Goal: Task Accomplishment & Management: Manage account settings

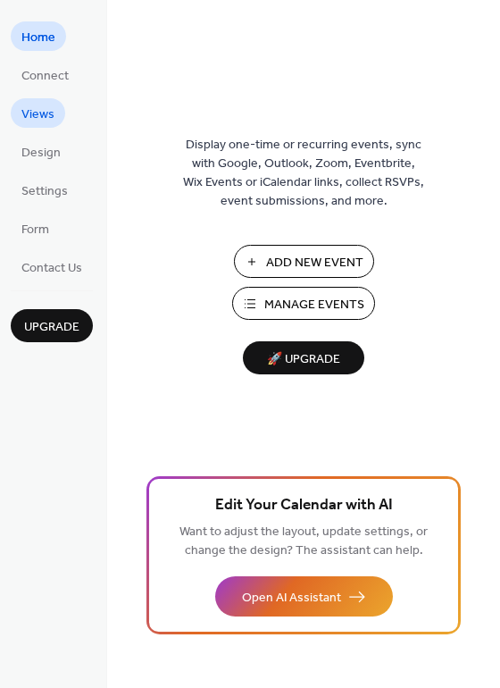
click at [48, 123] on span "Views" at bounding box center [37, 114] width 33 height 19
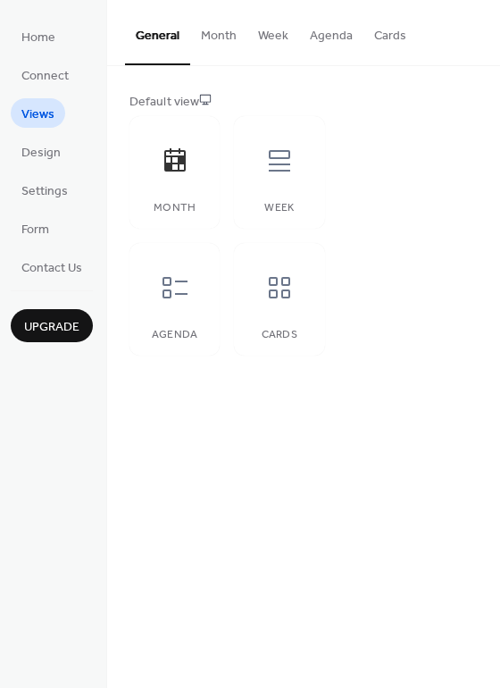
click at [200, 37] on button "Month" at bounding box center [218, 31] width 57 height 63
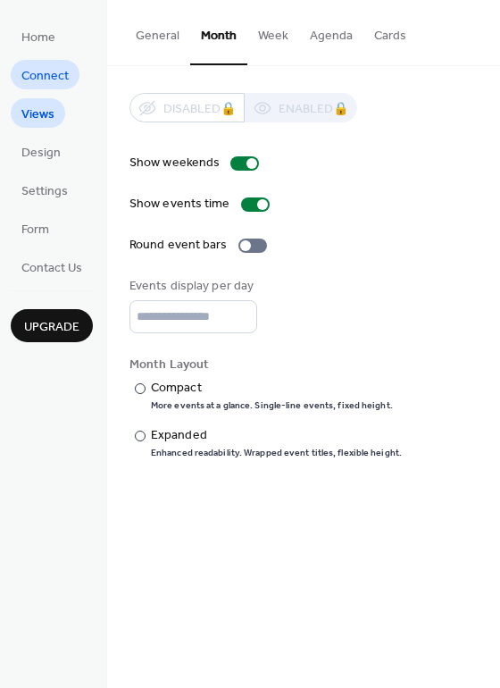
click at [25, 70] on span "Connect" at bounding box center [44, 76] width 47 height 19
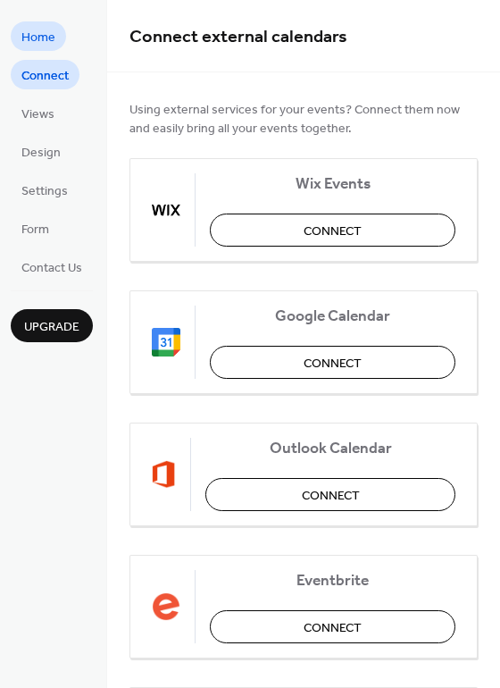
click at [25, 47] on span "Home" at bounding box center [38, 38] width 34 height 19
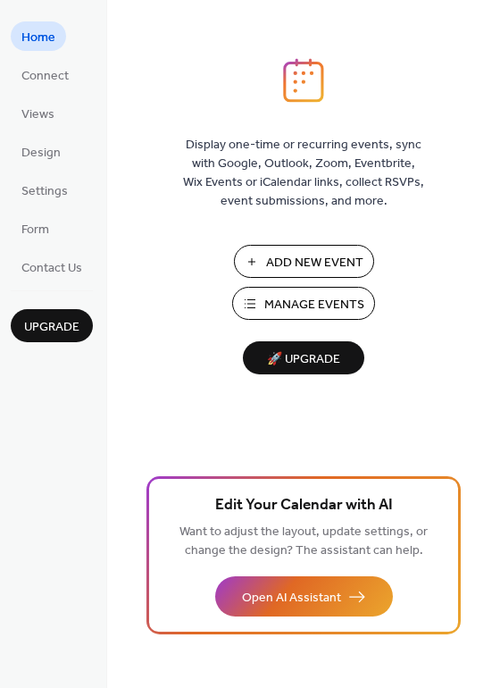
click at [356, 259] on span "Add New Event" at bounding box center [314, 263] width 97 height 19
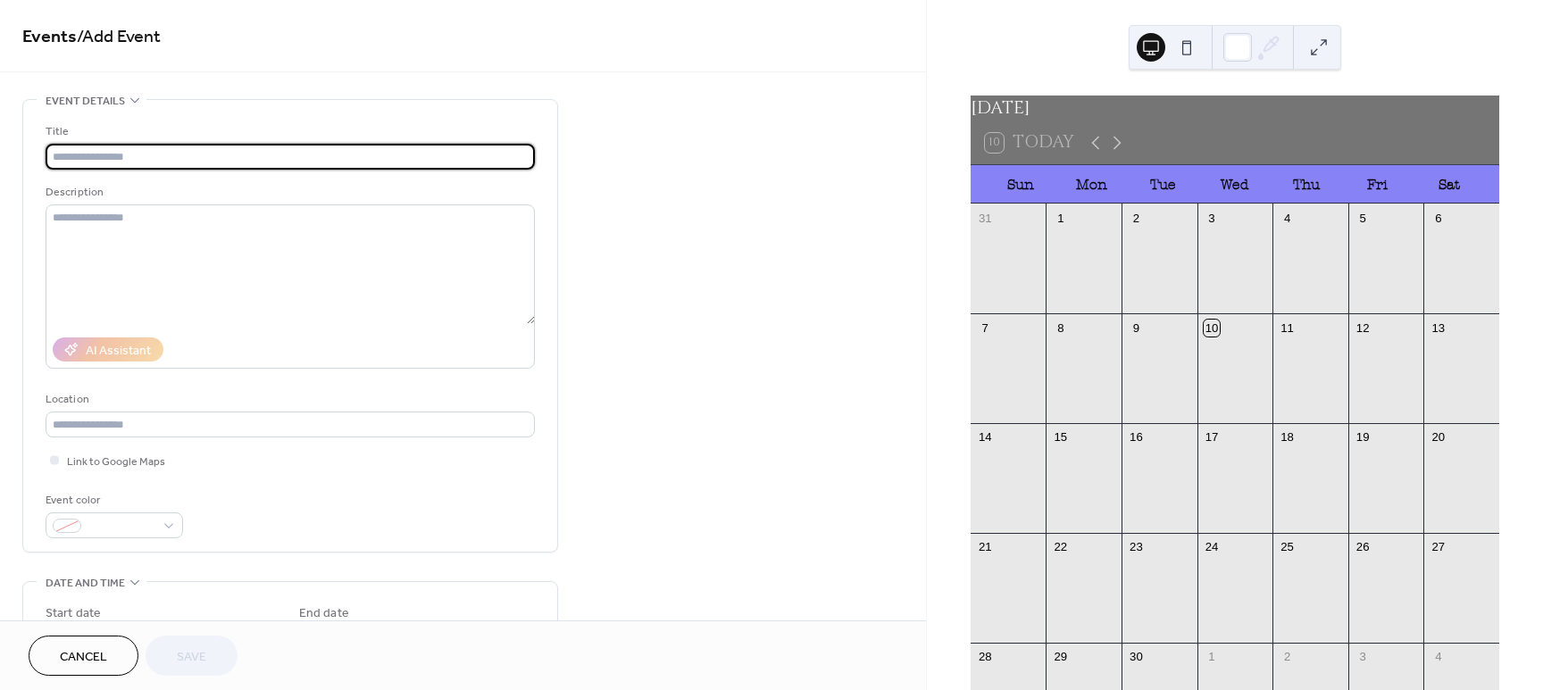
click at [146, 161] on input "text" at bounding box center [290, 157] width 489 height 26
type input "**********"
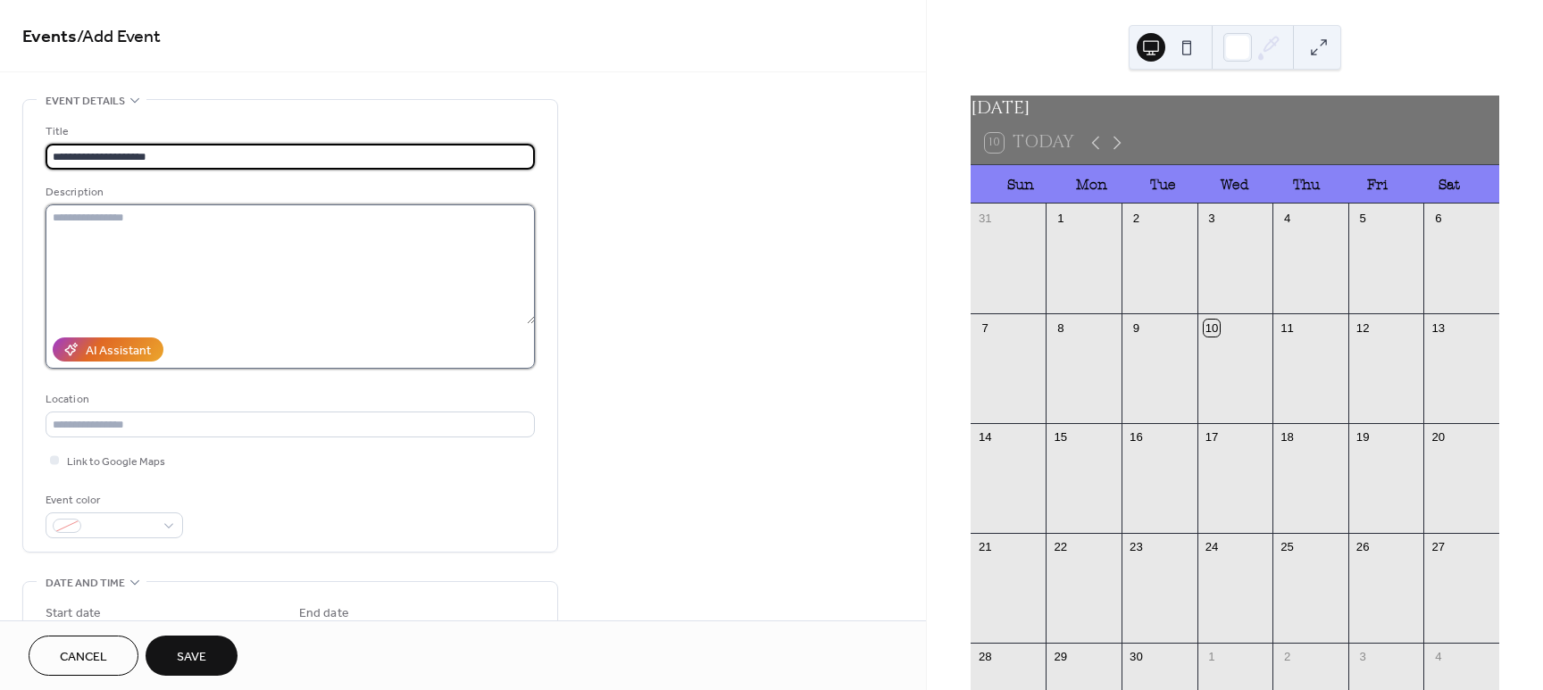
click at [166, 213] on textarea at bounding box center [290, 264] width 489 height 120
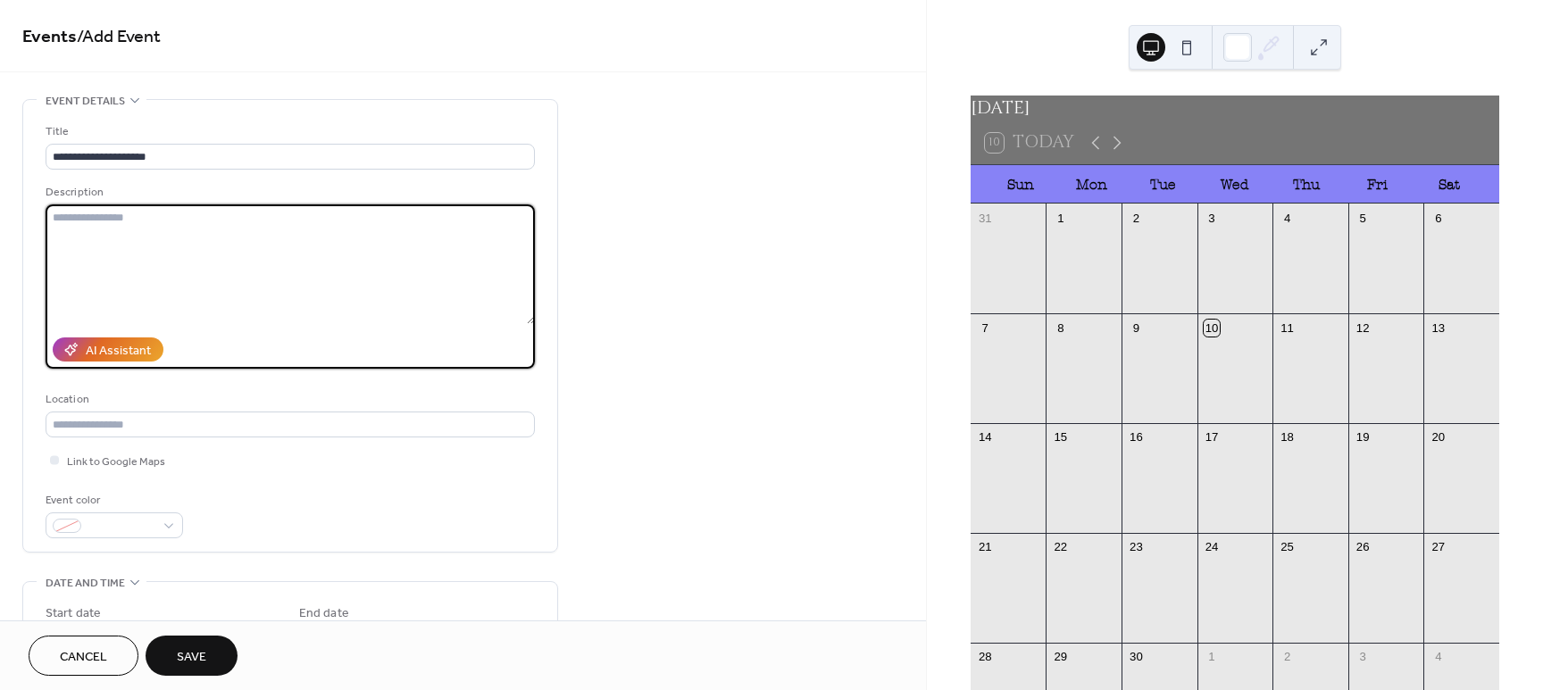
click at [50, 649] on button "Cancel" at bounding box center [84, 656] width 110 height 40
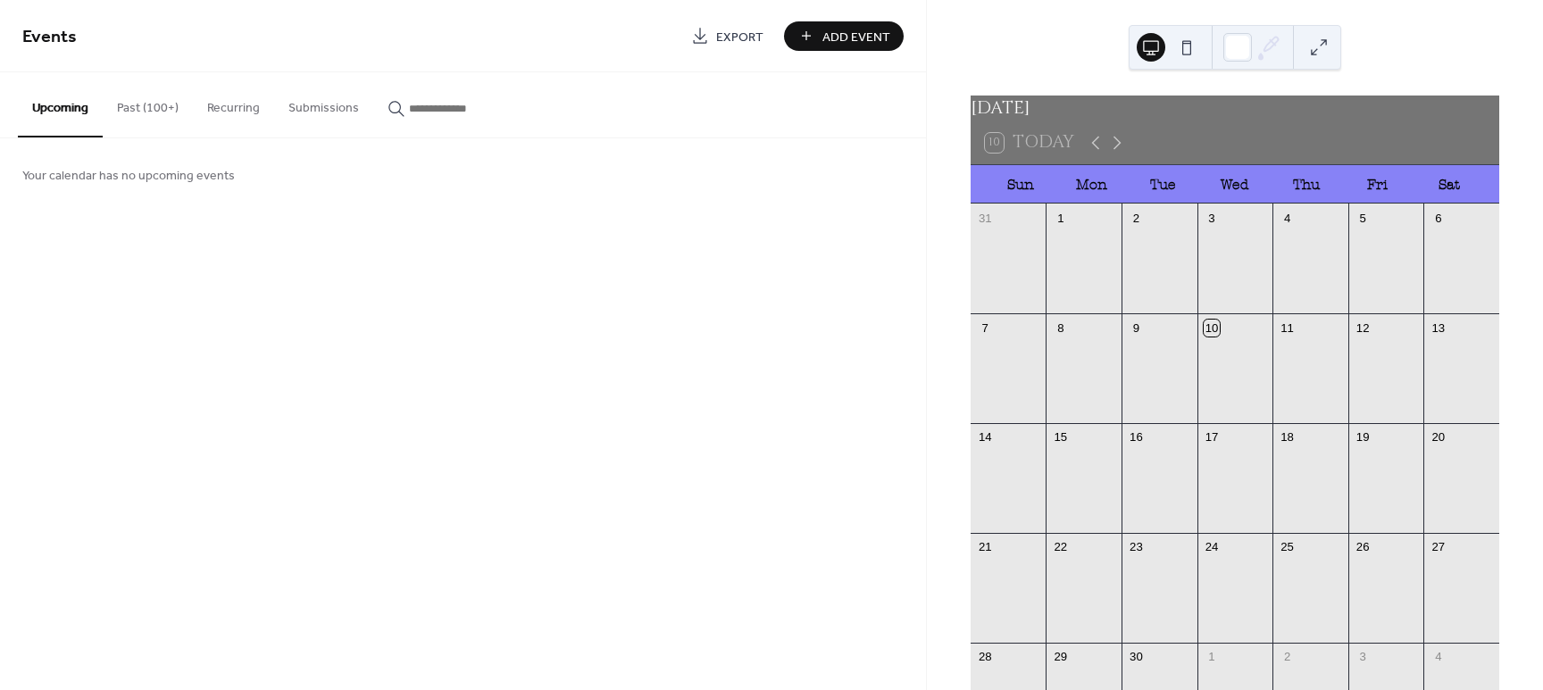
click at [178, 102] on button "Past (100+)" at bounding box center [148, 103] width 90 height 63
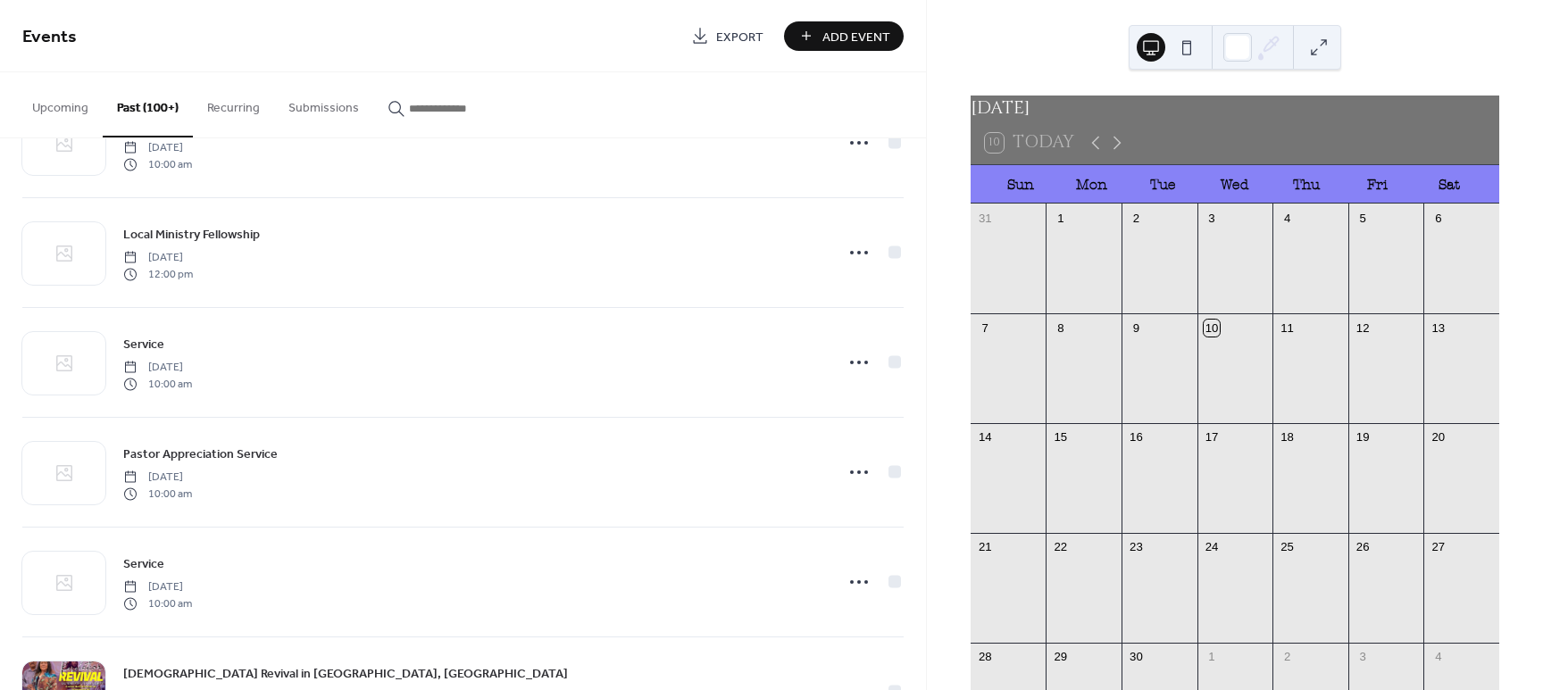
scroll to position [446, 0]
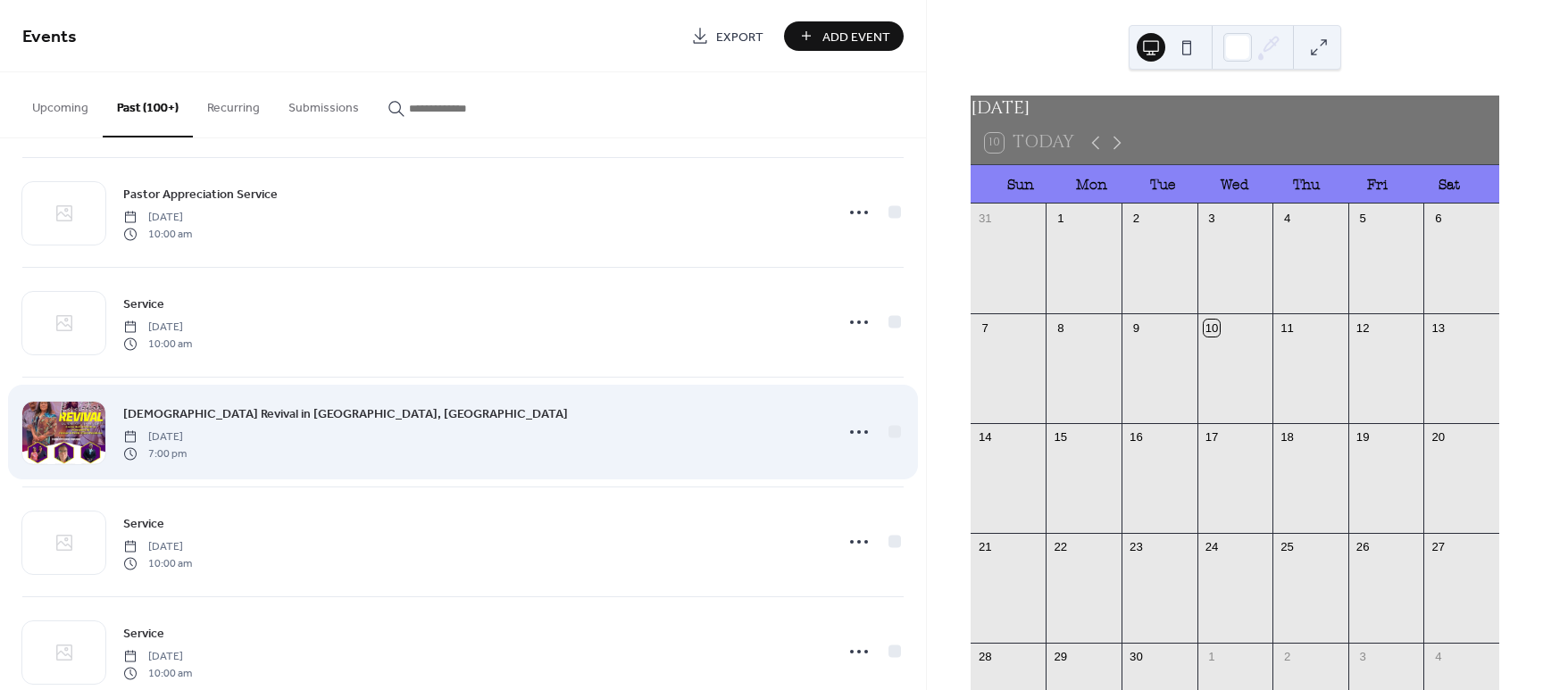
click at [464, 438] on div "Revelation Revival in Aneth, UT Tuesday, October 8, 2024 7:00 pm" at bounding box center [472, 432] width 699 height 57
click at [853, 436] on icon at bounding box center [859, 432] width 29 height 29
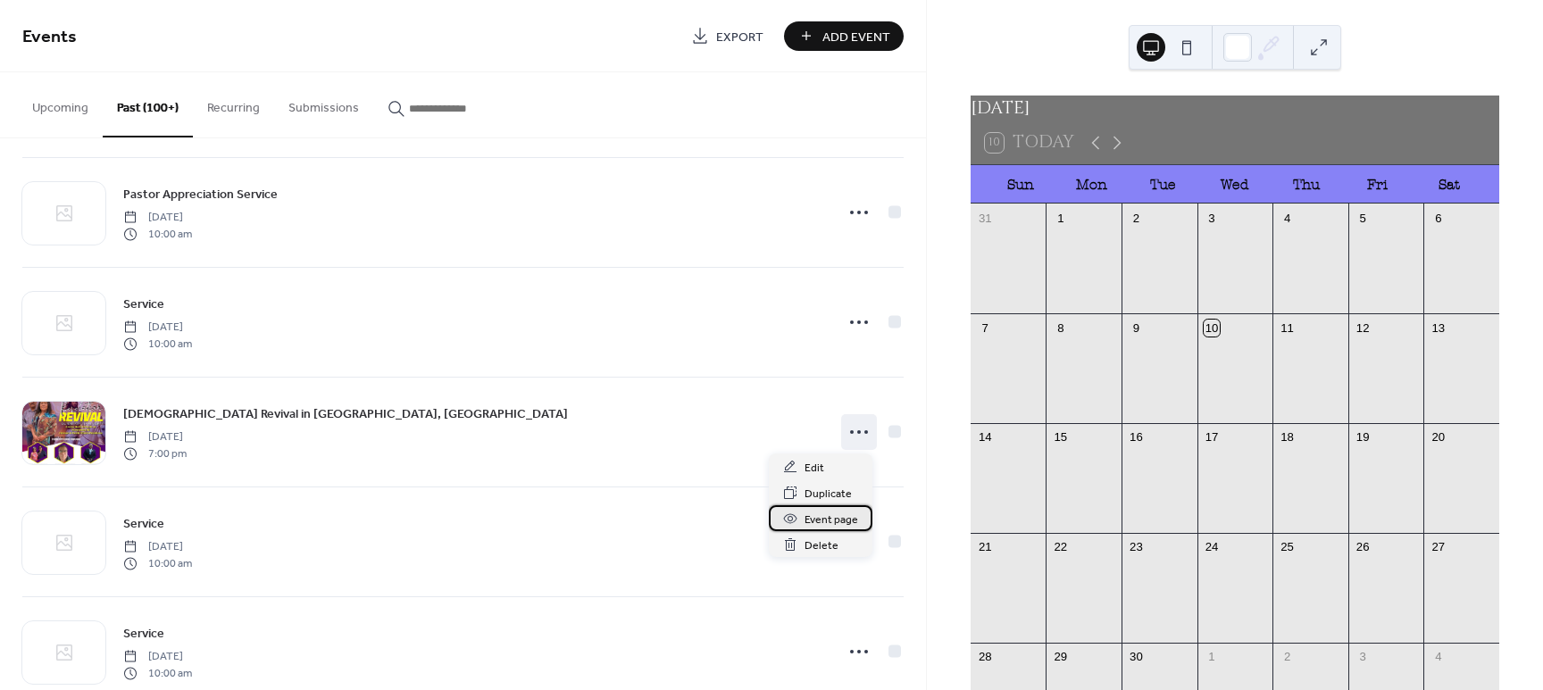
click at [827, 526] on span "Event page" at bounding box center [831, 520] width 54 height 19
click at [82, 112] on button "Upcoming" at bounding box center [60, 103] width 85 height 63
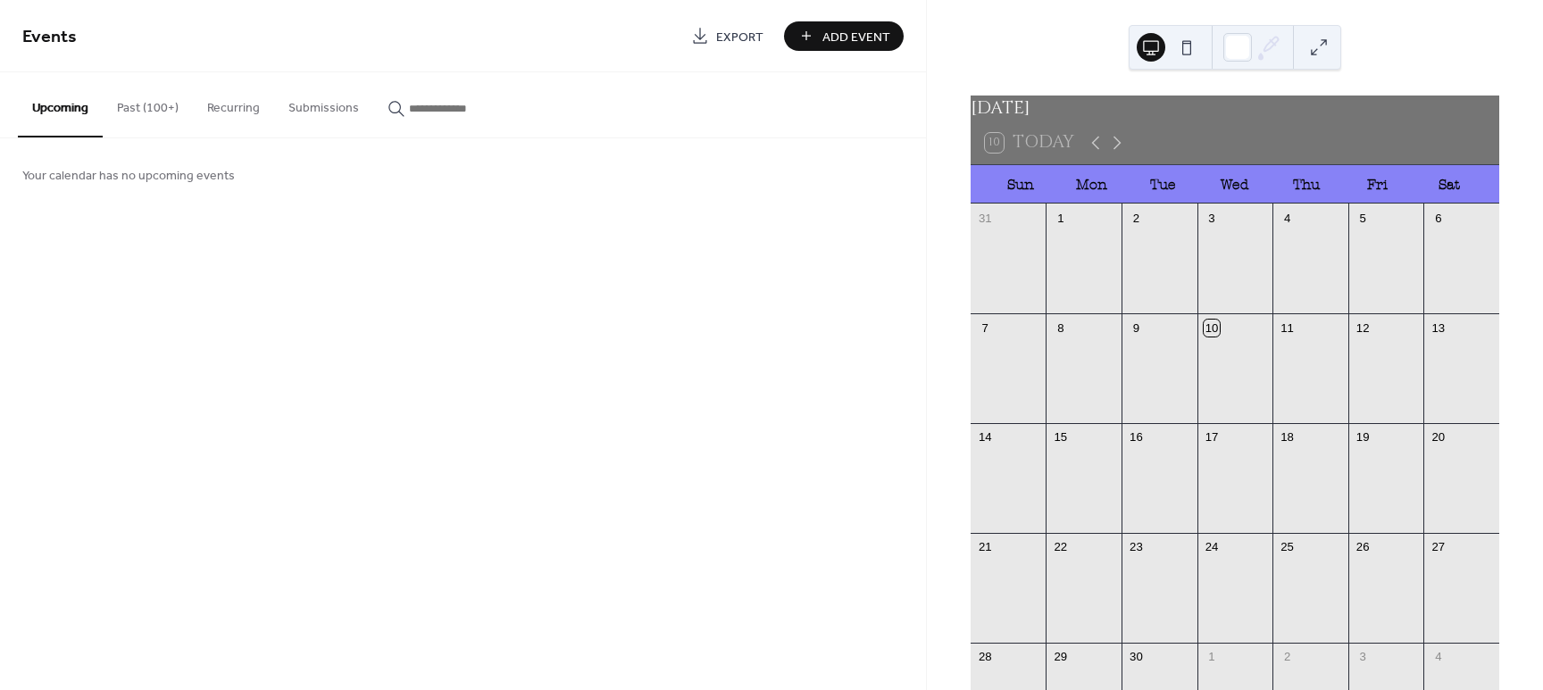
click at [828, 38] on span "Add Event" at bounding box center [856, 37] width 68 height 19
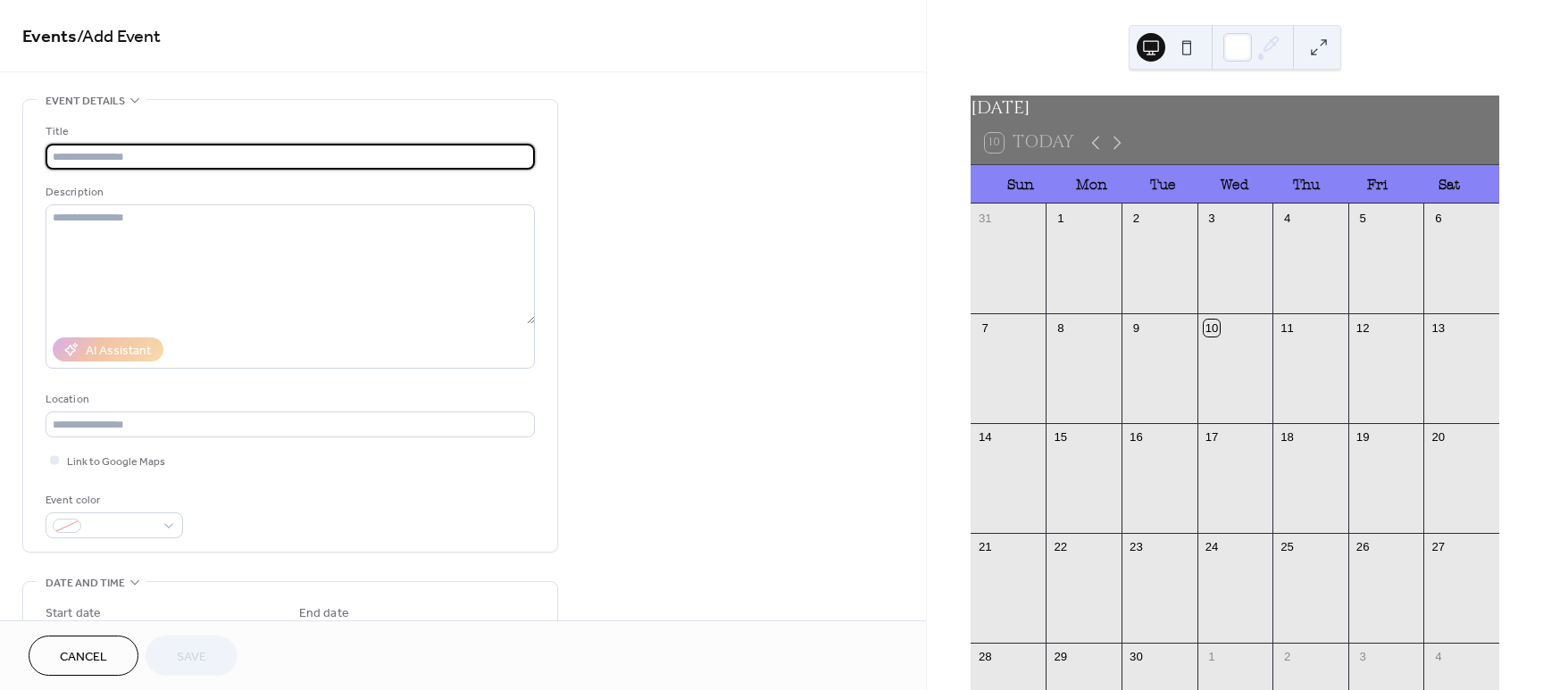
click at [163, 152] on input "text" at bounding box center [290, 157] width 489 height 26
type input "**********"
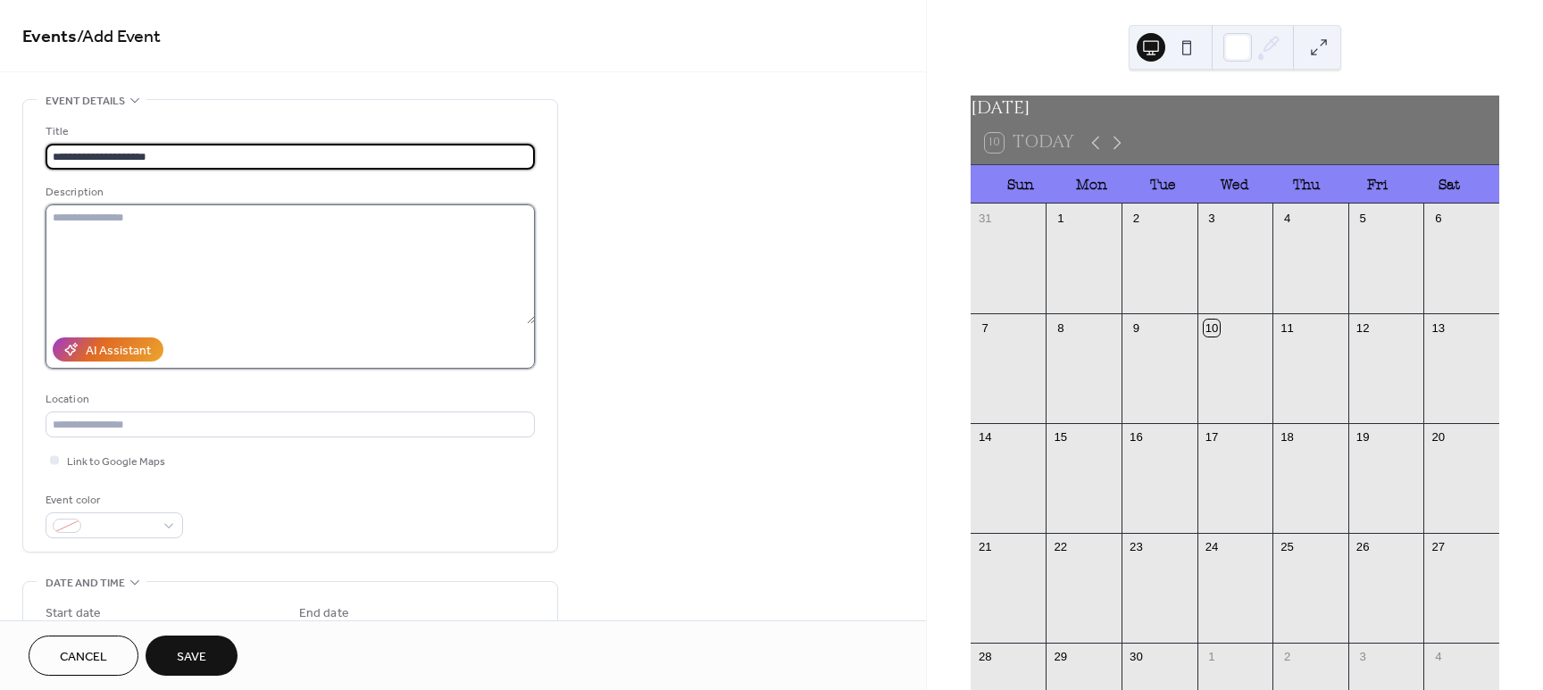
click at [143, 242] on textarea at bounding box center [290, 264] width 489 height 120
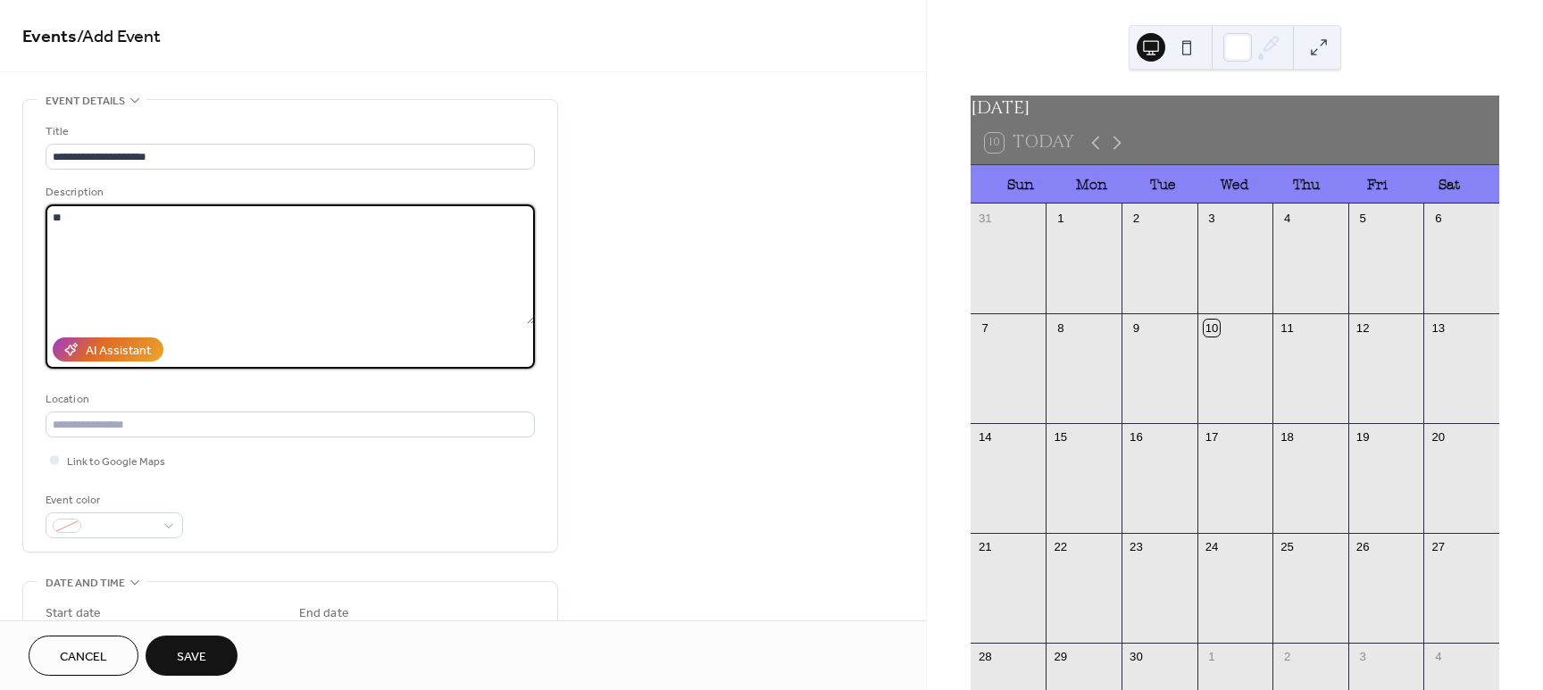
type textarea "*"
type textarea "**********"
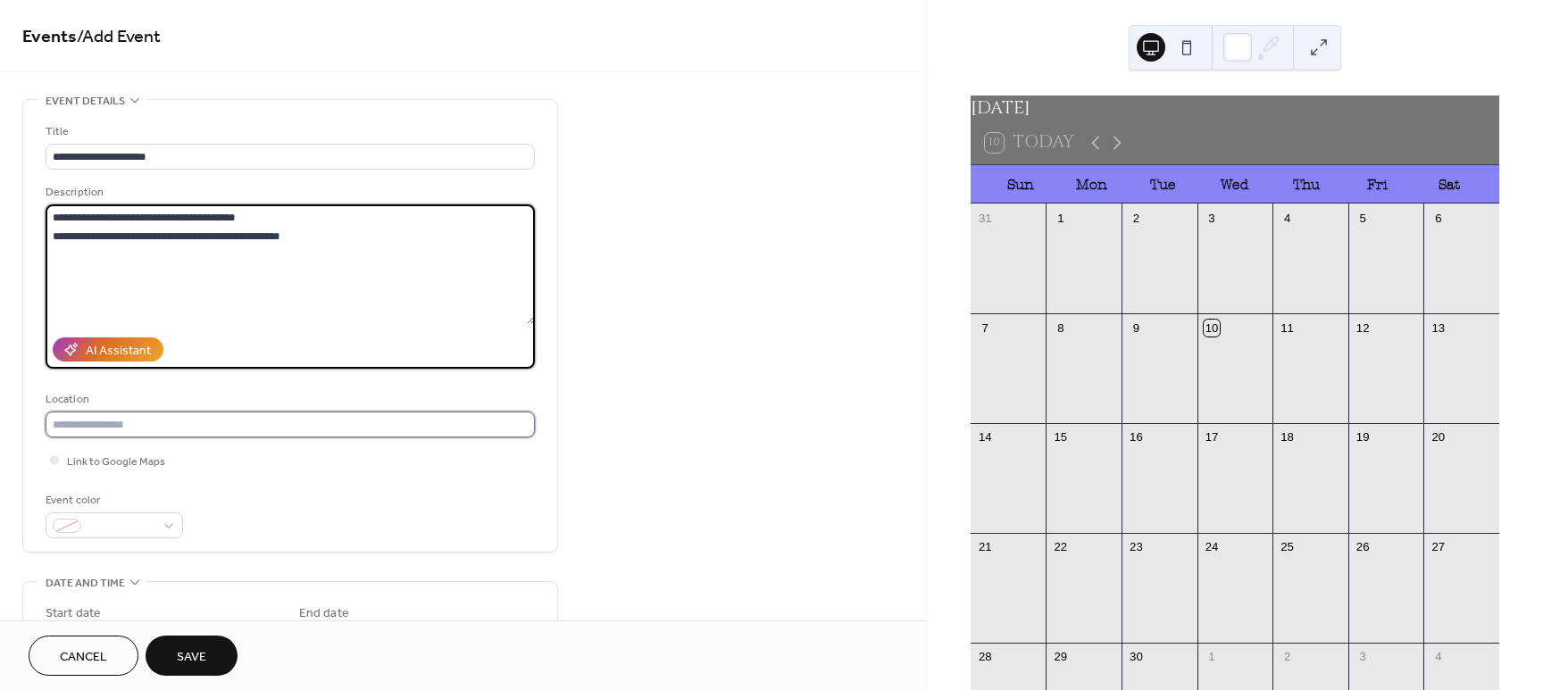
click at [249, 418] on input "text" at bounding box center [290, 425] width 489 height 26
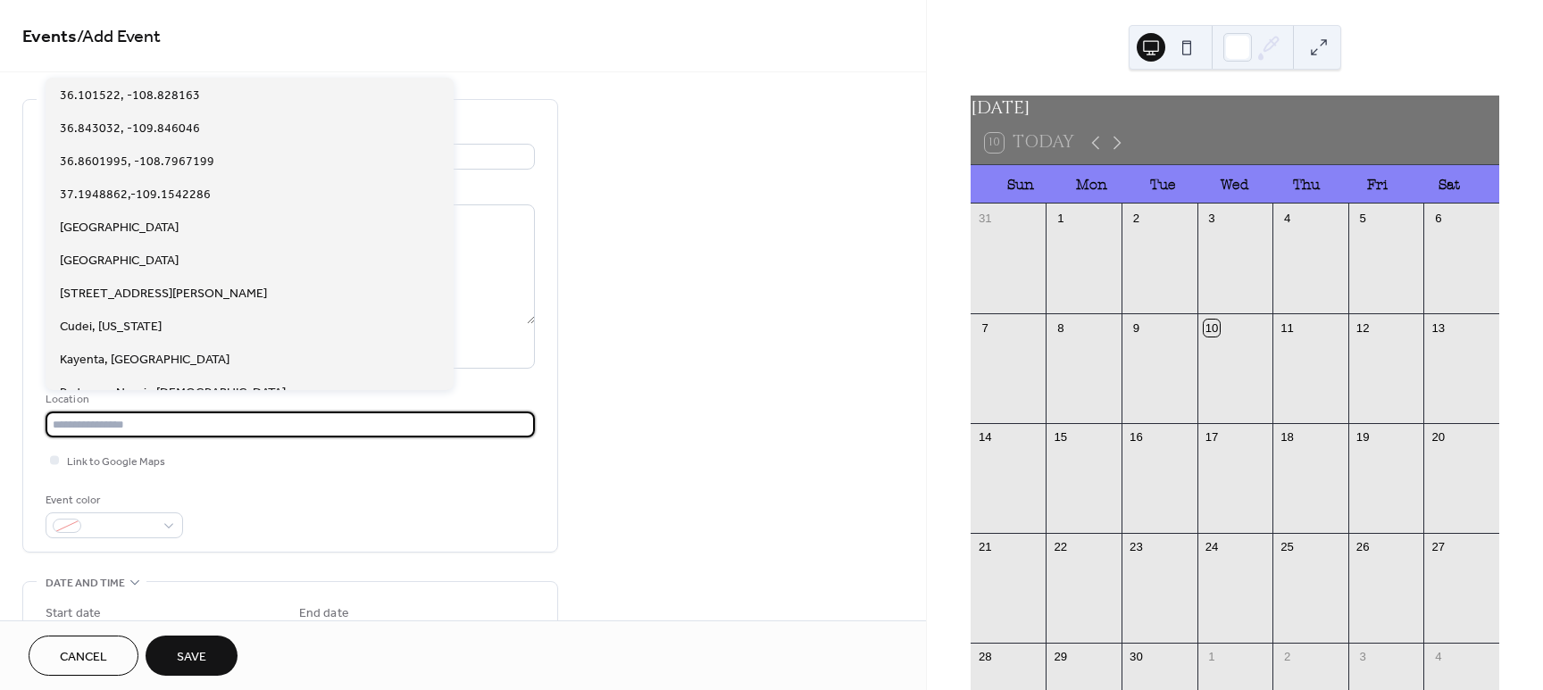
click at [158, 429] on input "text" at bounding box center [290, 425] width 489 height 26
click at [270, 422] on input "text" at bounding box center [290, 425] width 489 height 26
drag, startPoint x: 387, startPoint y: 432, endPoint x: 424, endPoint y: 454, distance: 43.6
click at [388, 431] on input "text" at bounding box center [290, 425] width 489 height 26
click at [438, 459] on div "Link to Google Maps" at bounding box center [290, 460] width 489 height 19
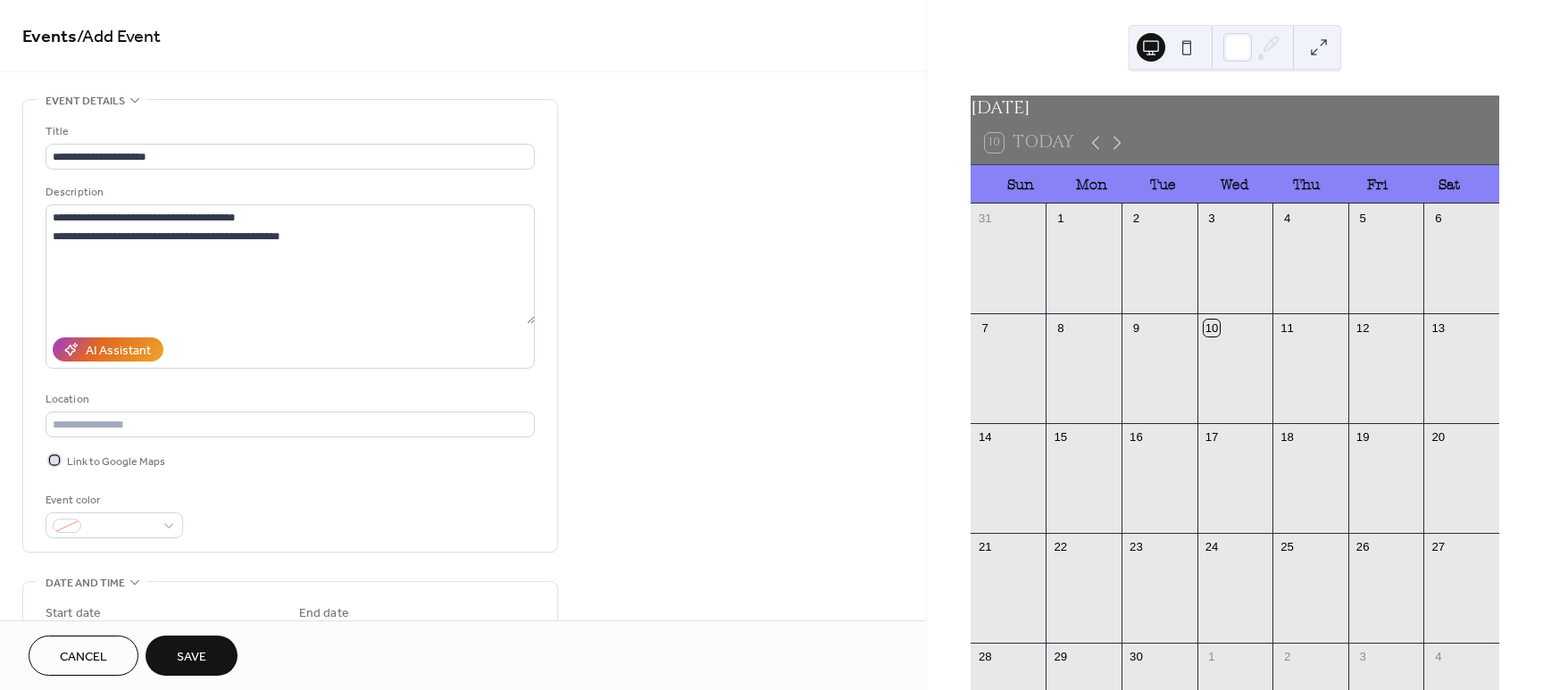
click at [54, 460] on div at bounding box center [54, 459] width 9 height 9
click at [54, 461] on icon at bounding box center [54, 460] width 4 height 4
click at [229, 421] on input "text" at bounding box center [290, 425] width 489 height 26
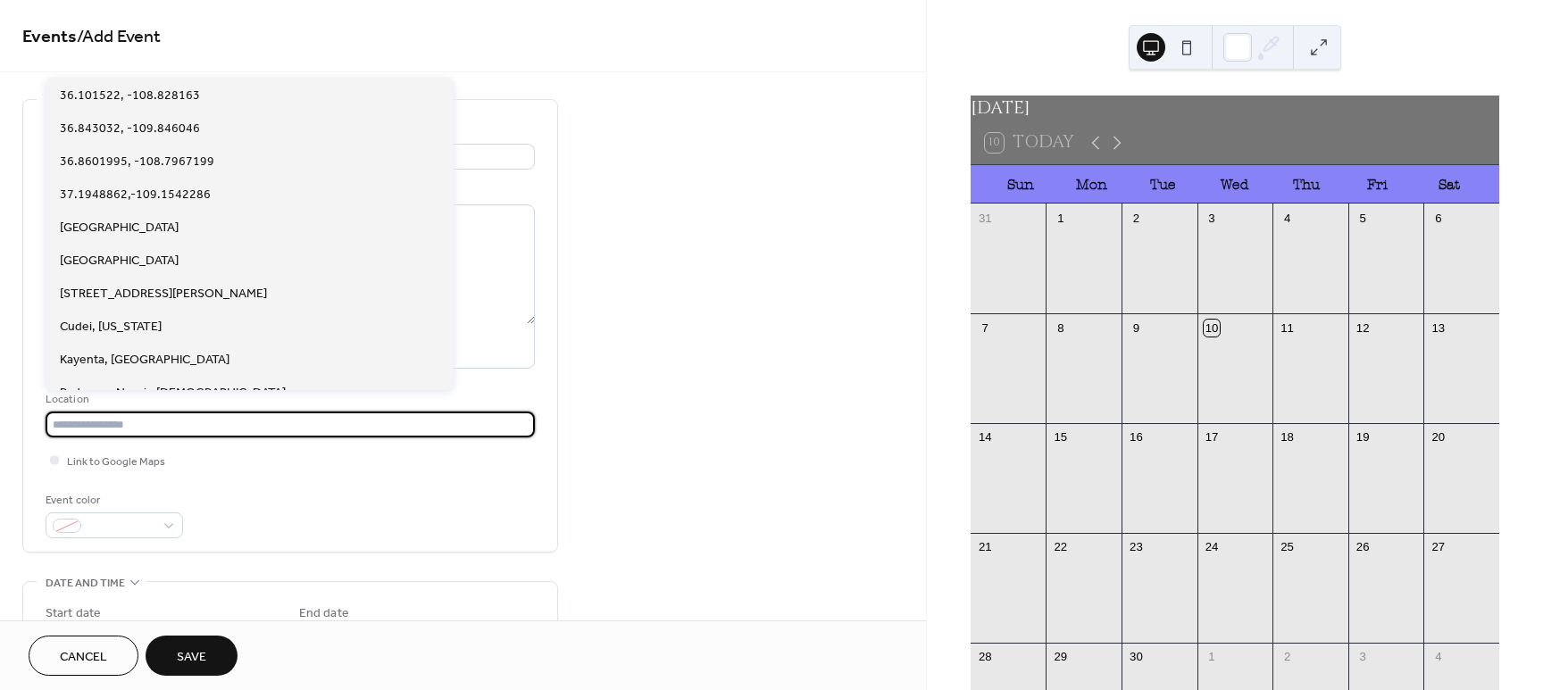
paste input "**********"
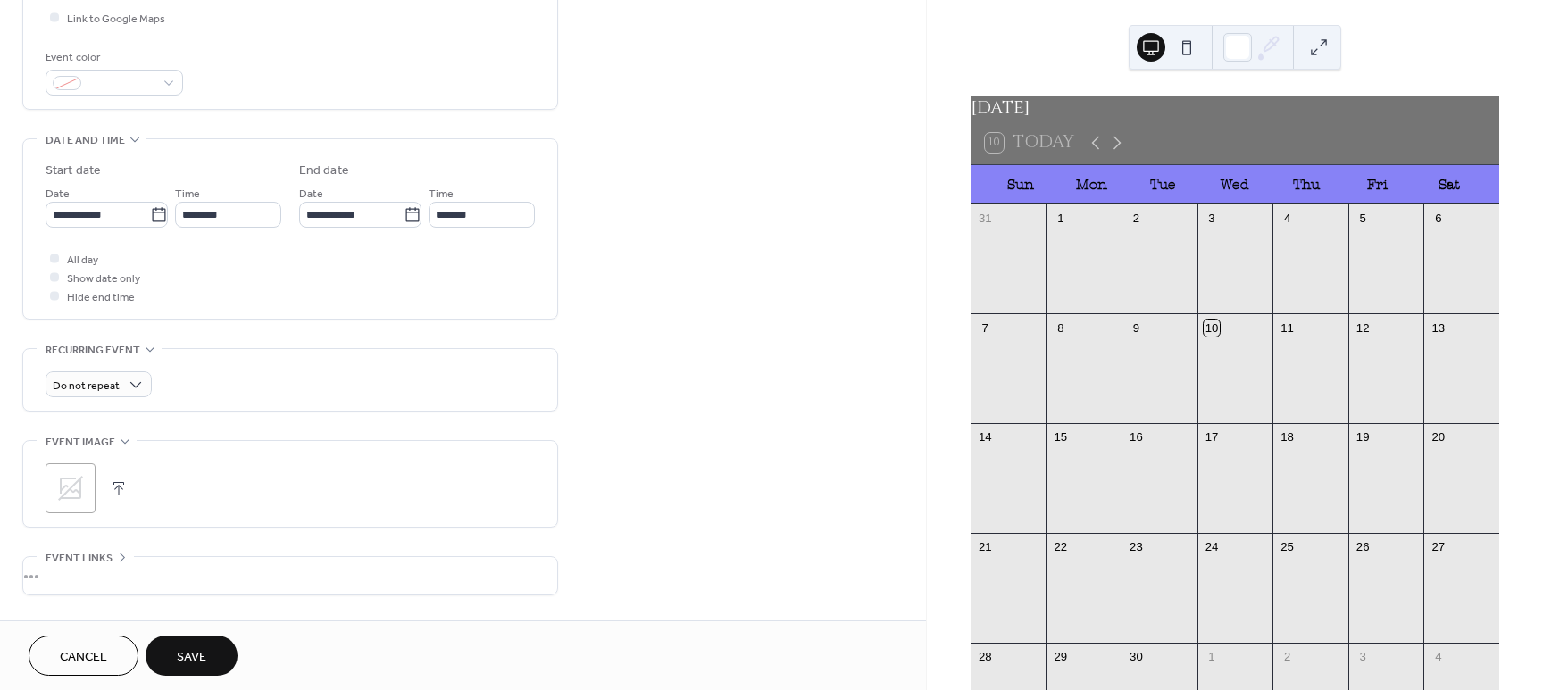
scroll to position [446, 0]
type input "**********"
click at [107, 213] on input "**********" at bounding box center [98, 211] width 104 height 26
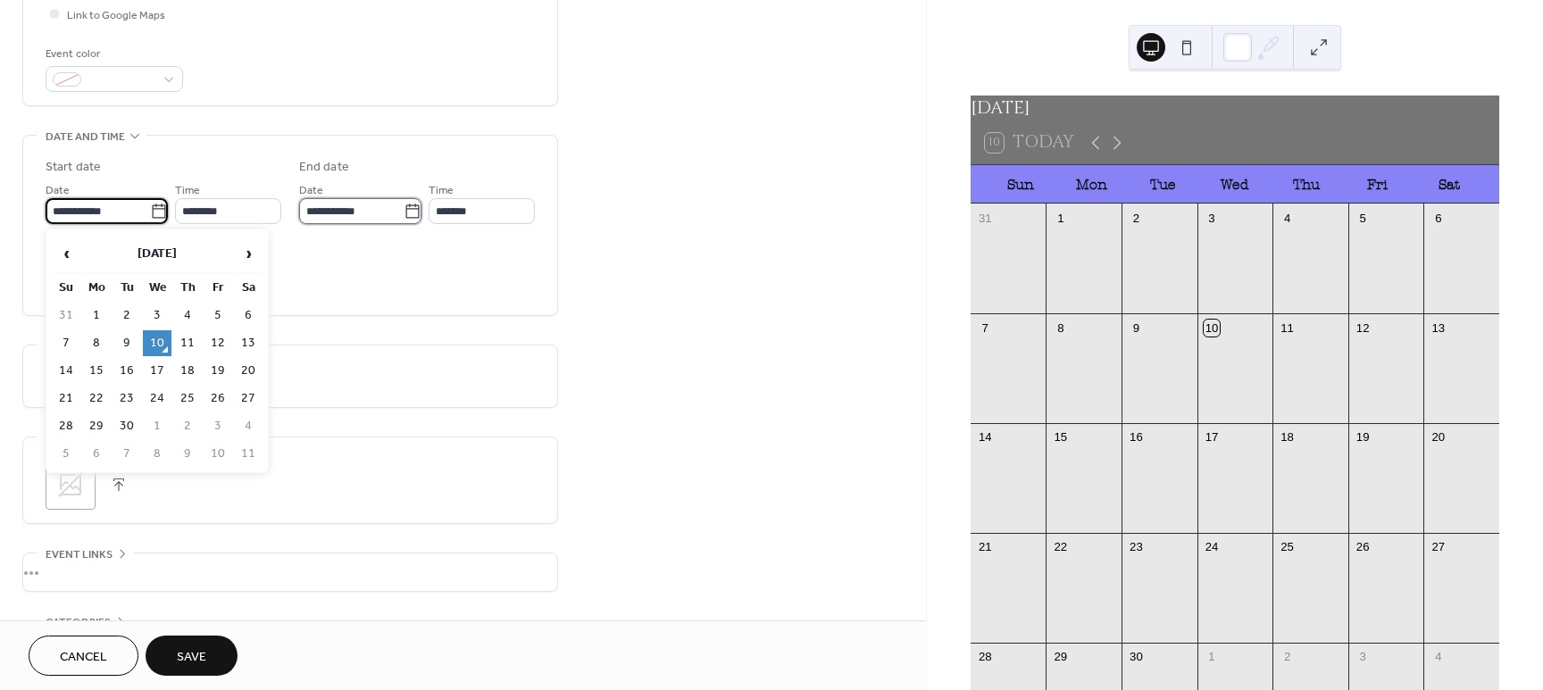
click at [326, 213] on input "**********" at bounding box center [351, 211] width 104 height 26
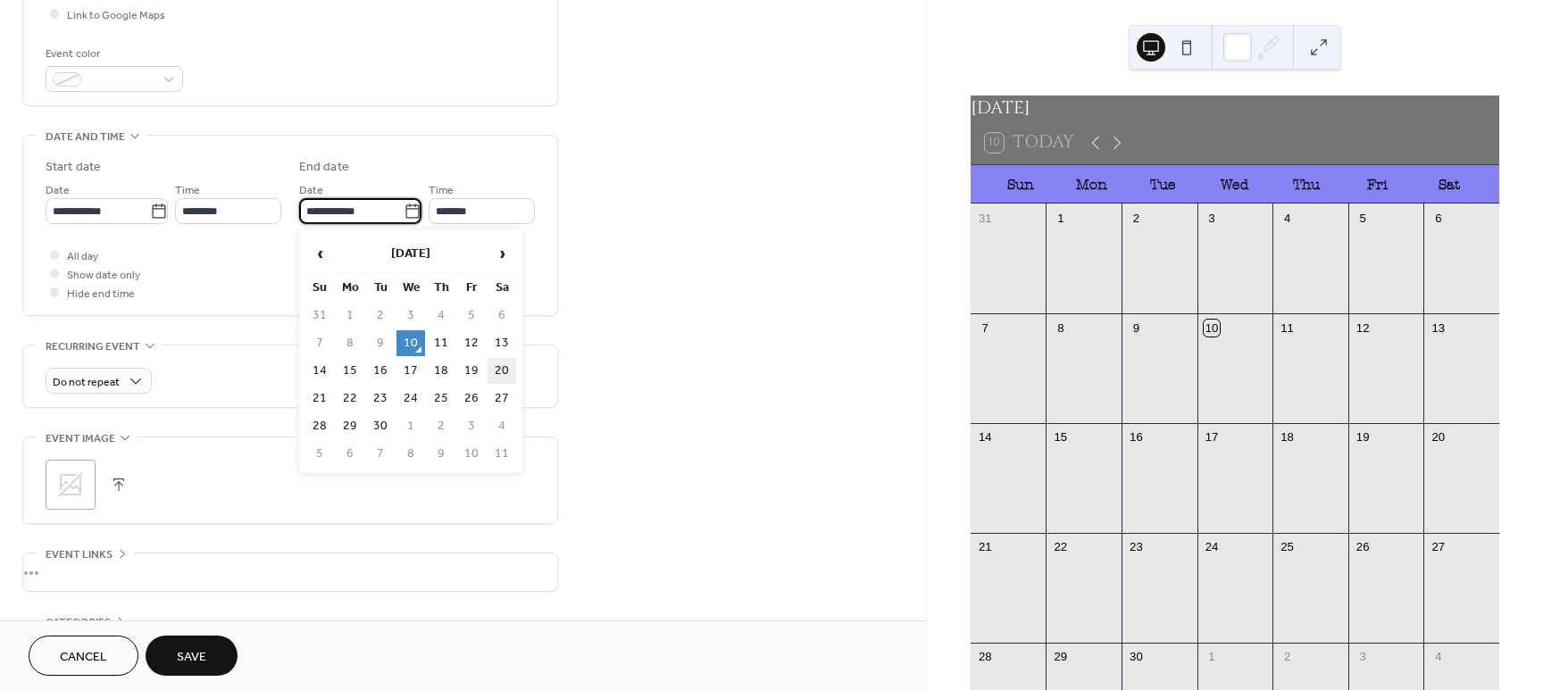
click at [493, 366] on td "20" at bounding box center [502, 371] width 29 height 26
type input "**********"
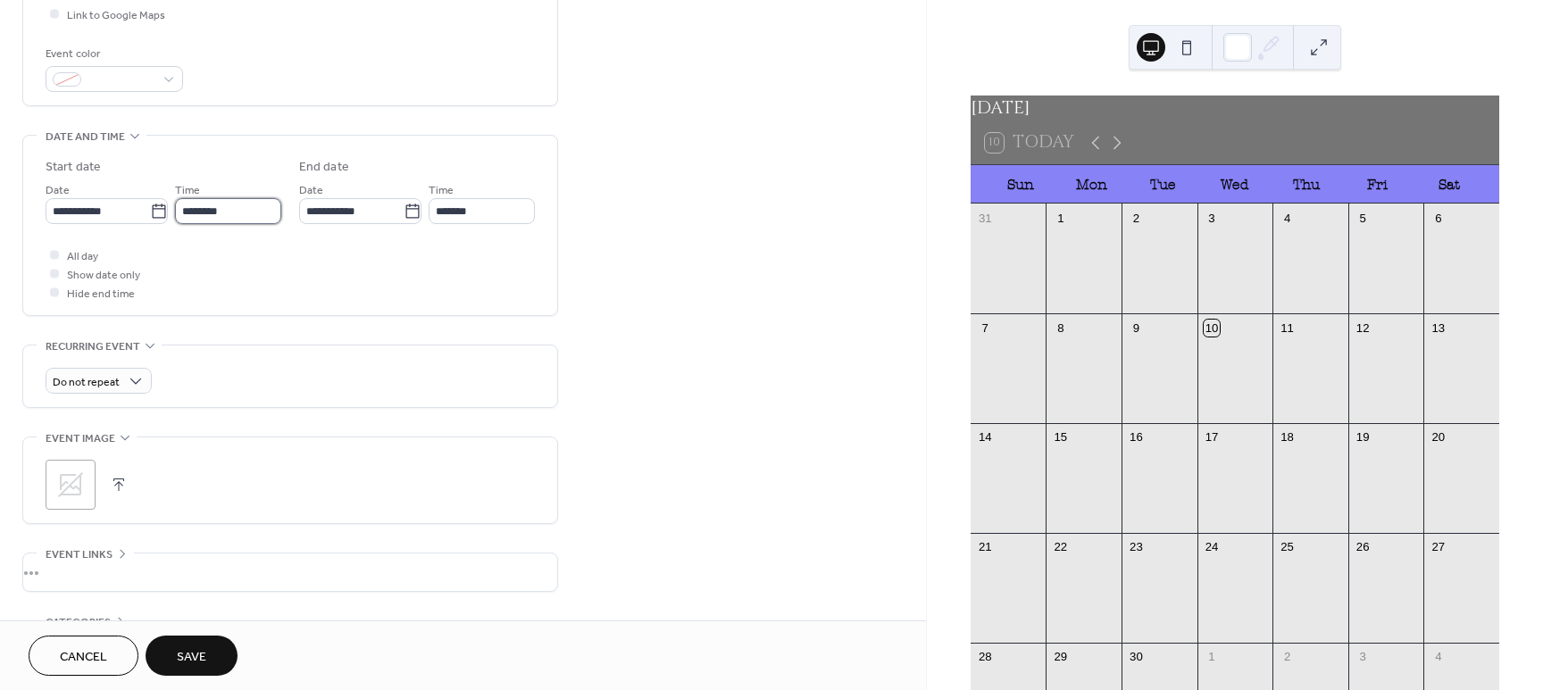
click at [223, 215] on input "********" at bounding box center [228, 211] width 106 height 26
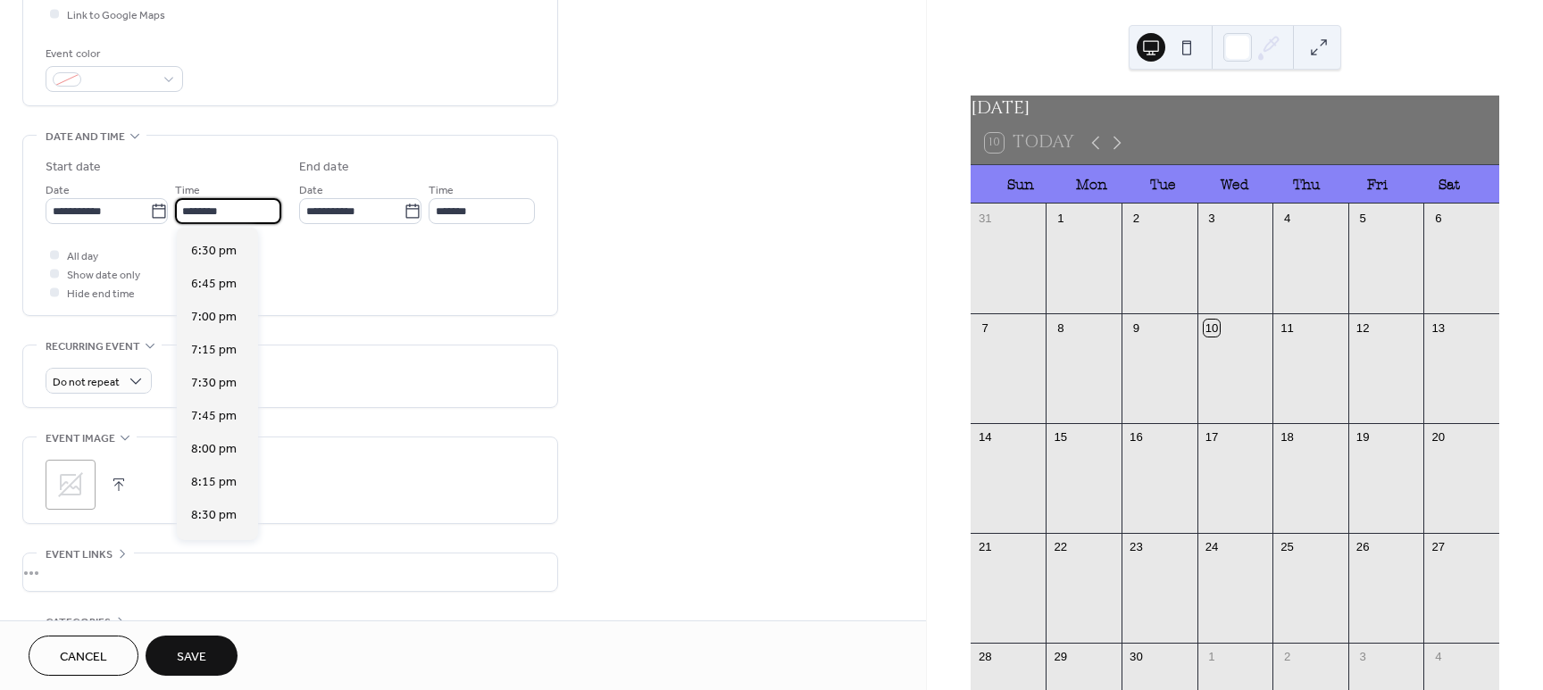
scroll to position [2479, 0]
click at [208, 279] on span "7:00 pm" at bounding box center [214, 278] width 46 height 19
type input "*******"
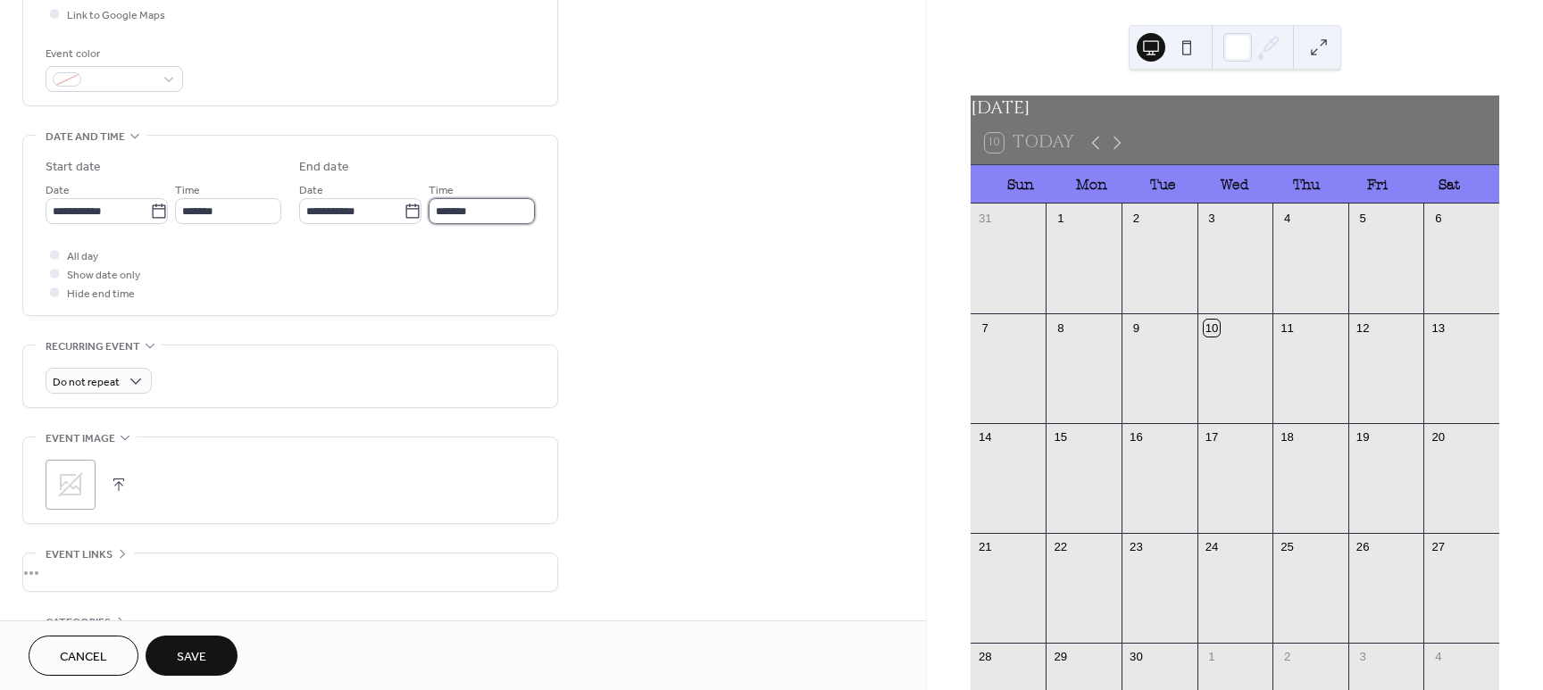
click at [432, 213] on input "*******" at bounding box center [482, 211] width 106 height 26
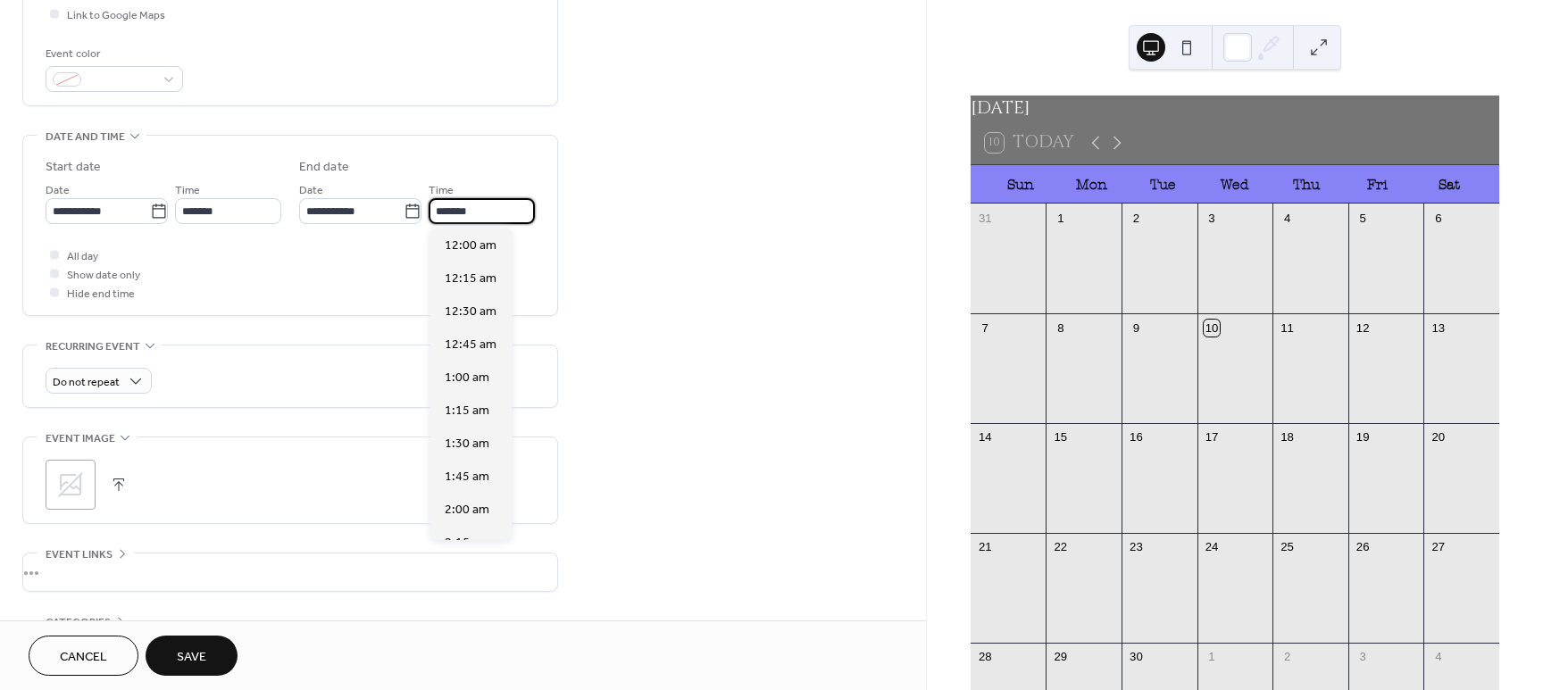
scroll to position [2643, 0]
click at [456, 510] on span "10:00 pm" at bounding box center [471, 510] width 53 height 19
type input "********"
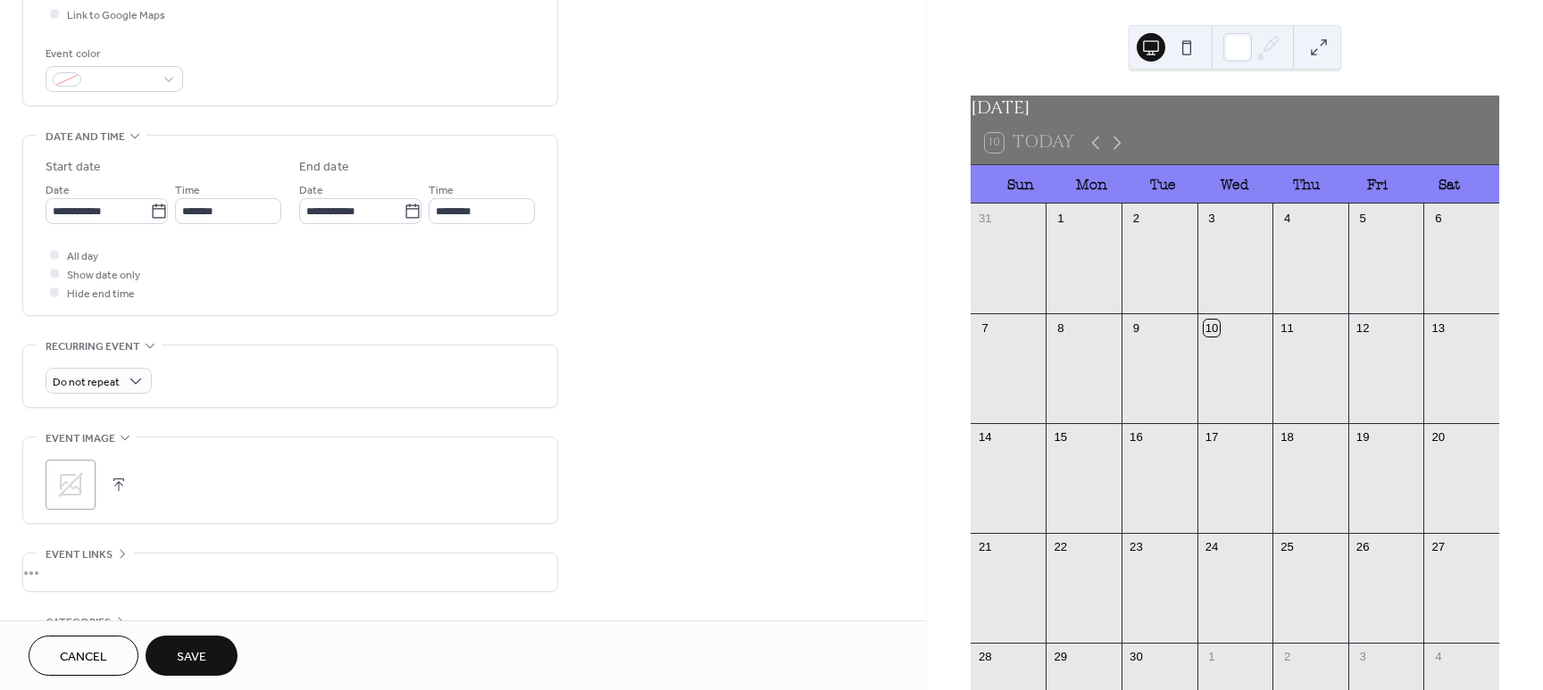
click at [361, 258] on div "All day Show date only Hide end time" at bounding box center [290, 274] width 489 height 56
click at [55, 278] on div at bounding box center [55, 273] width 18 height 18
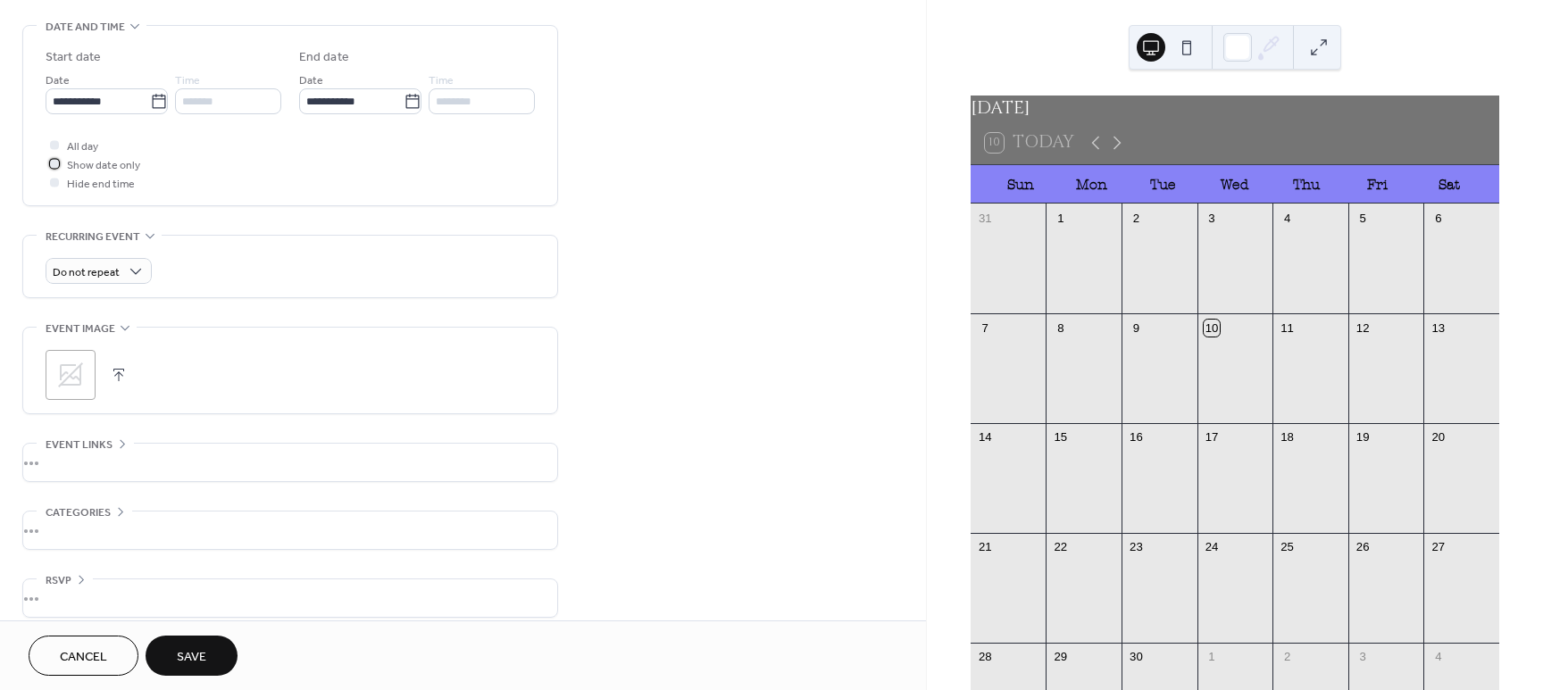
scroll to position [558, 0]
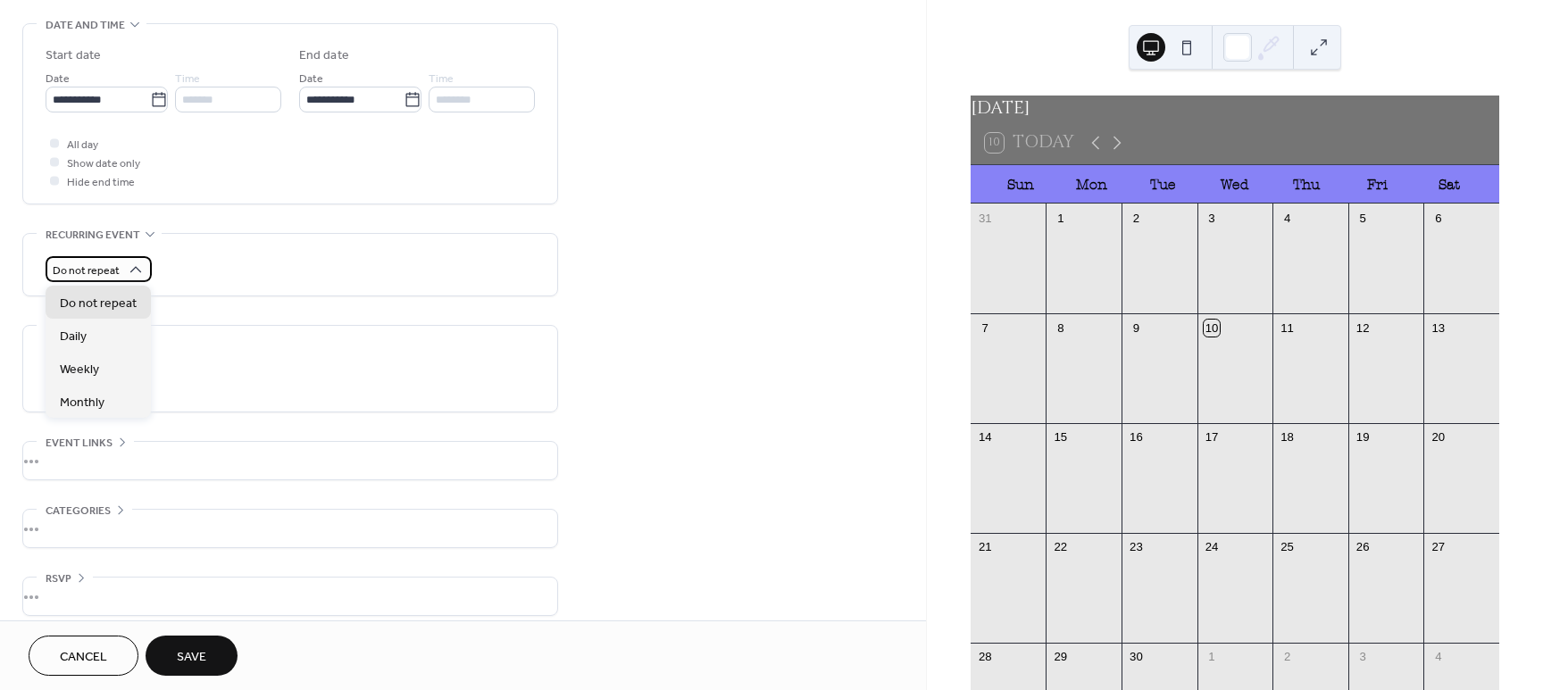
click at [138, 275] on icon at bounding box center [136, 270] width 18 height 18
click at [114, 333] on div "Daily" at bounding box center [98, 335] width 105 height 33
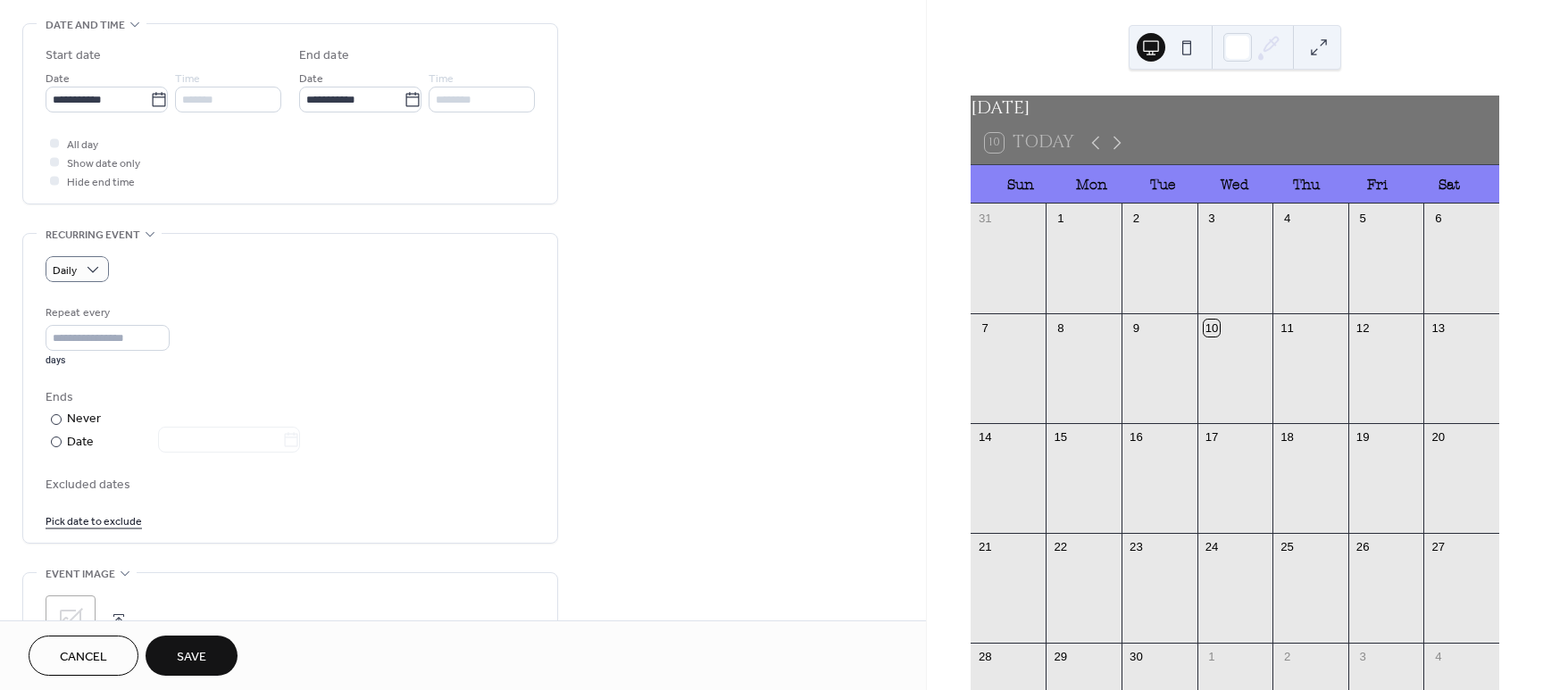
click at [270, 287] on div "Daily Repeat every * days Ends ​ Never ​ Date Excluded dates Pick date to exclu…" at bounding box center [290, 392] width 489 height 273
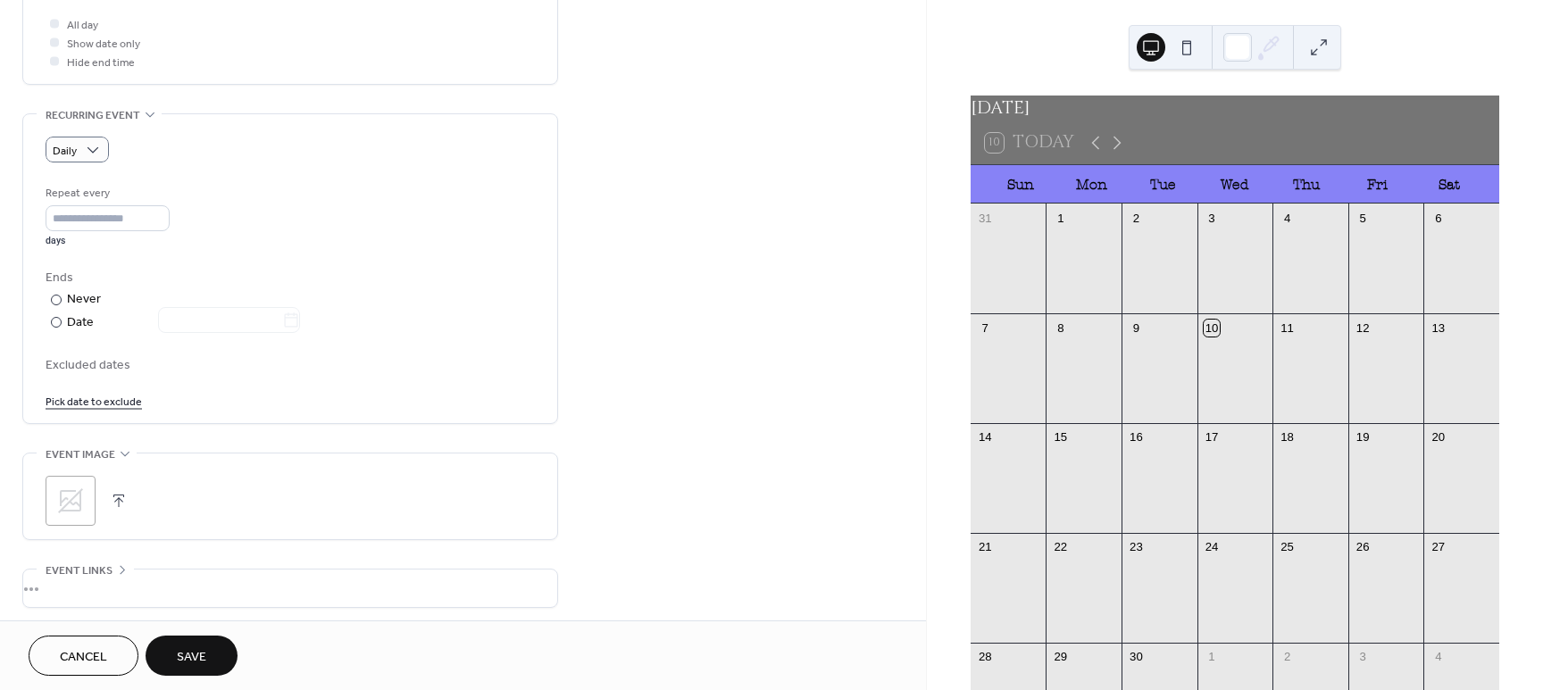
scroll to position [781, 0]
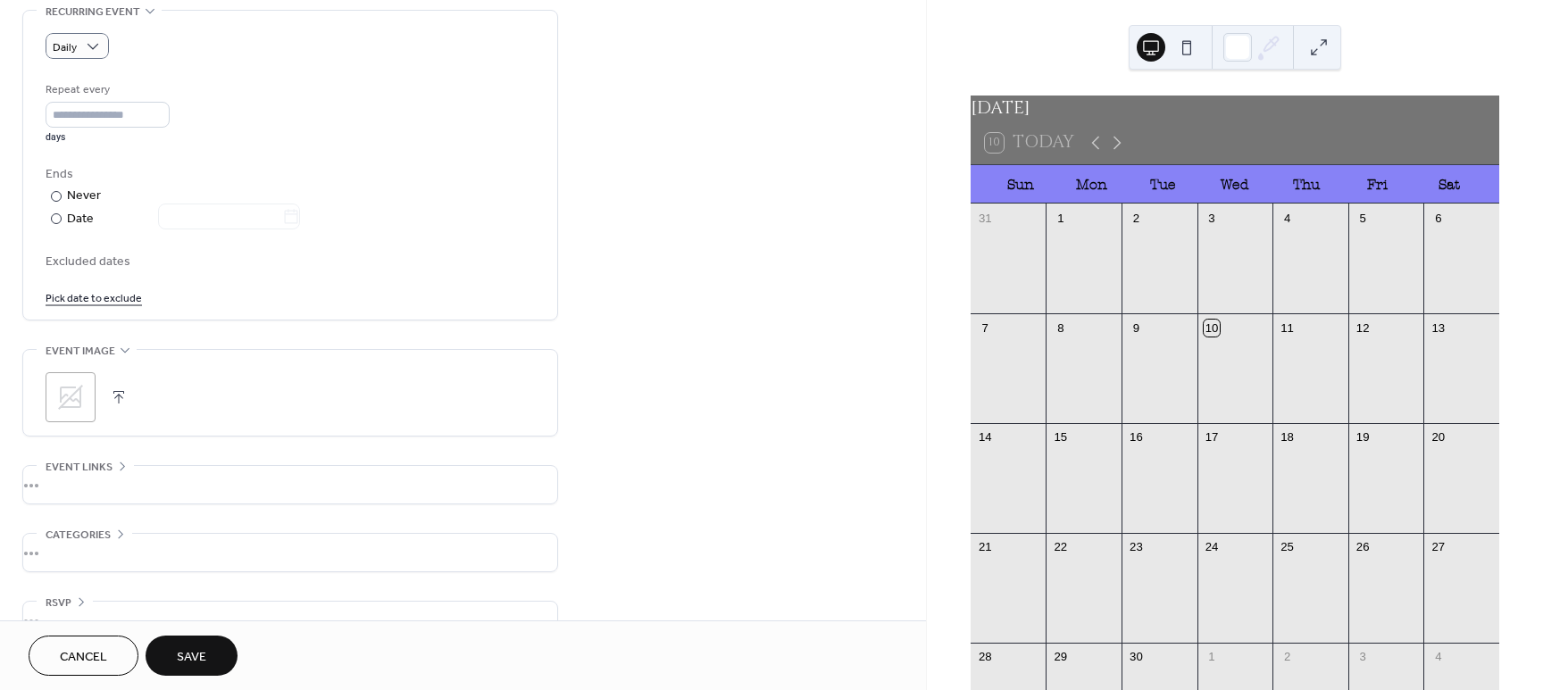
click at [80, 392] on icon at bounding box center [70, 397] width 25 height 25
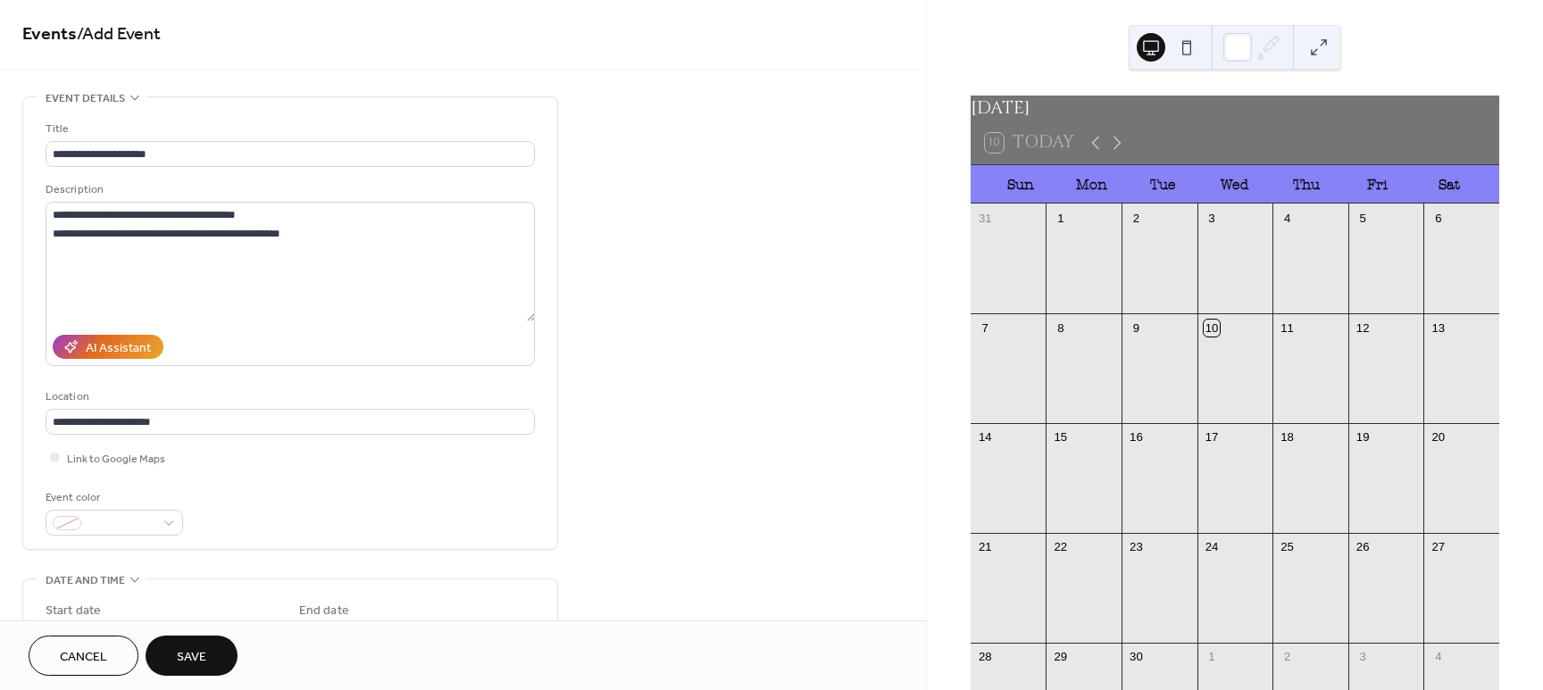
scroll to position [0, 0]
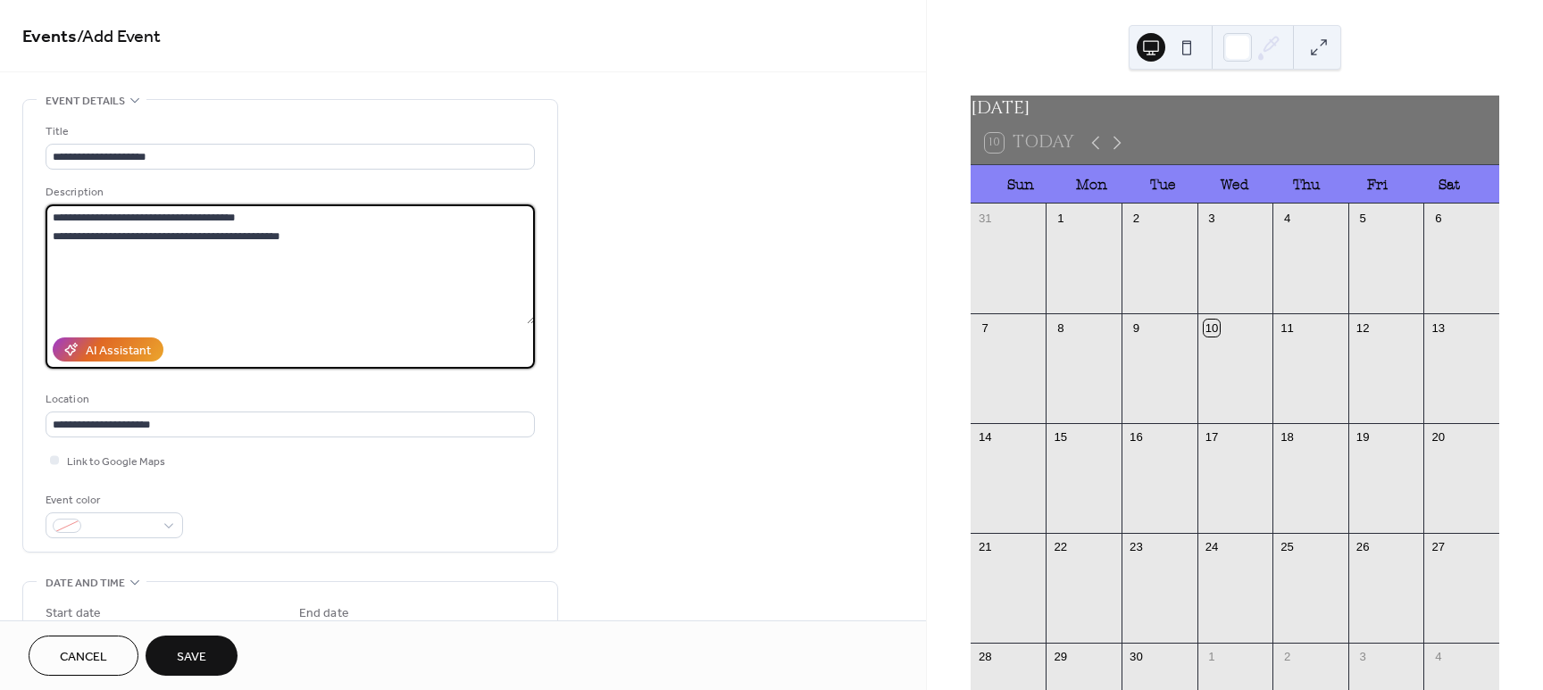
drag, startPoint x: 125, startPoint y: 221, endPoint x: 46, endPoint y: 220, distance: 79.5
click at [46, 220] on textarea "**********" at bounding box center [290, 264] width 489 height 120
type textarea "**********"
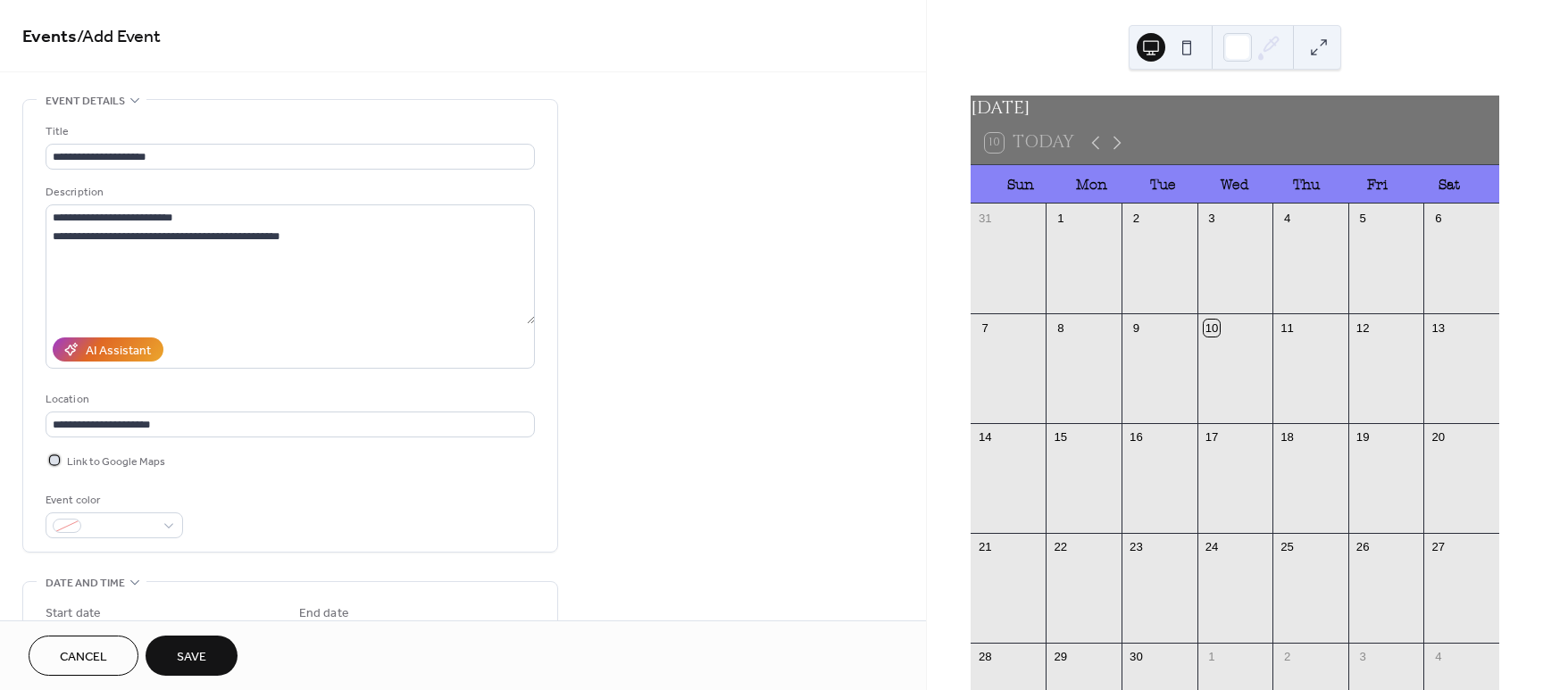
click at [57, 464] on div at bounding box center [55, 460] width 18 height 18
click at [193, 657] on span "Save" at bounding box center [191, 657] width 29 height 19
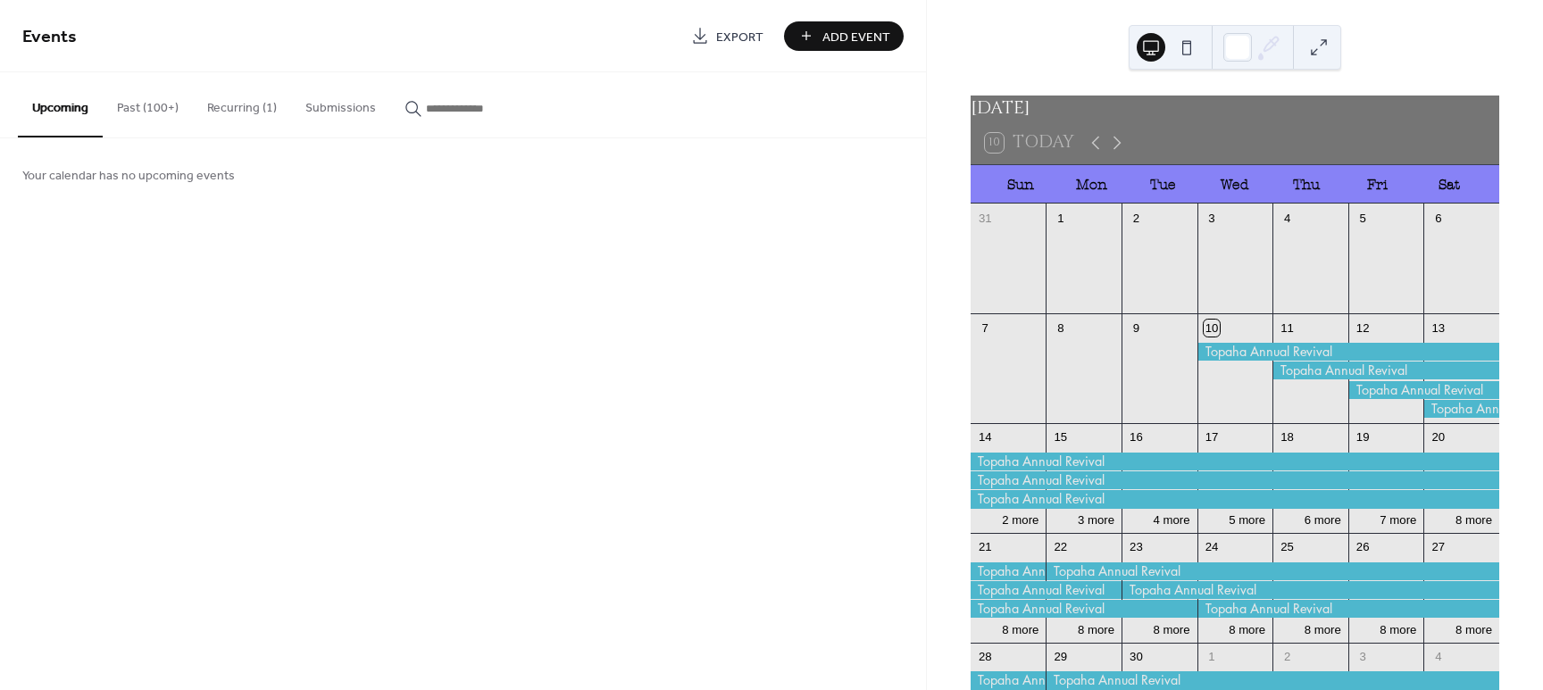
click at [154, 102] on button "Past (100+)" at bounding box center [148, 103] width 90 height 63
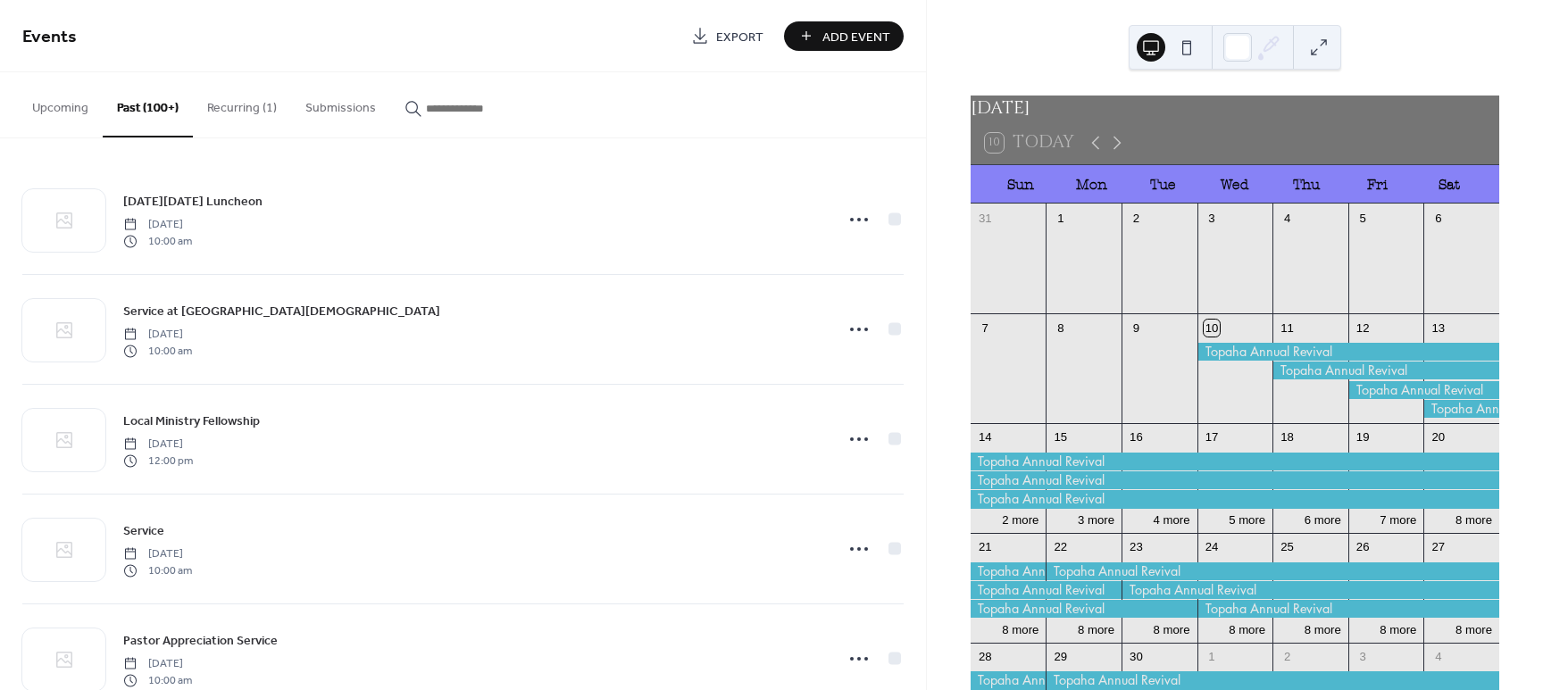
click at [256, 110] on button "Recurring (1)" at bounding box center [242, 103] width 98 height 63
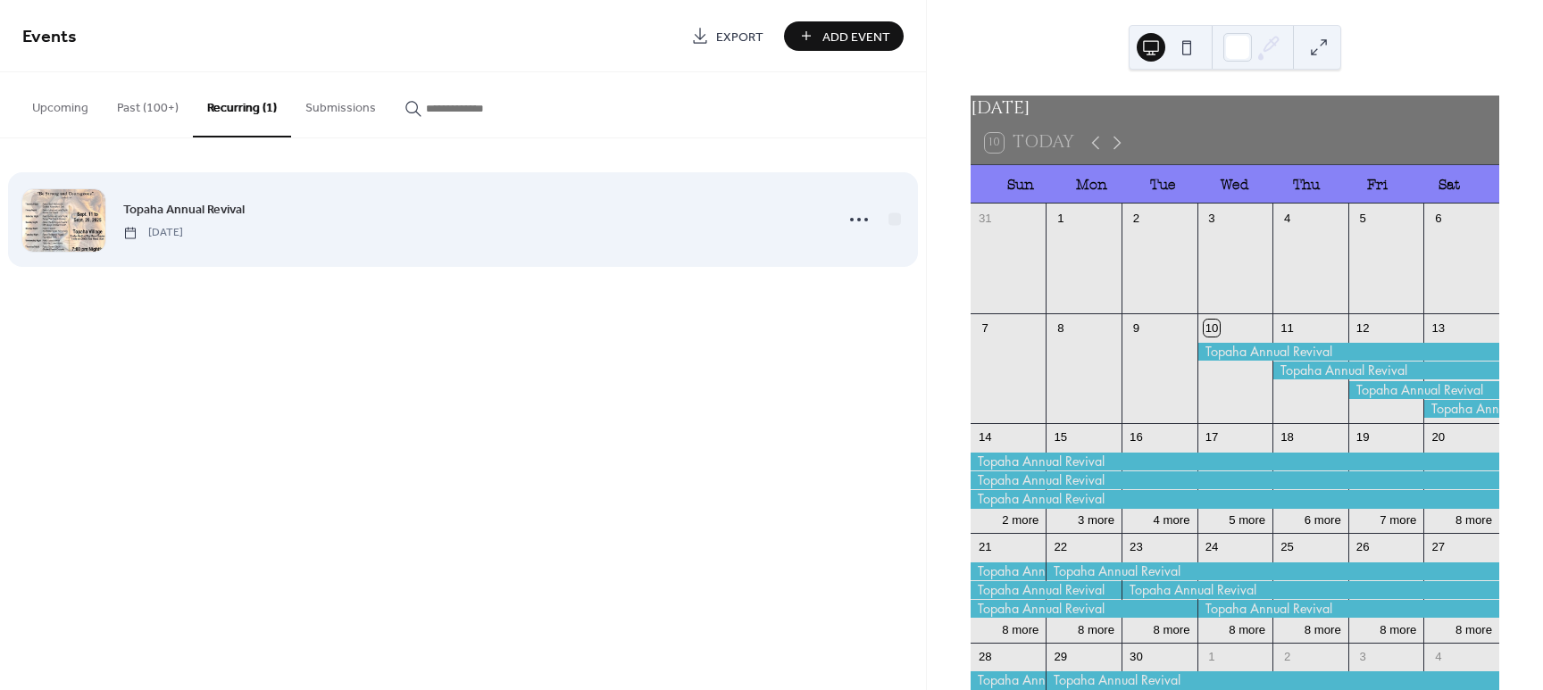
click at [202, 219] on span "Topaha Annual Revival" at bounding box center [183, 210] width 121 height 19
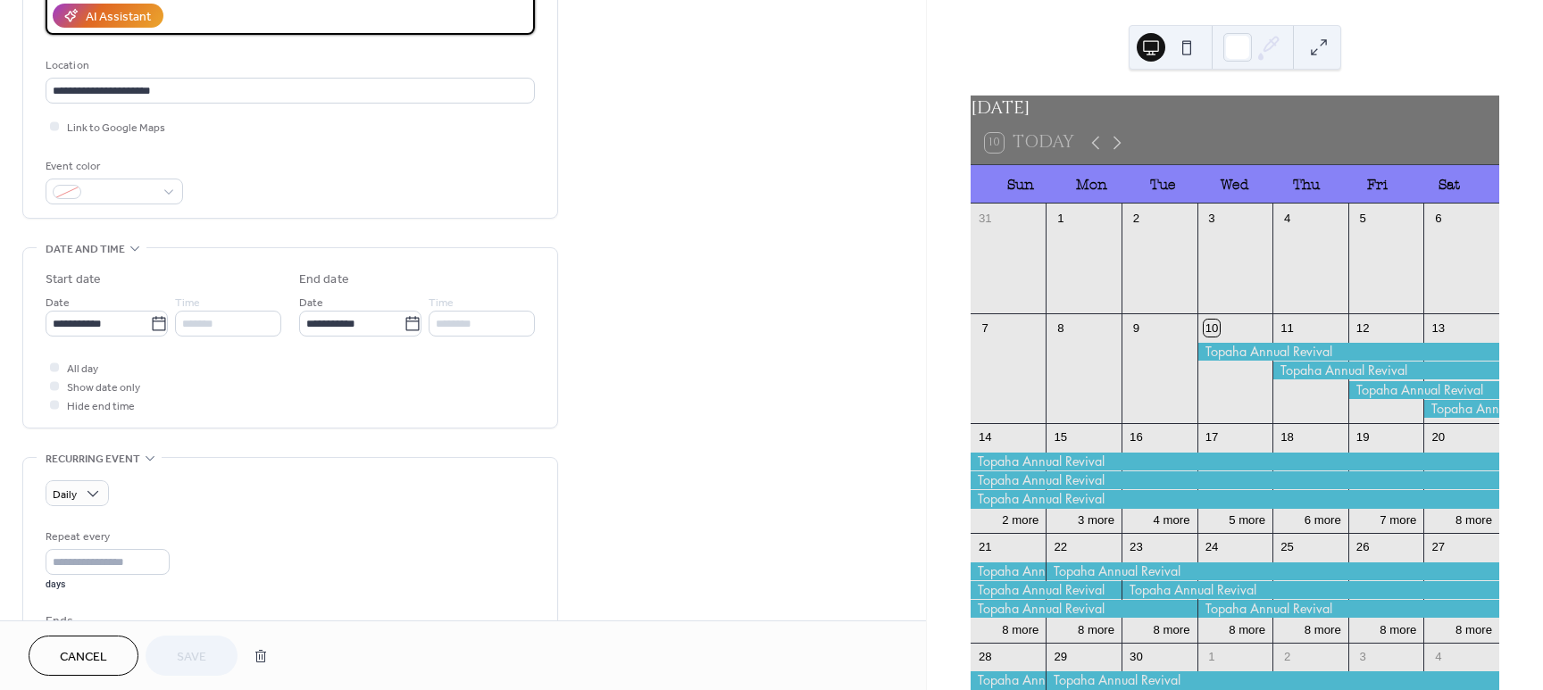
scroll to position [335, 0]
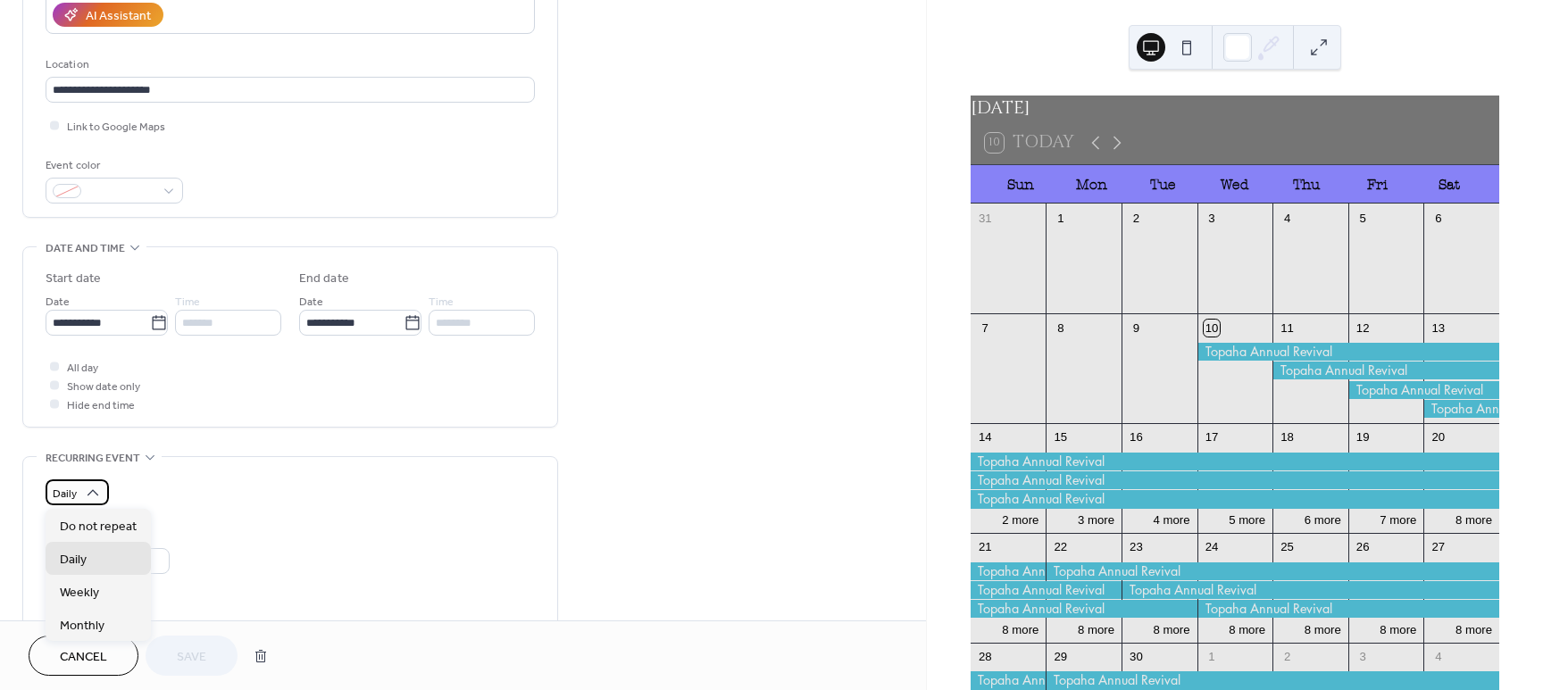
click at [79, 495] on div "Daily" at bounding box center [77, 492] width 63 height 26
click at [75, 518] on span "Do not repeat" at bounding box center [98, 527] width 77 height 19
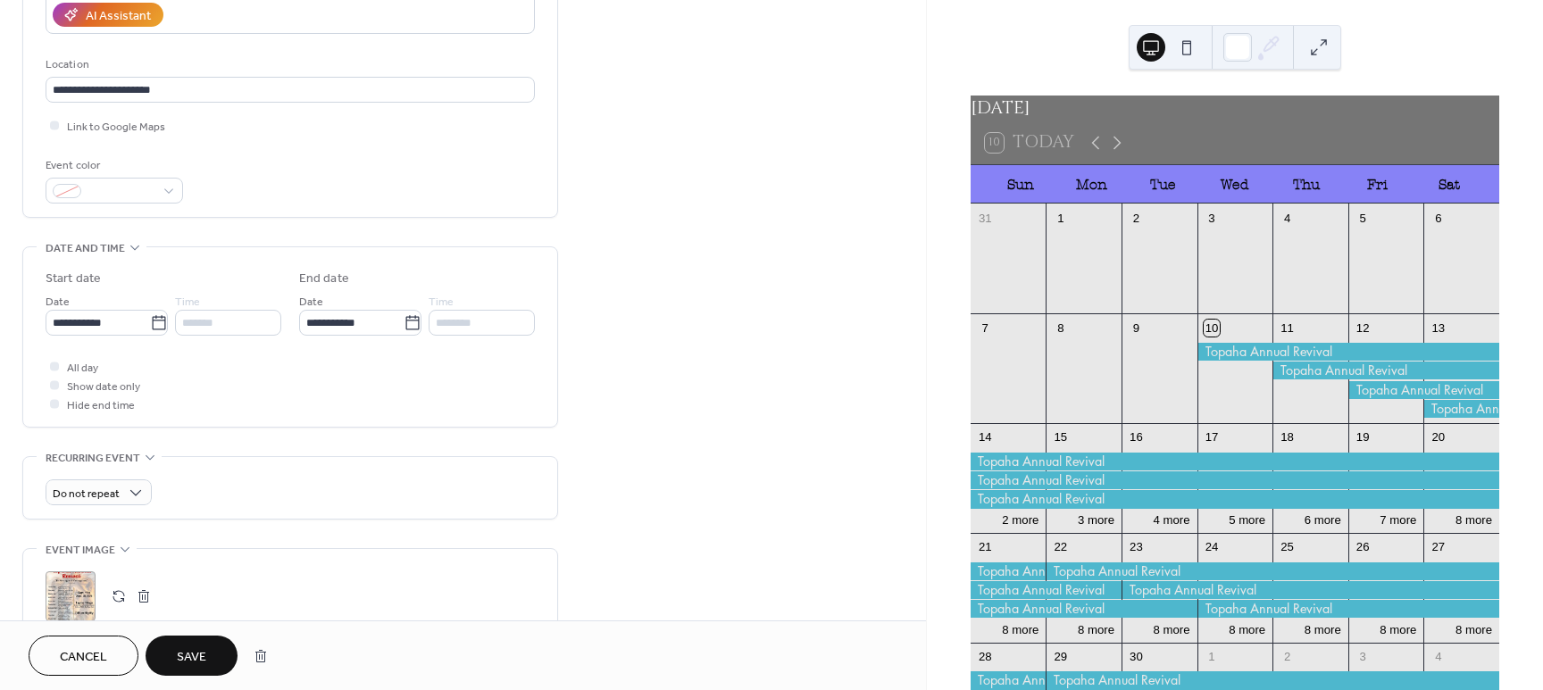
click at [179, 654] on span "Save" at bounding box center [191, 657] width 29 height 19
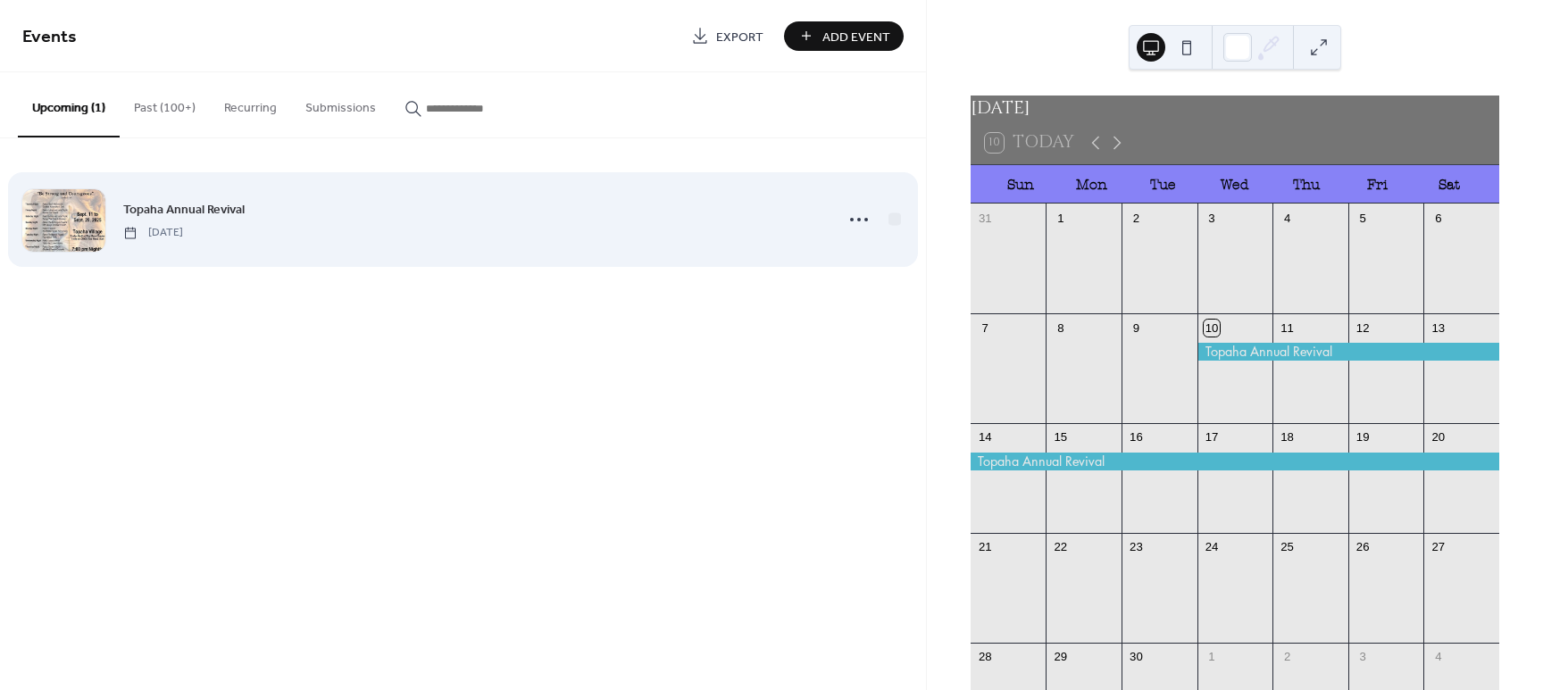
click at [798, 221] on div "Topaha Annual Revival Wednesday, September 10, 2025" at bounding box center [472, 219] width 699 height 40
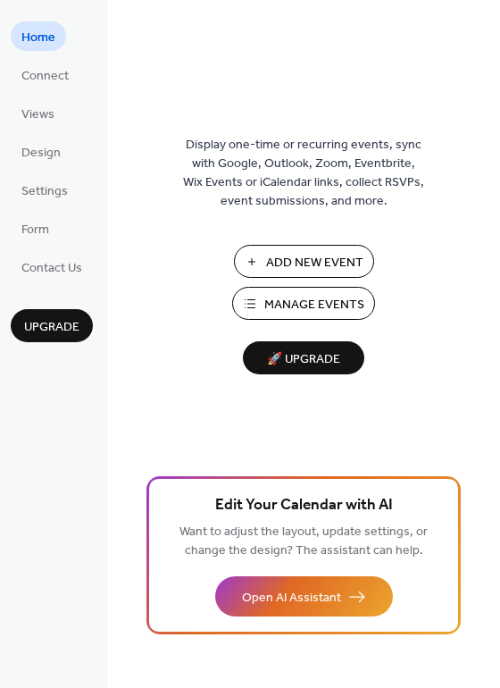
click at [299, 301] on span "Manage Events" at bounding box center [314, 305] width 100 height 19
click at [480, 154] on div "Display one-time or recurring events, sync with Google, Outlook, Zoom, Eventbri…" at bounding box center [303, 372] width 393 height 629
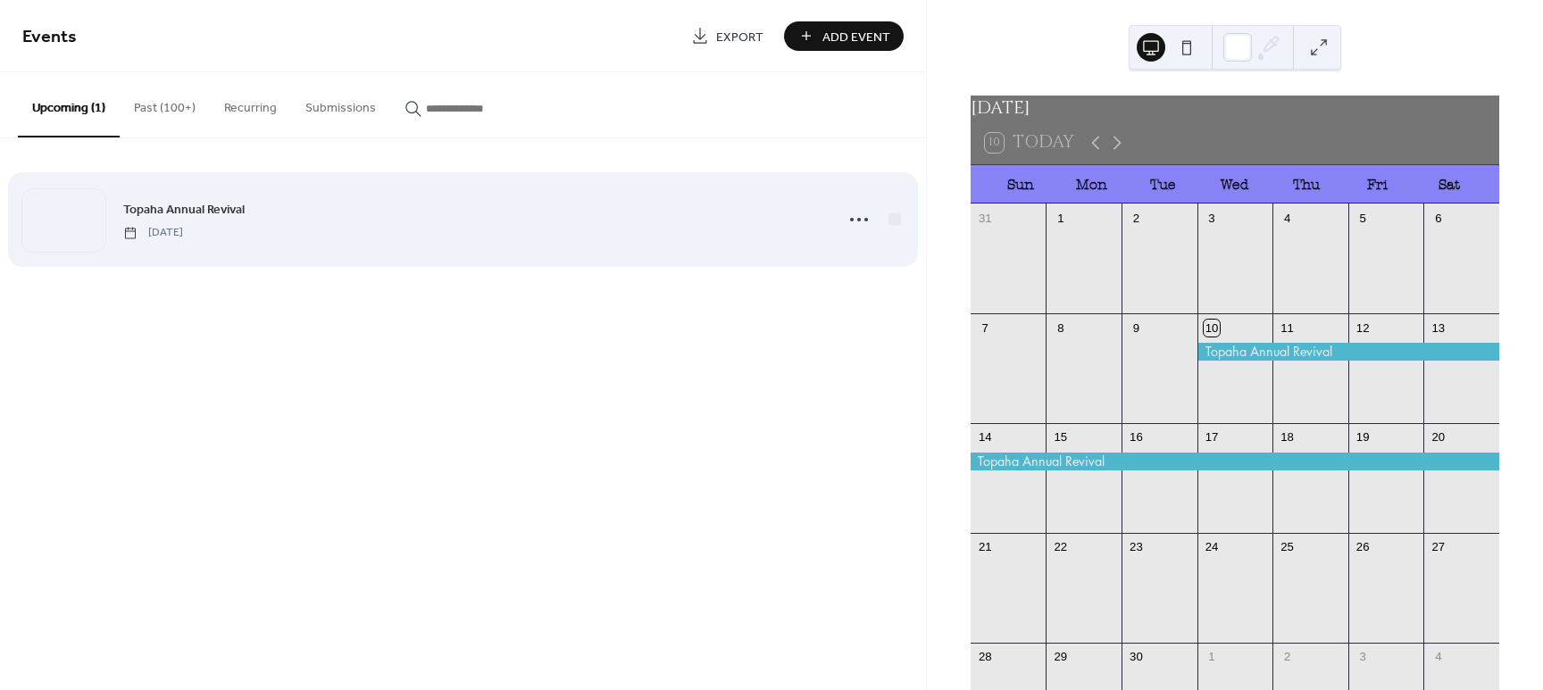
click at [370, 217] on div "Topaha Annual Revival Wednesday, September 10, 2025" at bounding box center [472, 219] width 699 height 40
click at [849, 224] on icon at bounding box center [859, 219] width 29 height 29
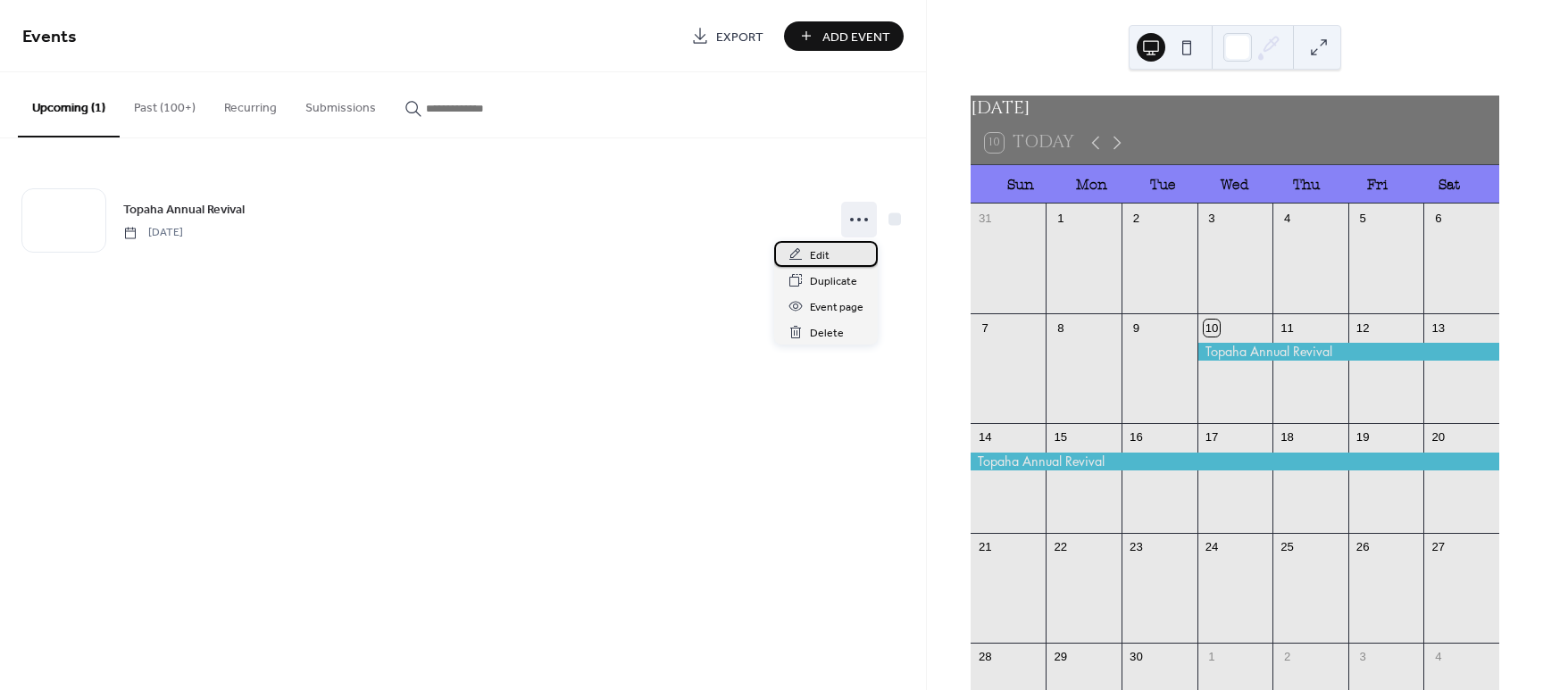
click at [838, 250] on div "Edit" at bounding box center [826, 254] width 104 height 26
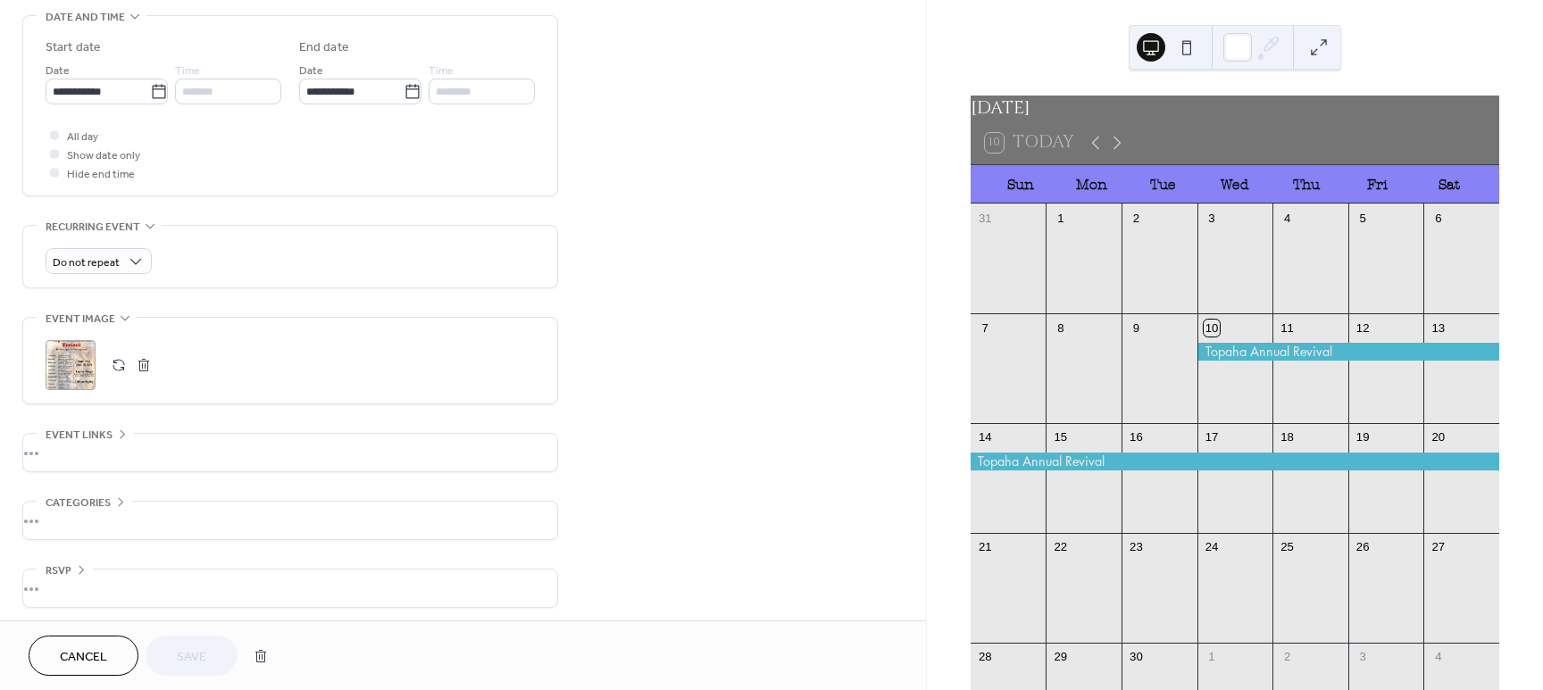
scroll to position [571, 0]
click at [65, 443] on div "•••" at bounding box center [290, 448] width 534 height 38
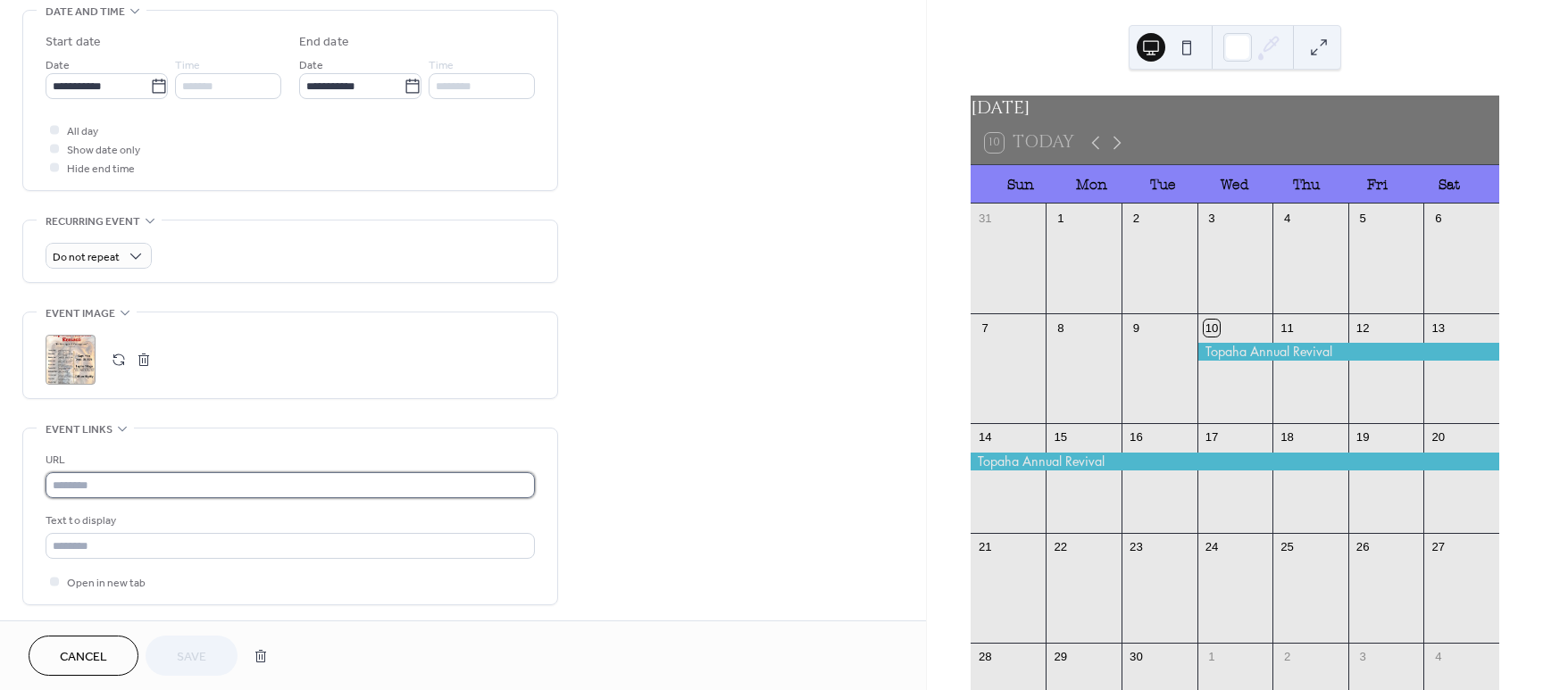
click at [97, 490] on input "text" at bounding box center [290, 485] width 489 height 26
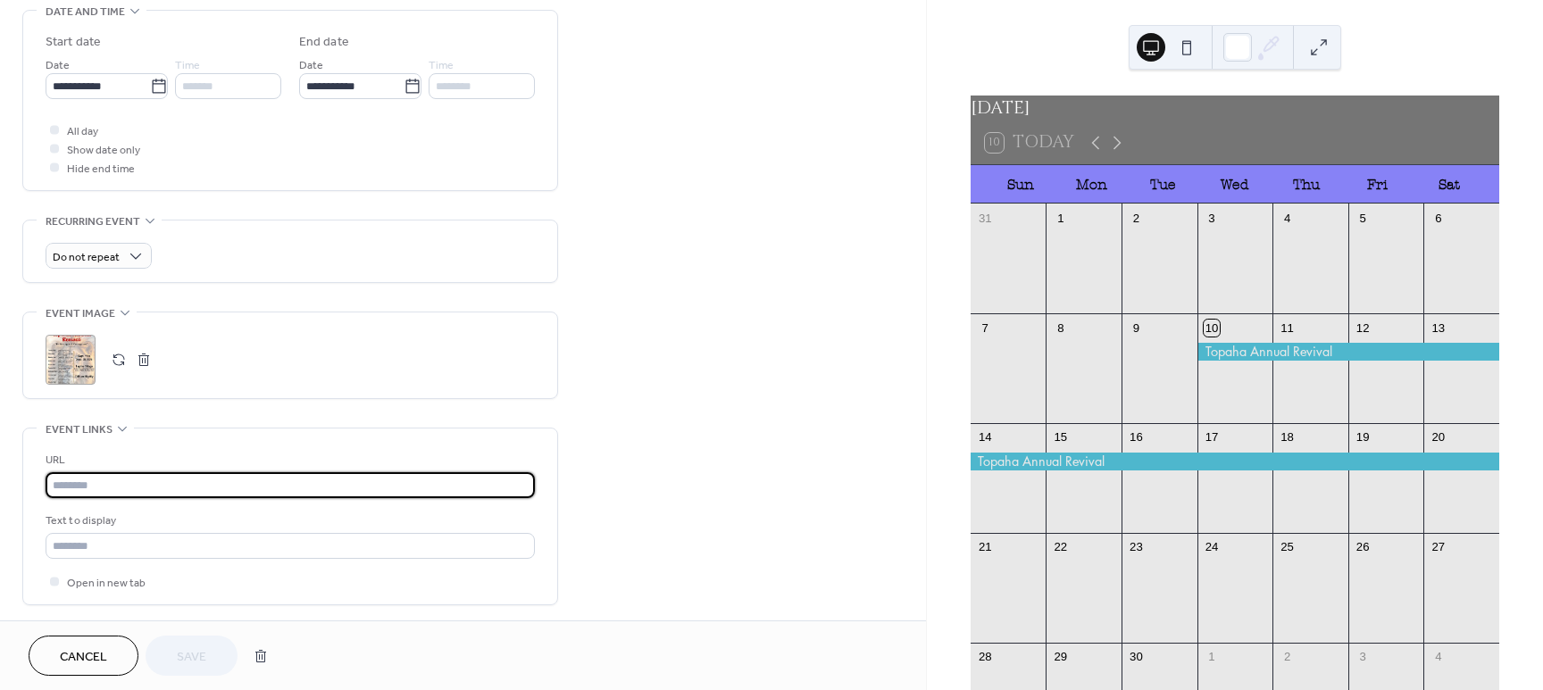
click at [97, 490] on input "text" at bounding box center [290, 485] width 489 height 26
click at [79, 353] on div ";" at bounding box center [71, 360] width 50 height 50
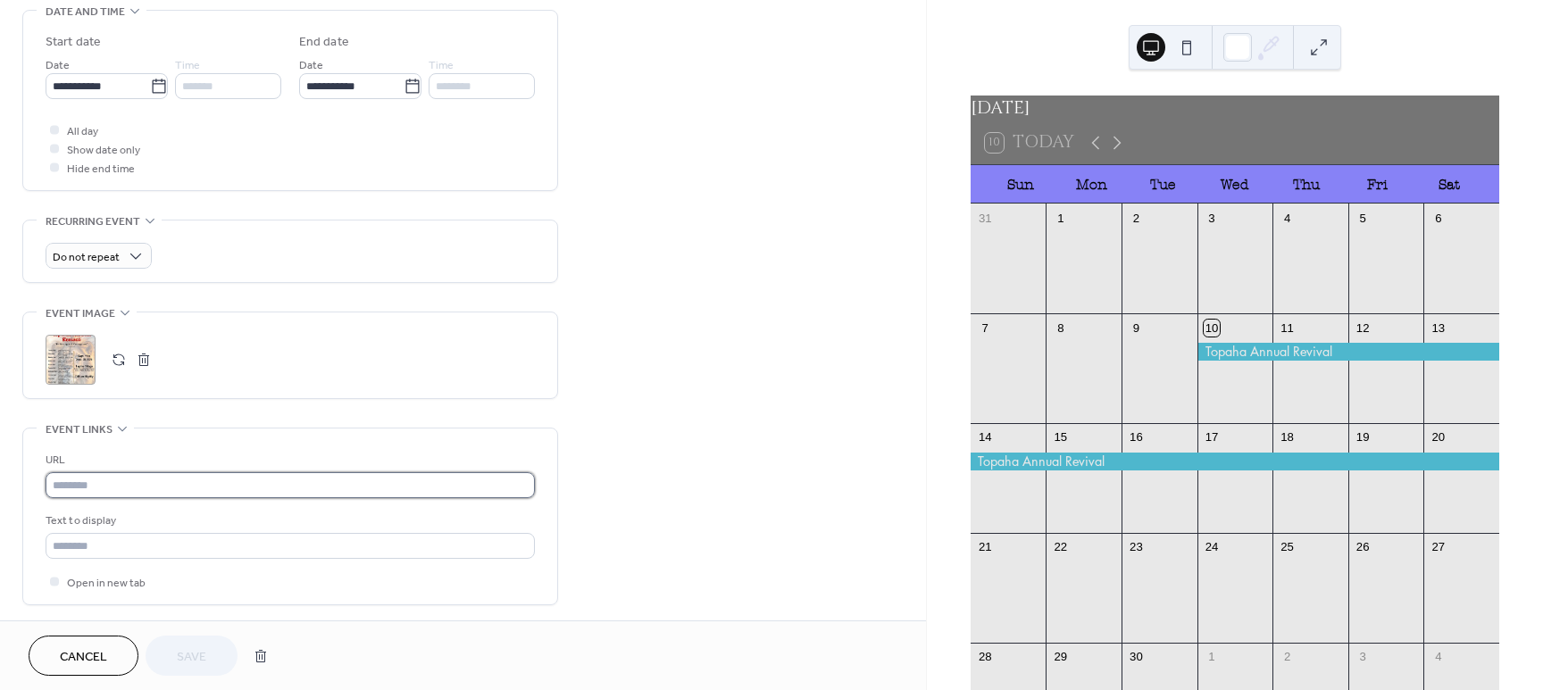
click at [95, 487] on input "text" at bounding box center [290, 485] width 489 height 26
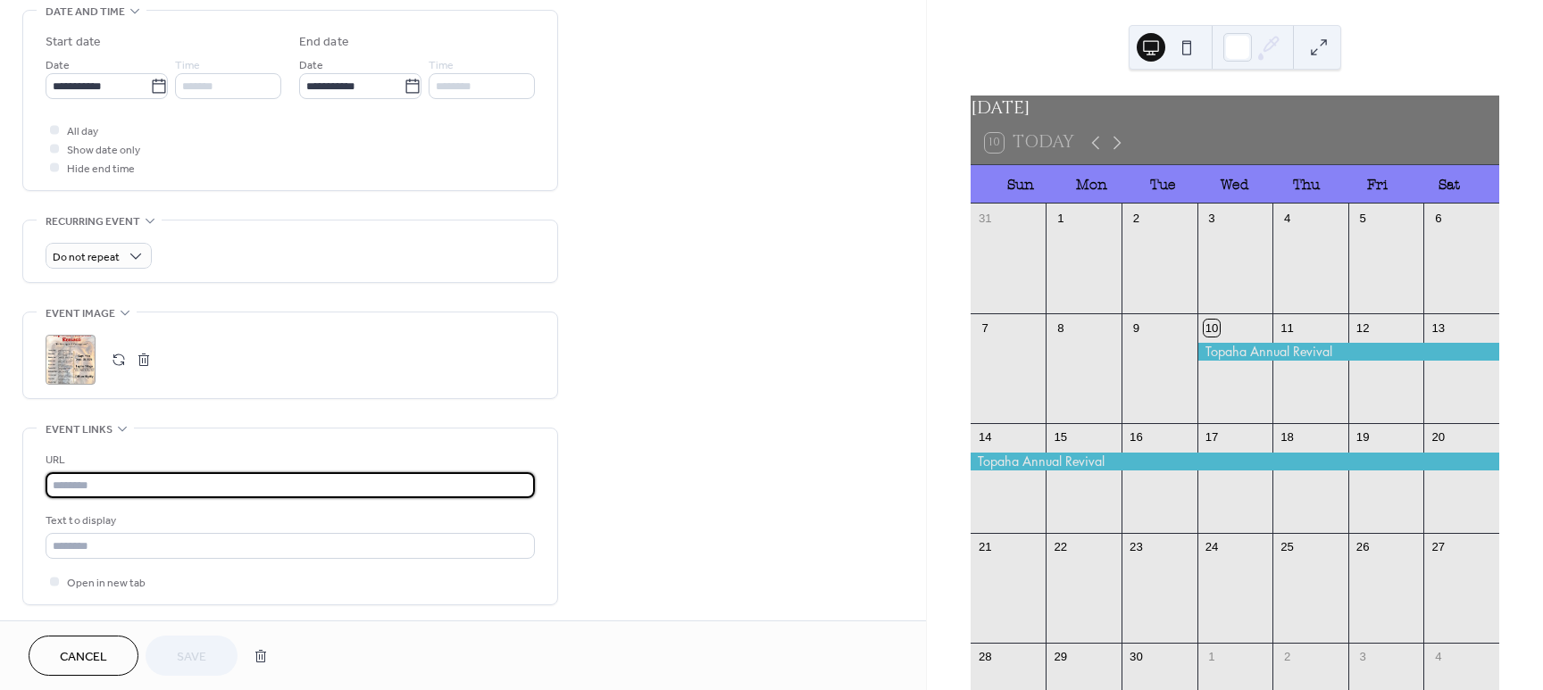
paste input "**********"
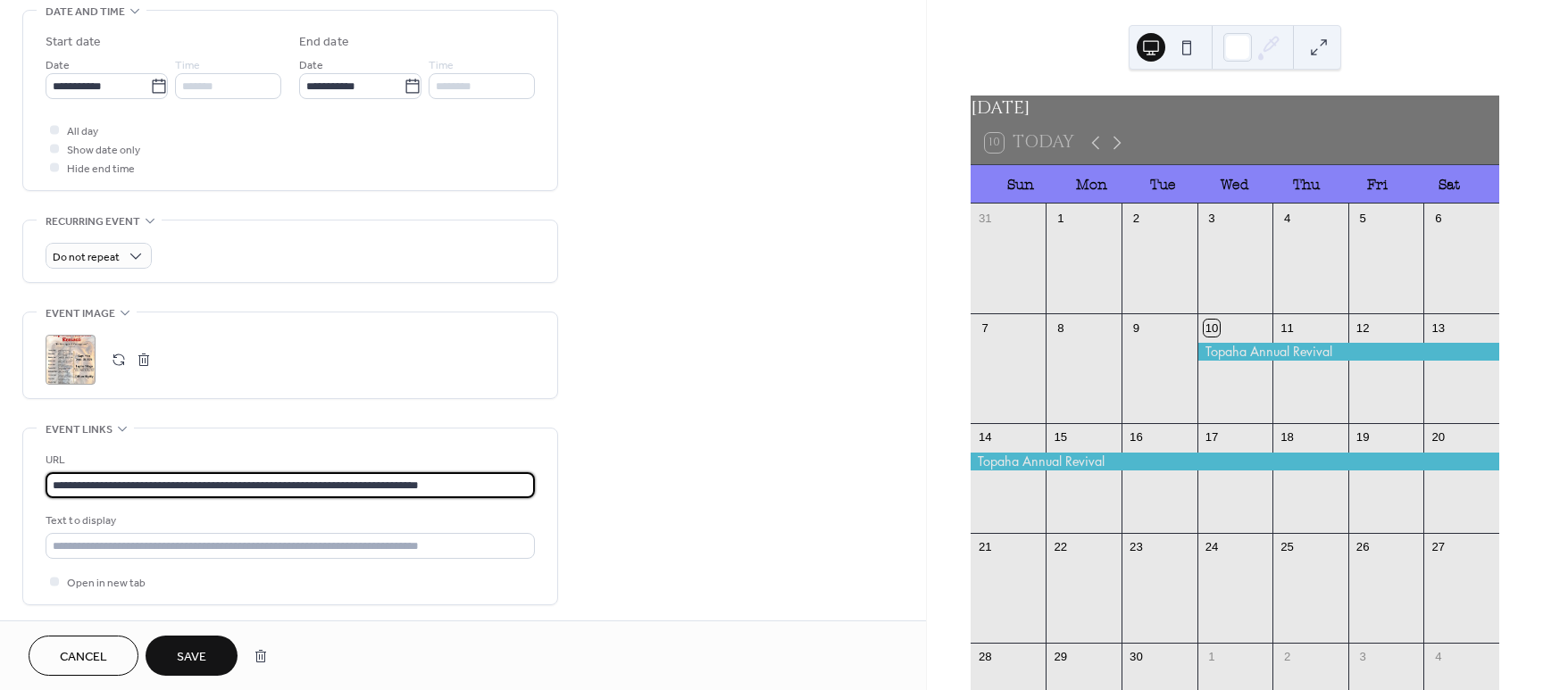
type input "**********"
click at [219, 667] on button "Save" at bounding box center [192, 656] width 92 height 40
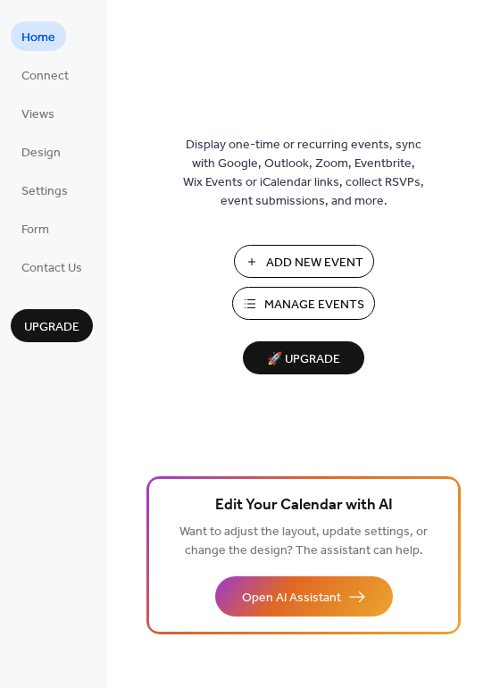
click at [295, 296] on span "Manage Events" at bounding box center [314, 305] width 100 height 19
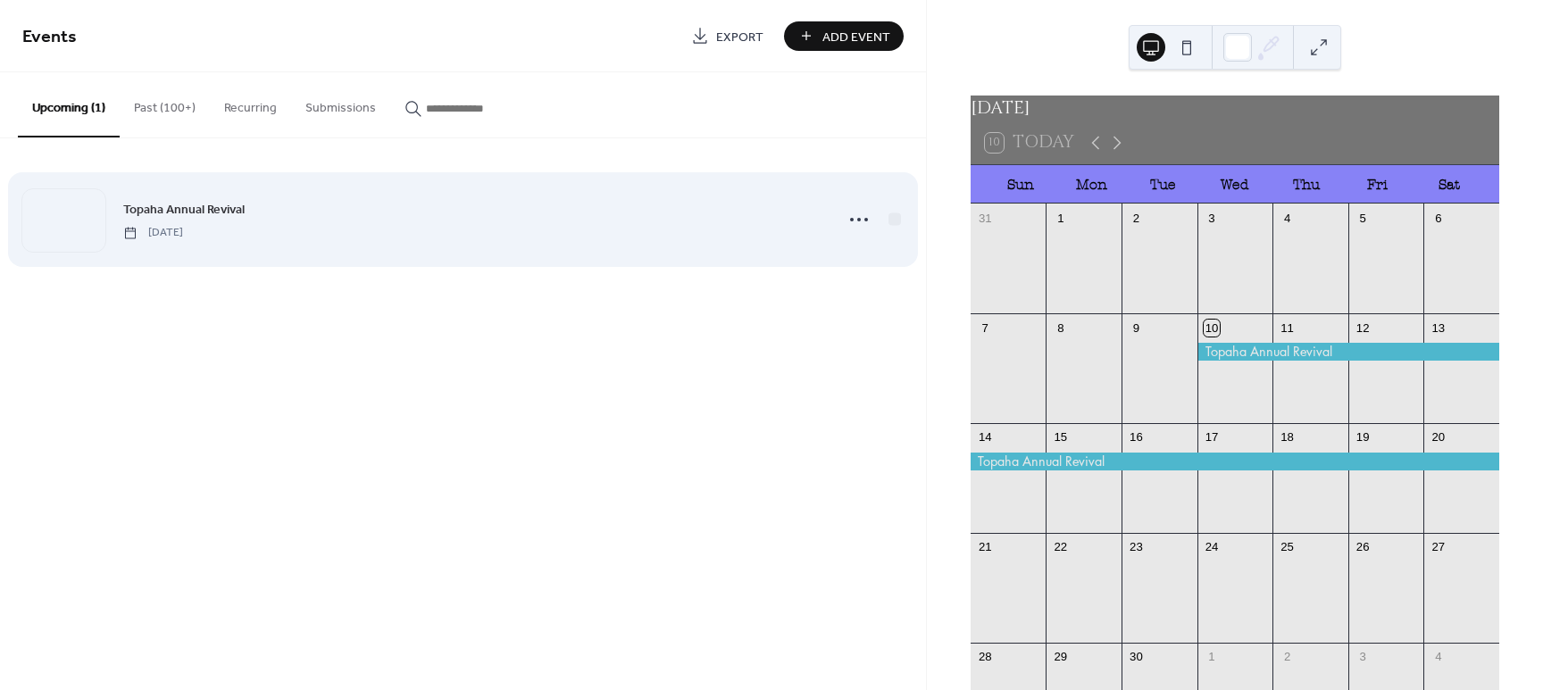
click at [182, 231] on span "[DATE]" at bounding box center [153, 233] width 60 height 16
click at [182, 232] on span "[DATE]" at bounding box center [153, 233] width 60 height 16
click at [132, 205] on span "Topaha Annual Revival" at bounding box center [183, 210] width 121 height 19
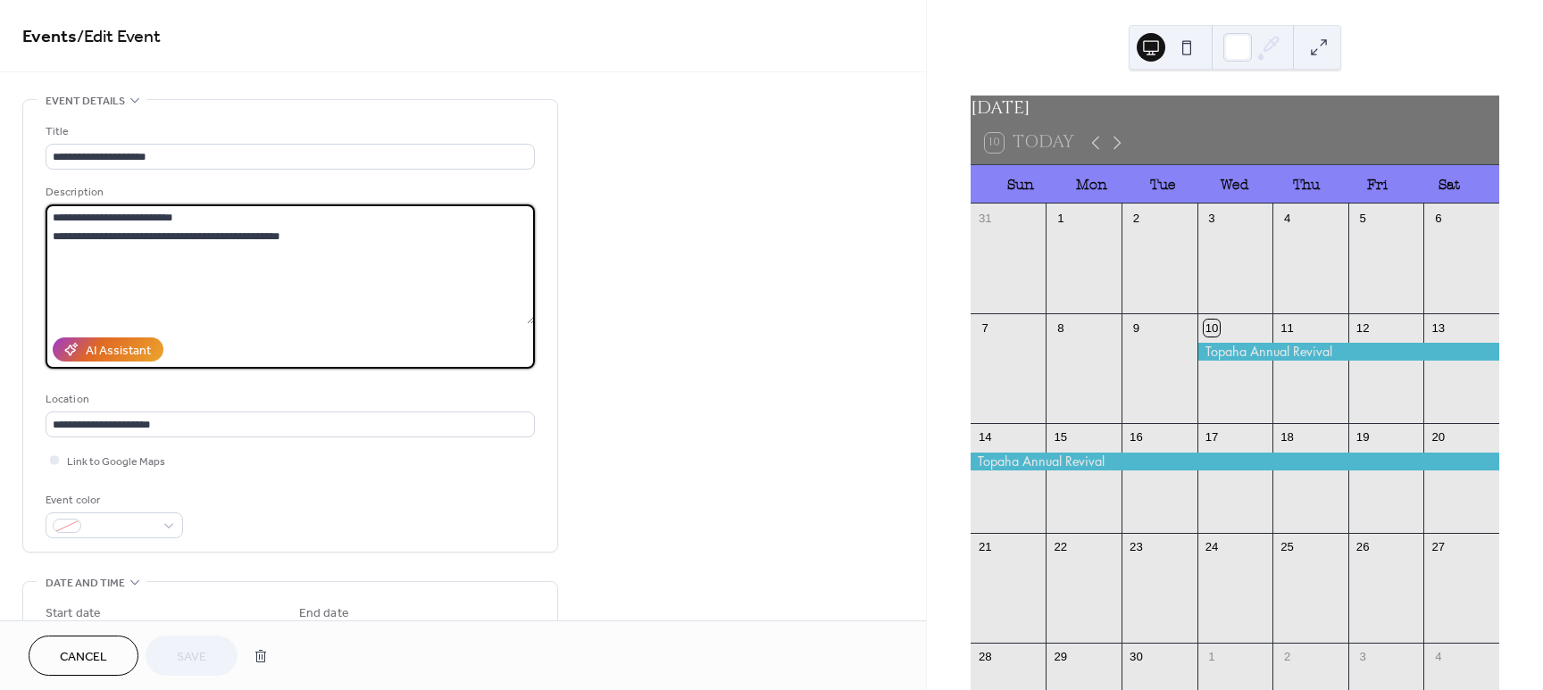
click at [194, 280] on textarea "**********" at bounding box center [290, 264] width 489 height 120
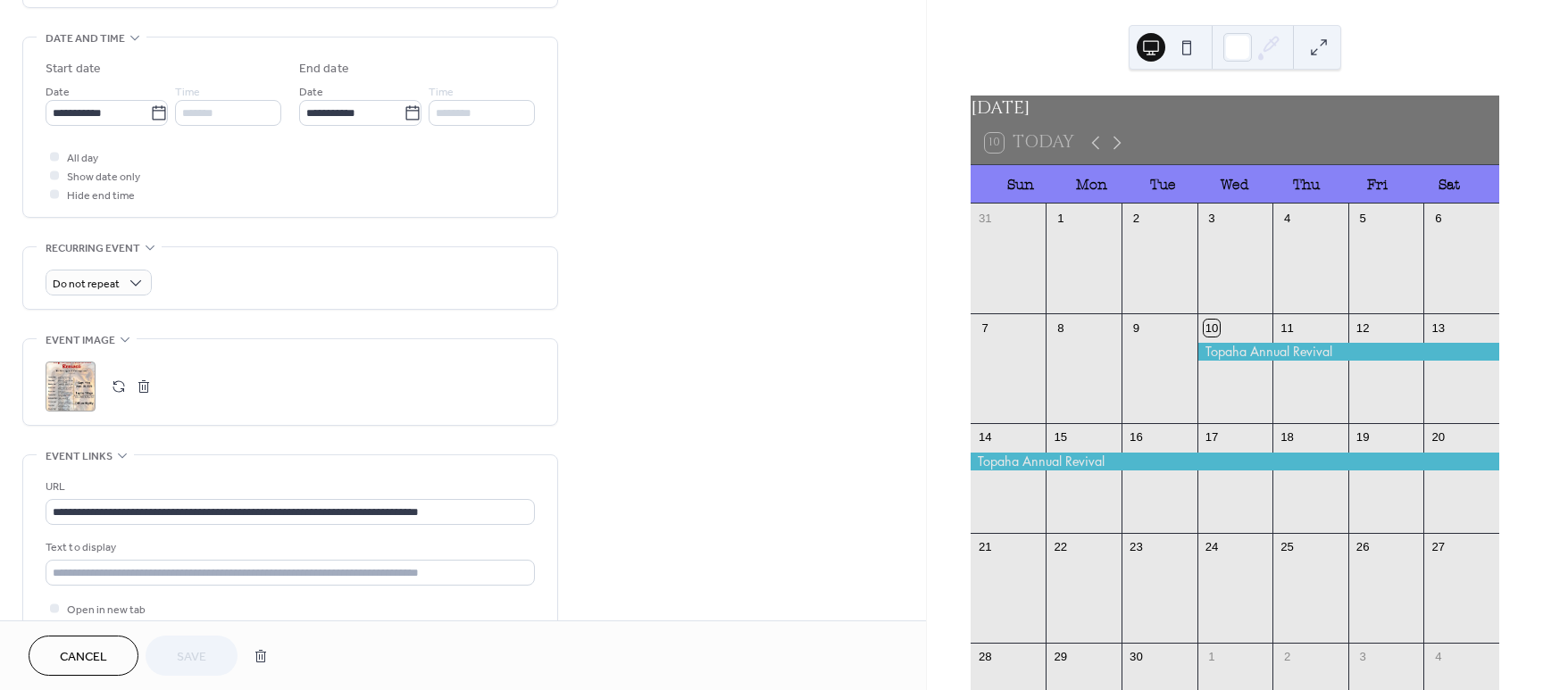
scroll to position [558, 0]
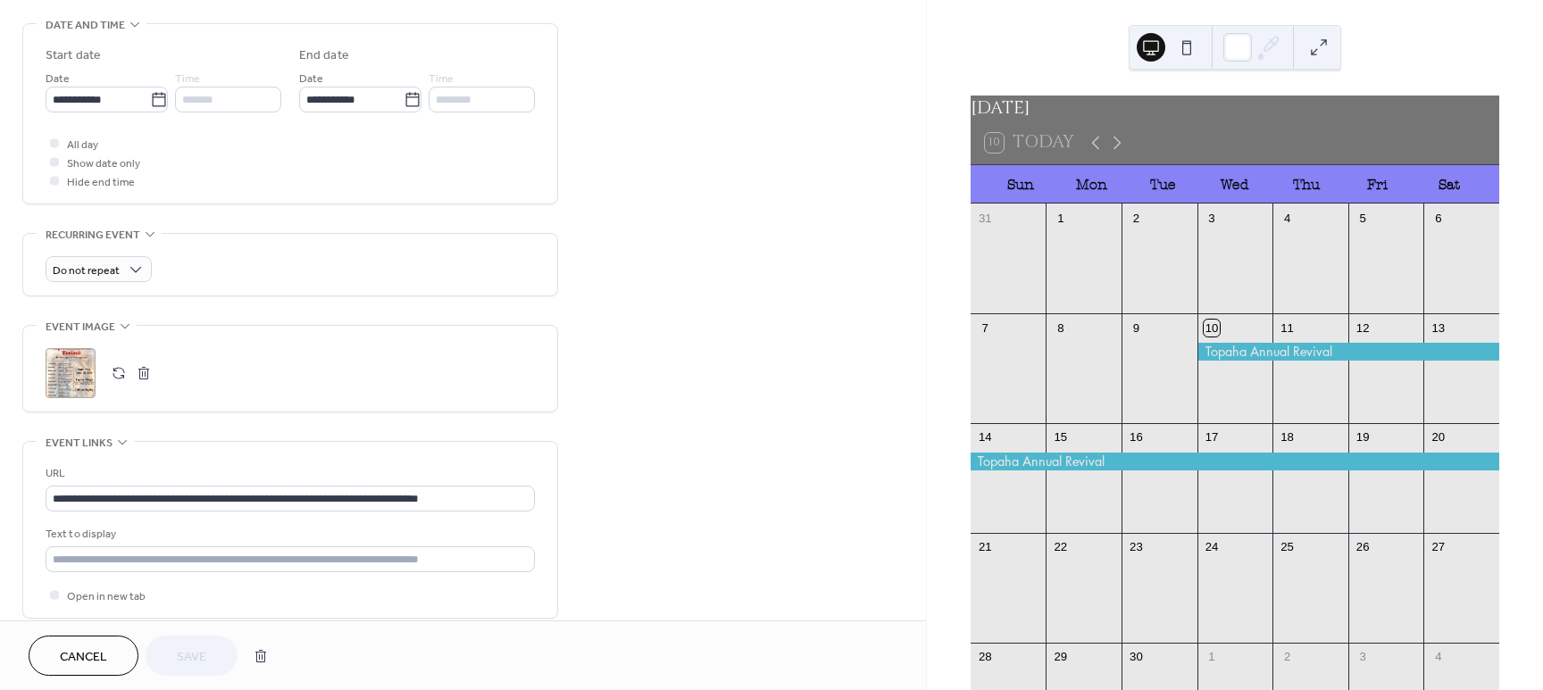
click at [78, 371] on div ";" at bounding box center [71, 373] width 50 height 50
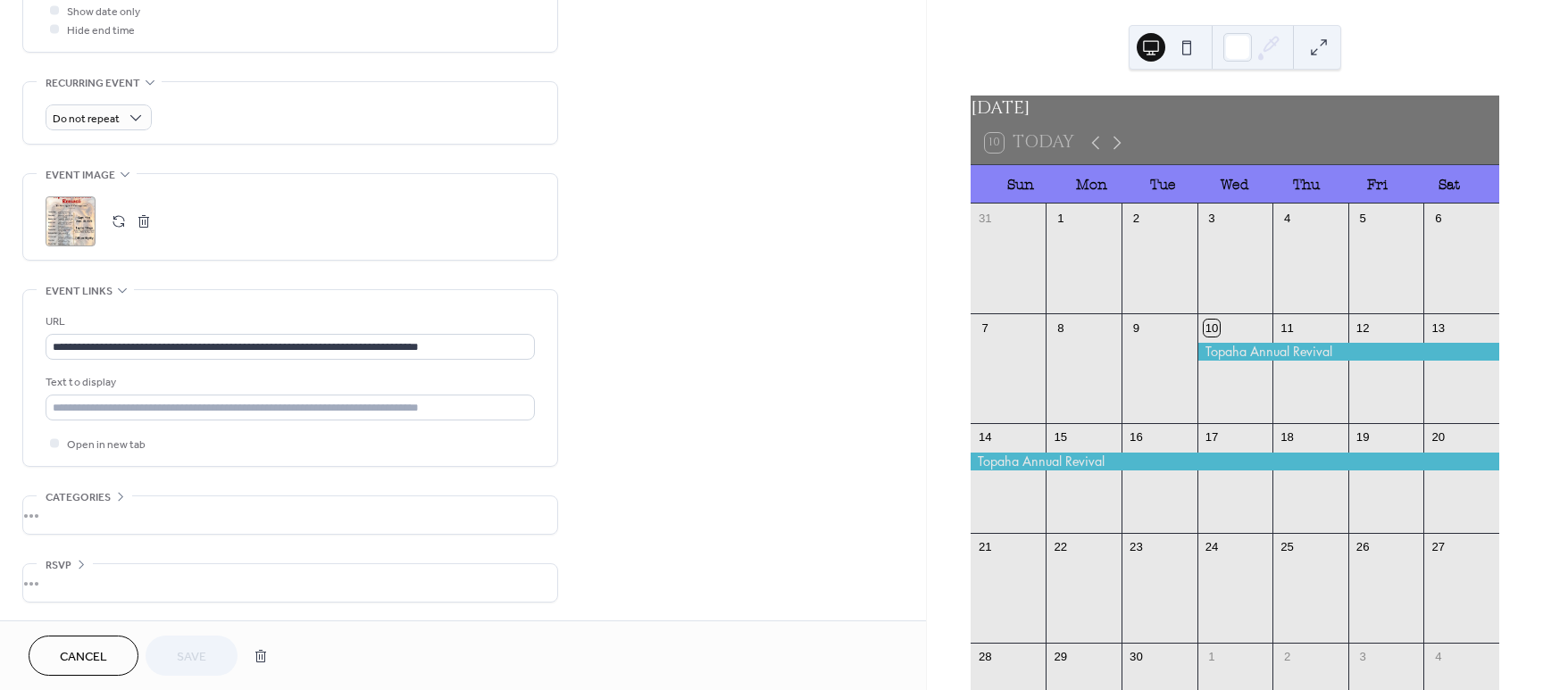
scroll to position [1, 0]
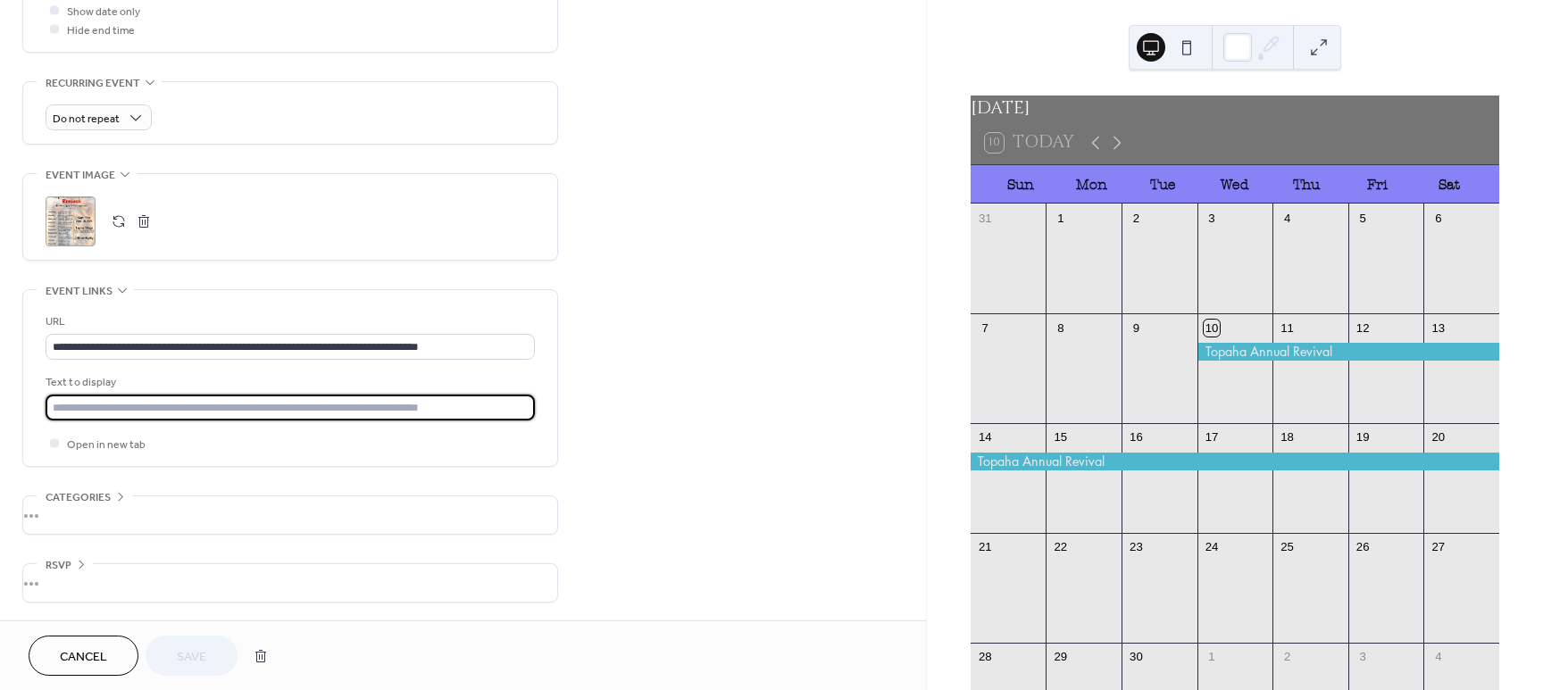
click at [504, 413] on input "text" at bounding box center [290, 408] width 489 height 26
drag, startPoint x: 504, startPoint y: 413, endPoint x: 453, endPoint y: 393, distance: 54.6
click at [453, 393] on div "Text to display" at bounding box center [290, 396] width 489 height 47
type input "**********"
click at [173, 648] on button "Save" at bounding box center [192, 656] width 92 height 40
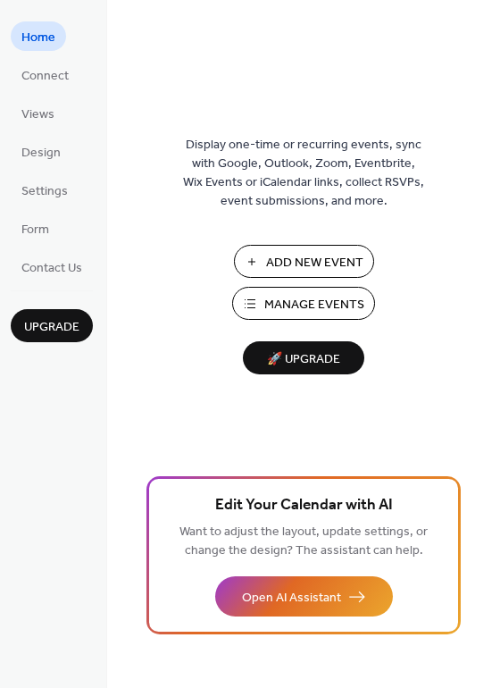
click at [270, 296] on span "Manage Events" at bounding box center [314, 305] width 100 height 19
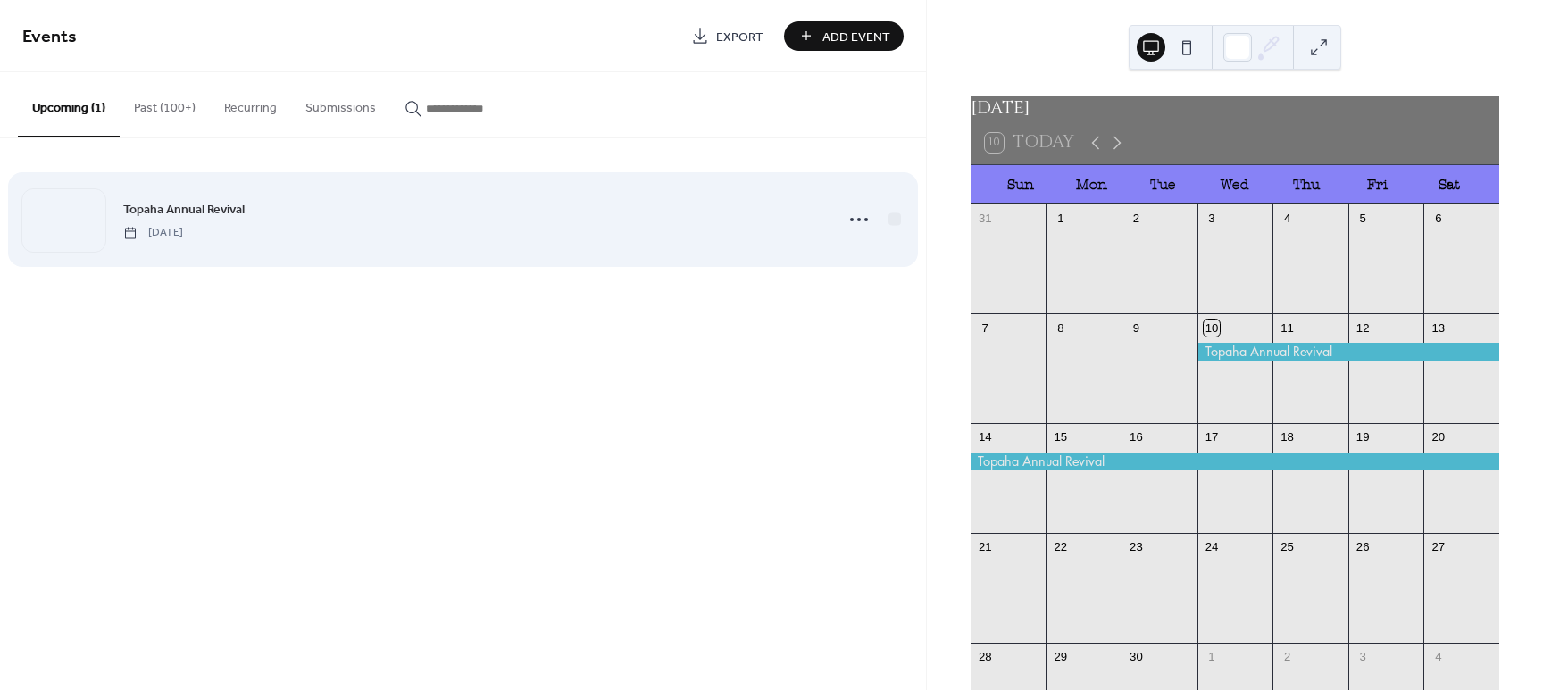
click at [196, 211] on span "Topaha Annual Revival" at bounding box center [183, 210] width 121 height 19
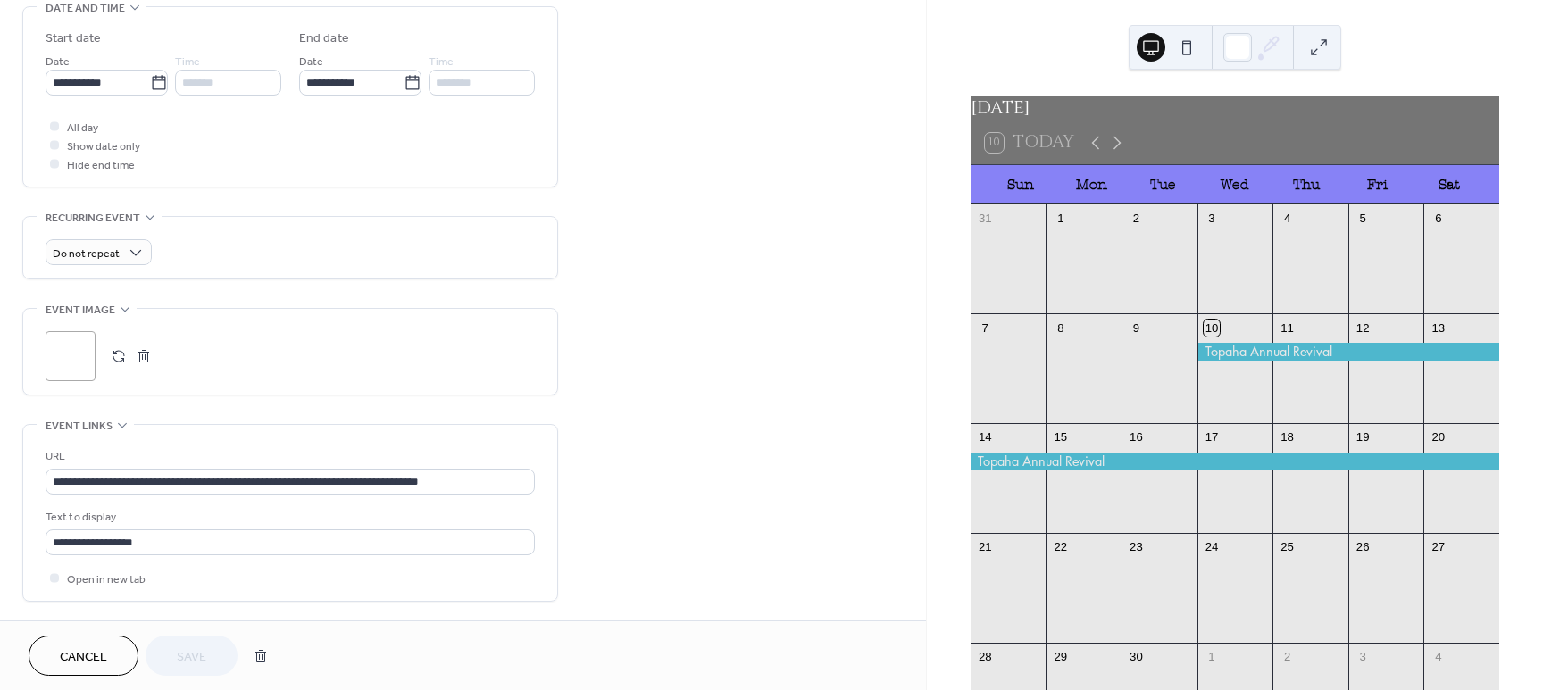
scroll to position [670, 0]
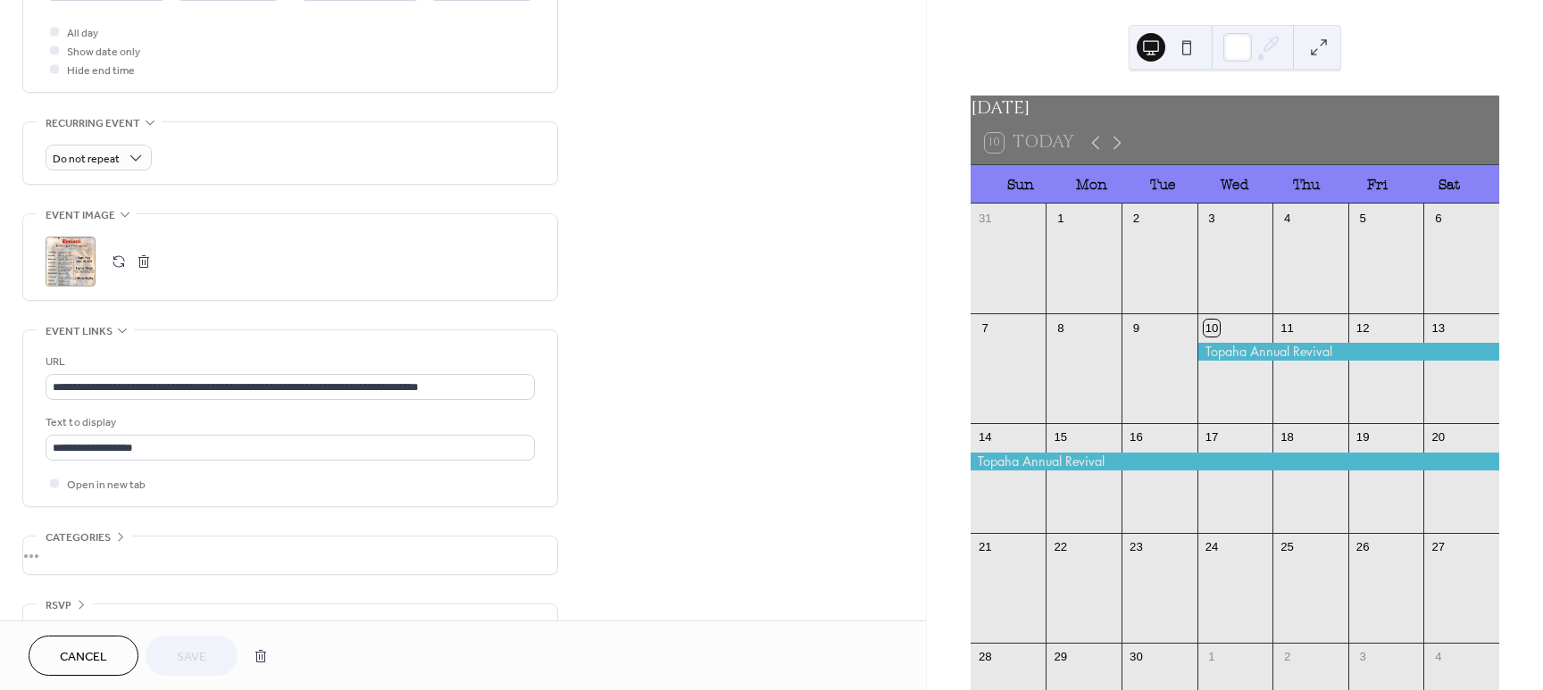
click at [78, 269] on div ";" at bounding box center [71, 262] width 50 height 50
click at [203, 650] on span "Save" at bounding box center [191, 657] width 29 height 19
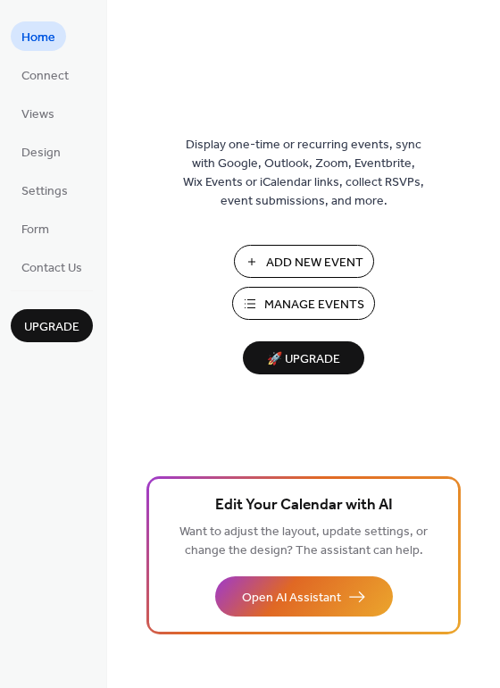
click at [307, 272] on span "Add New Event" at bounding box center [314, 263] width 97 height 19
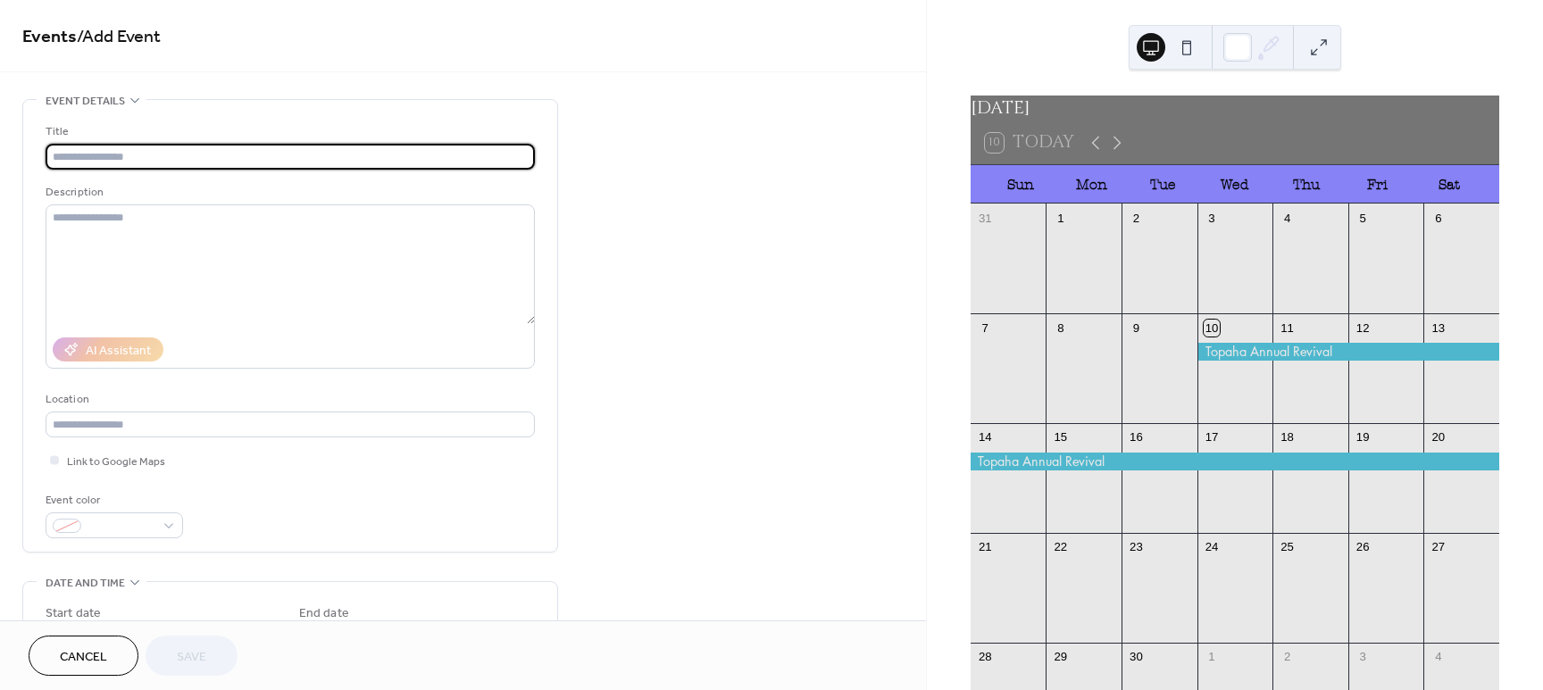
click at [110, 649] on button "Cancel" at bounding box center [84, 656] width 110 height 40
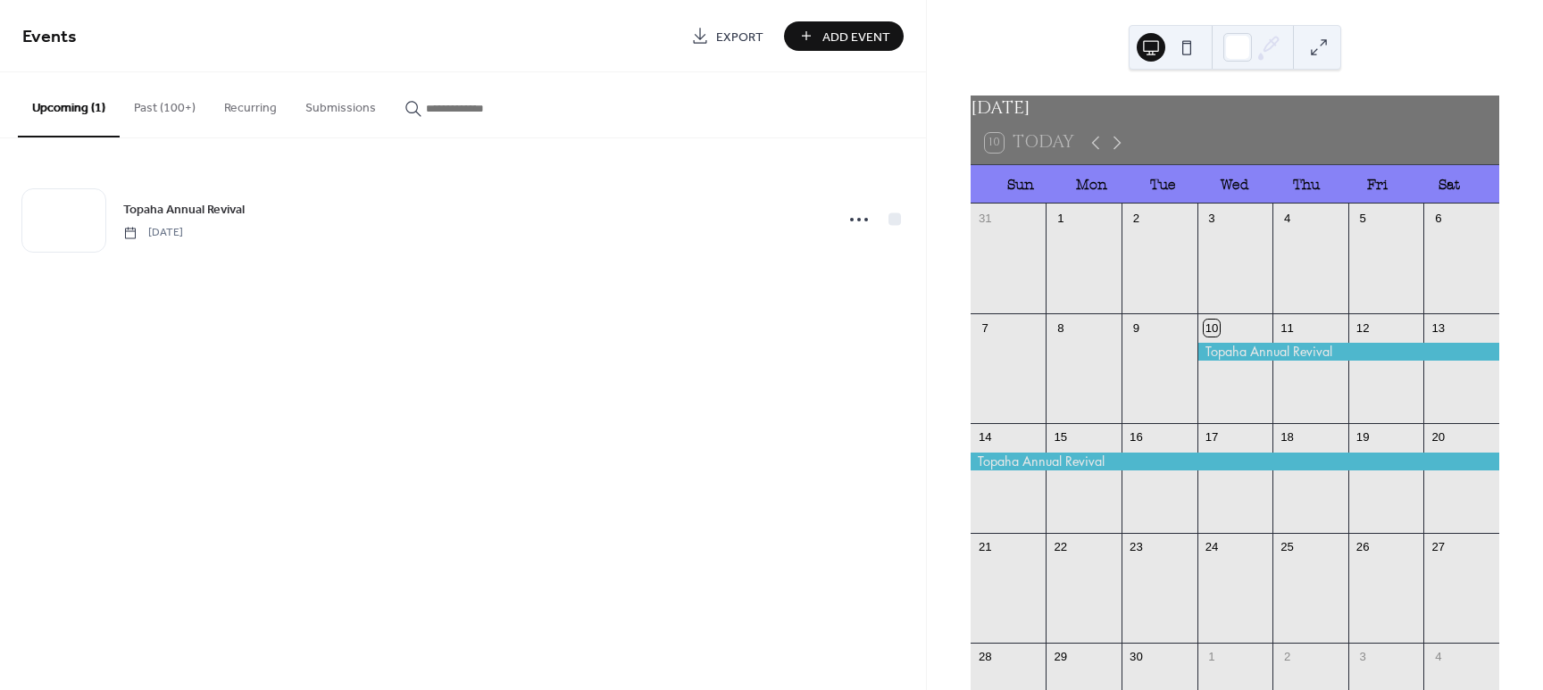
click at [146, 109] on button "Past (100+)" at bounding box center [165, 103] width 90 height 63
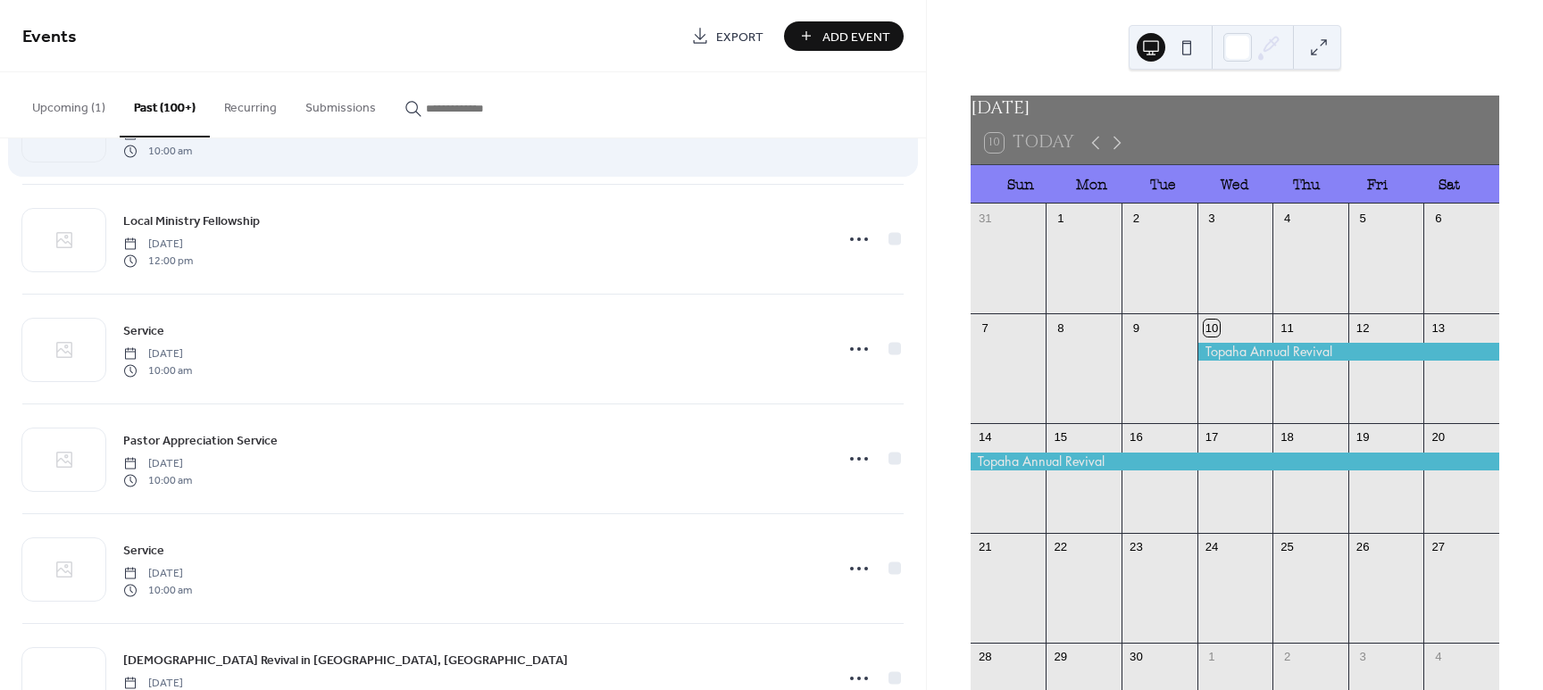
scroll to position [223, 0]
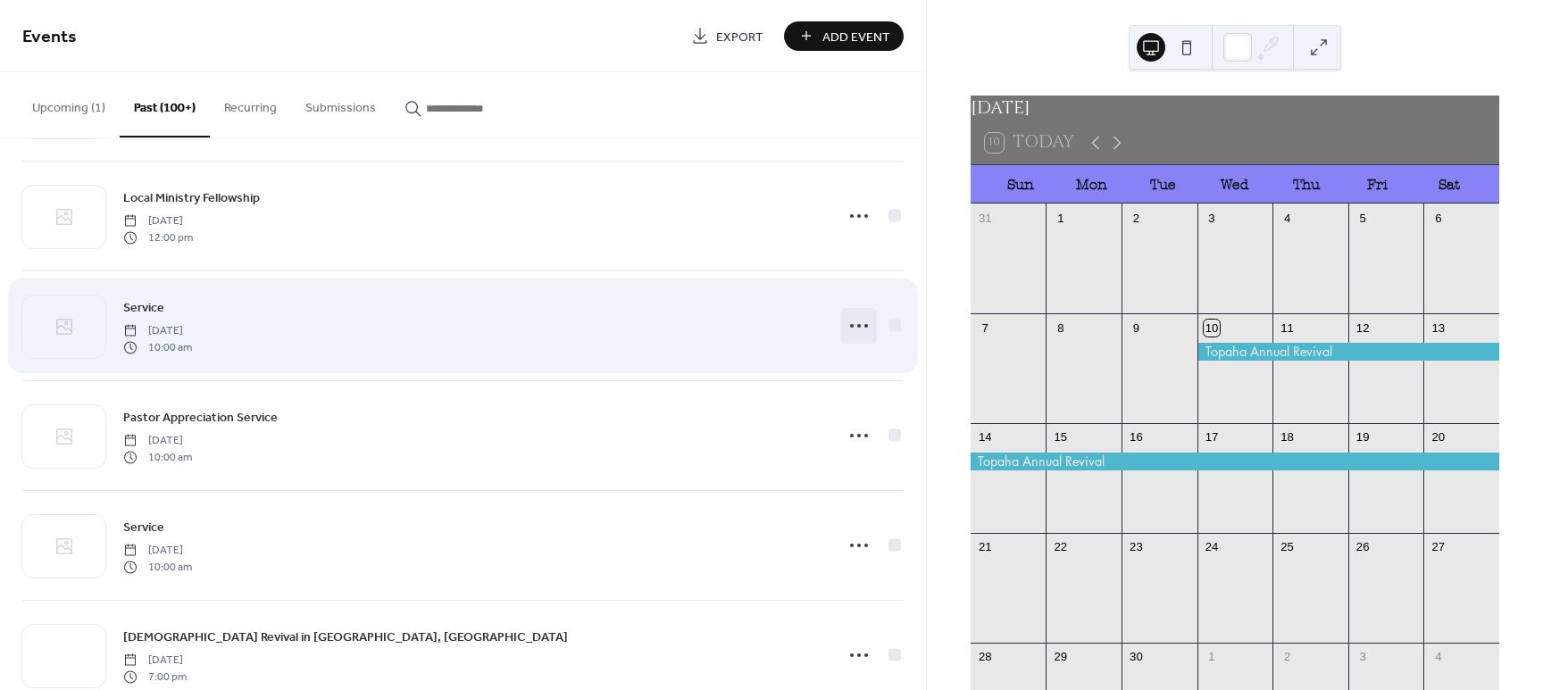
click at [850, 327] on icon at bounding box center [859, 326] width 29 height 29
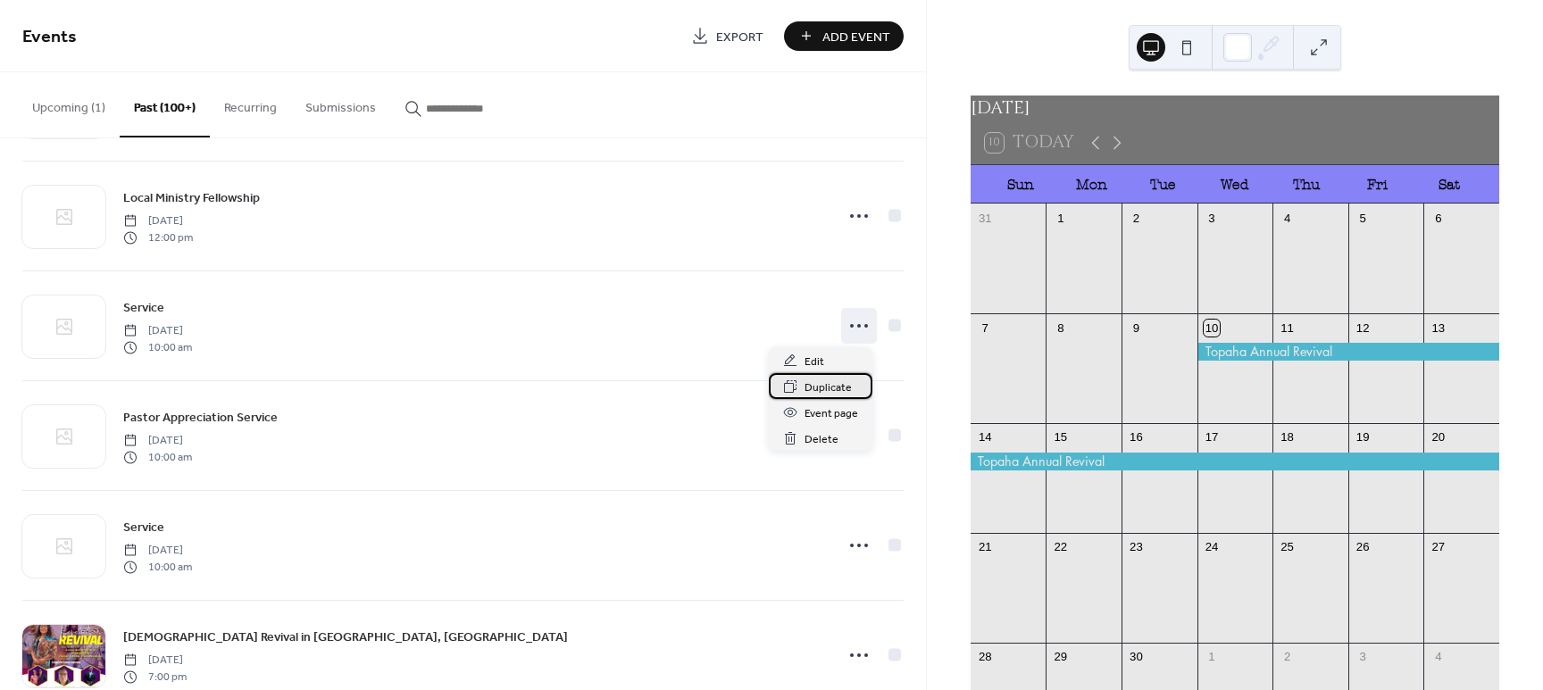
click at [824, 387] on span "Duplicate" at bounding box center [827, 388] width 47 height 19
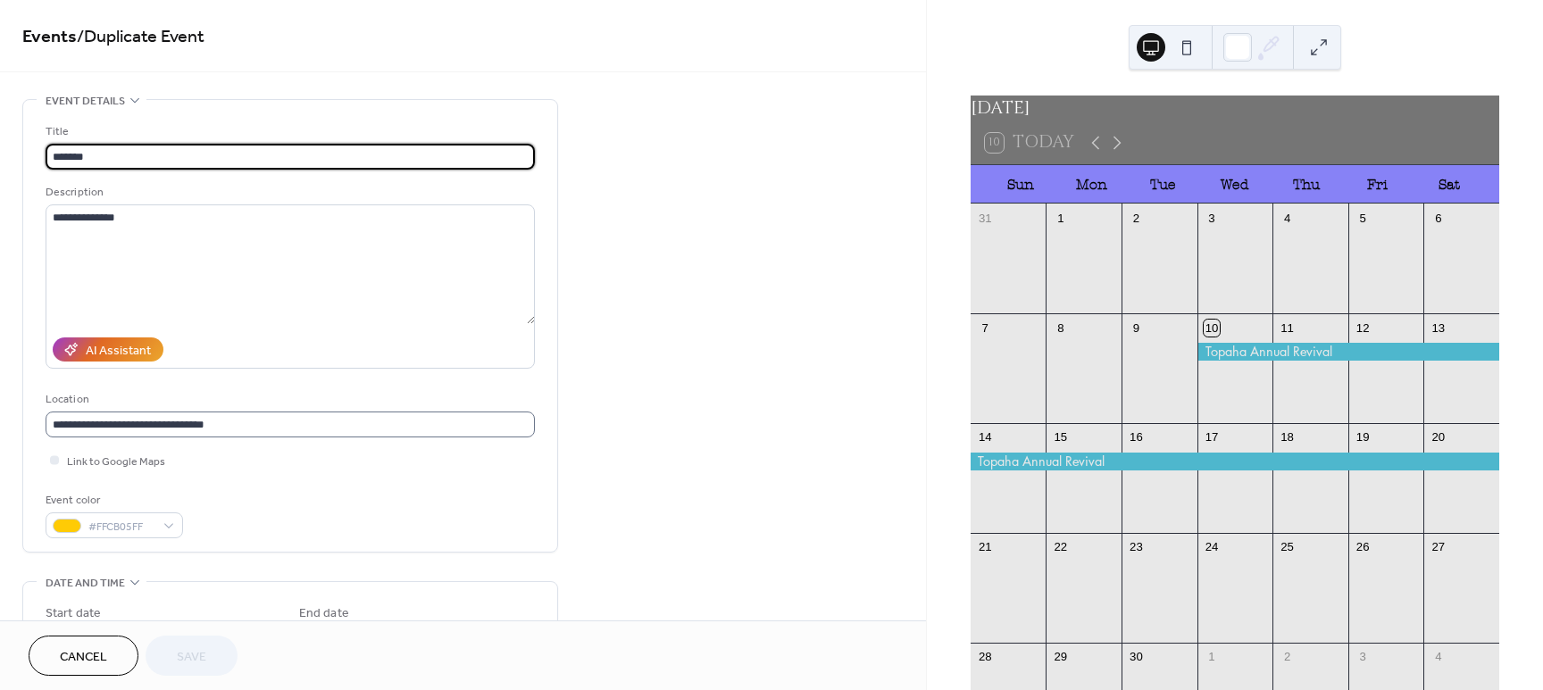
scroll to position [1, 0]
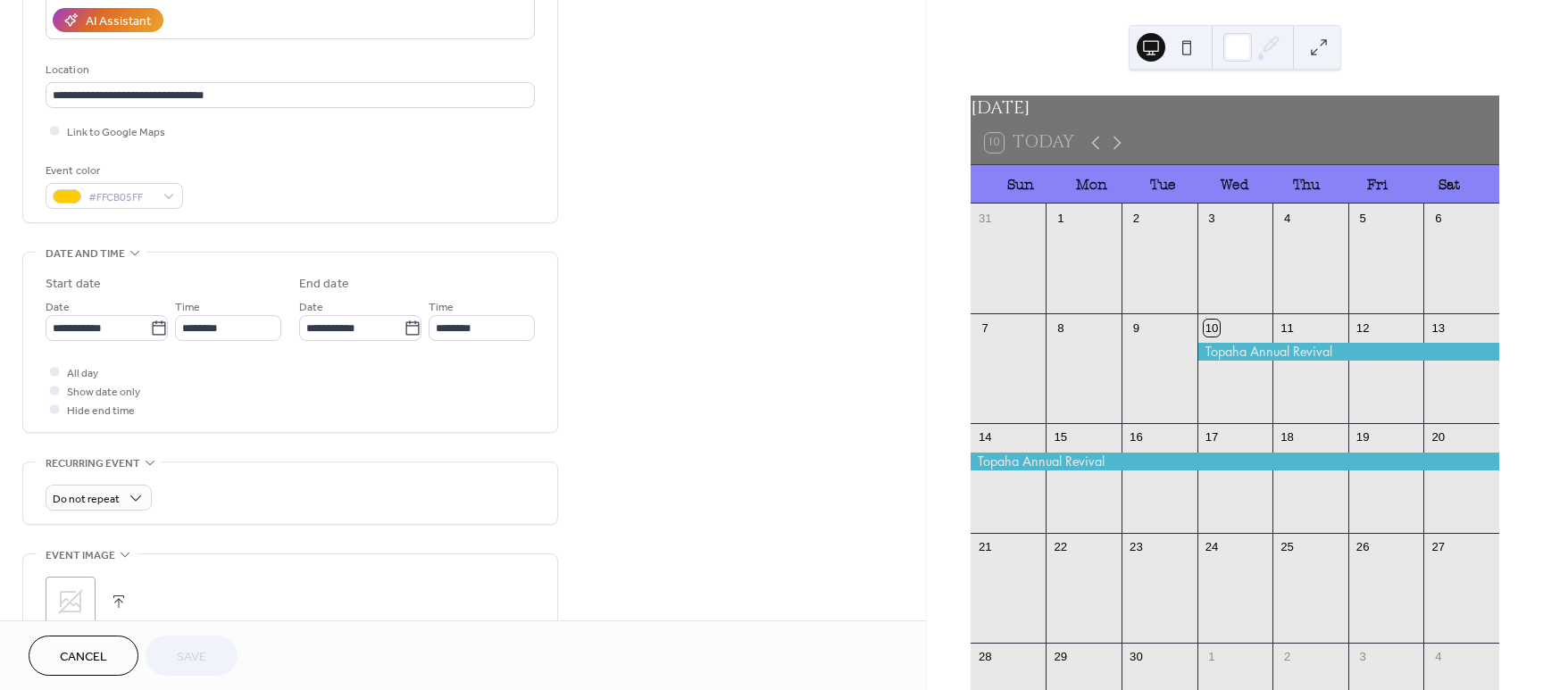
scroll to position [335, 0]
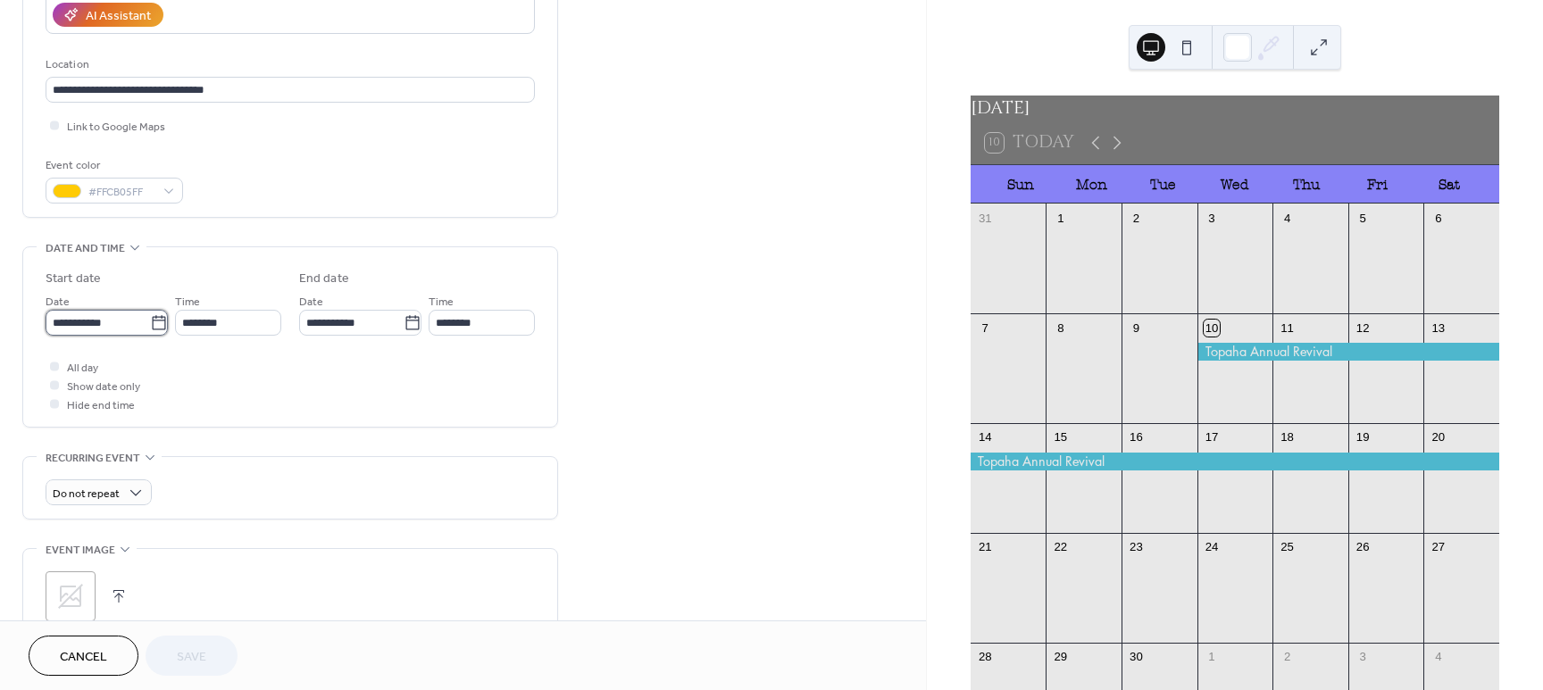
click at [116, 329] on input "**********" at bounding box center [98, 323] width 104 height 26
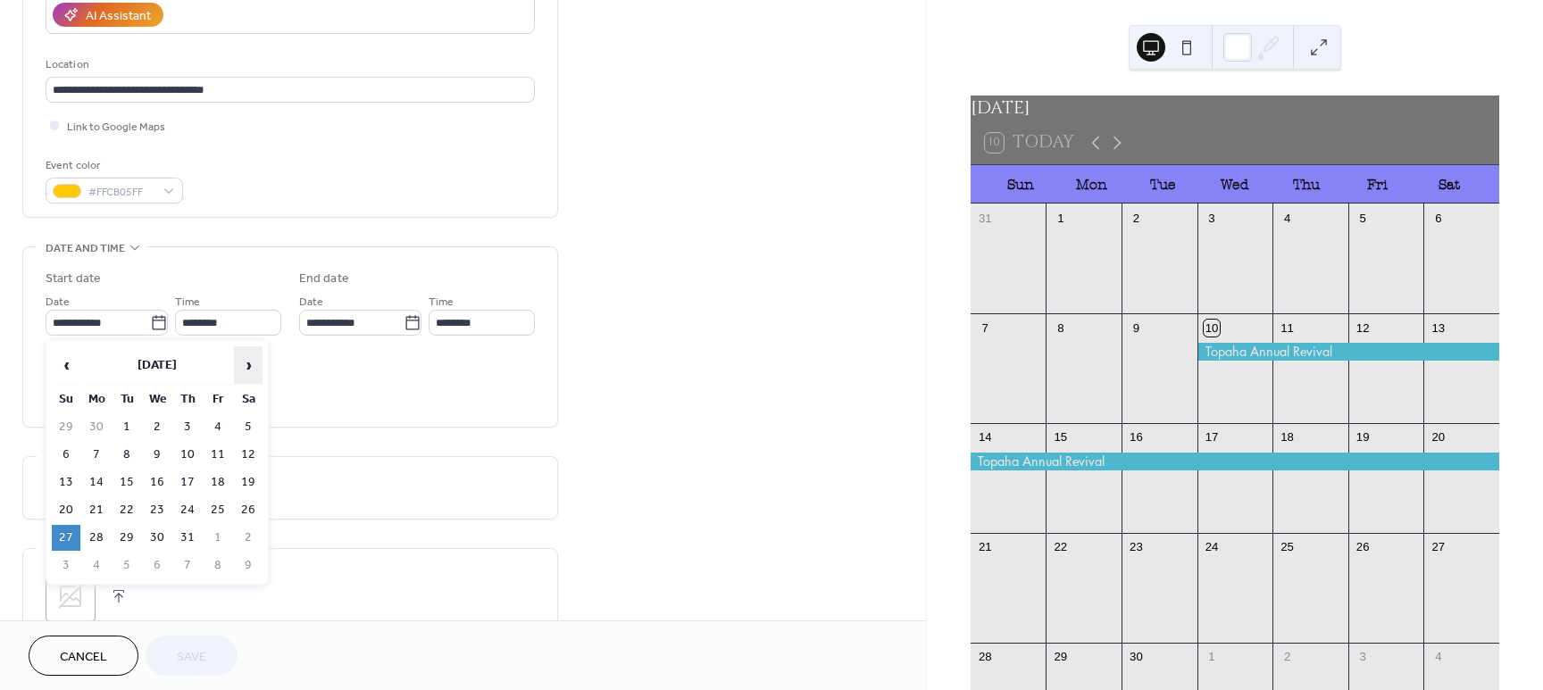
click at [246, 364] on span "›" at bounding box center [248, 365] width 27 height 36
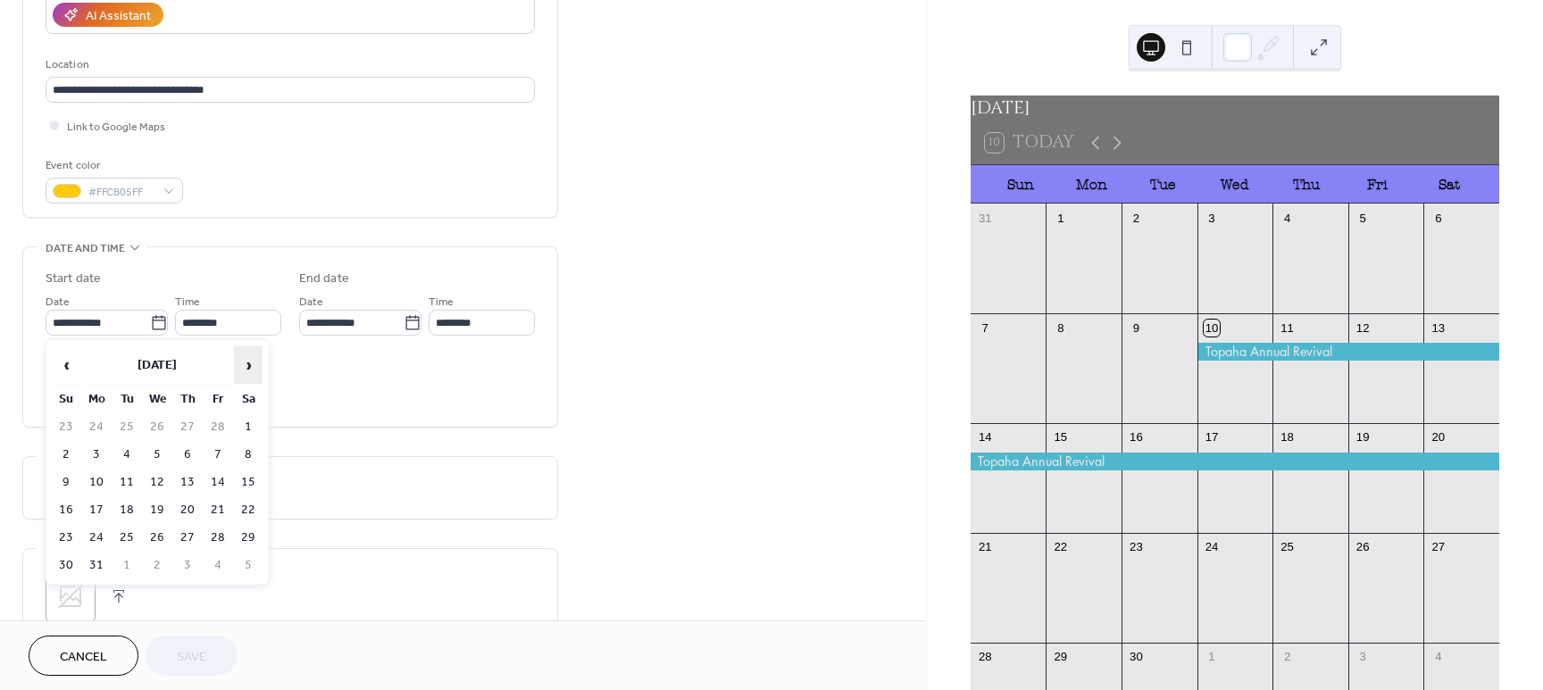
click at [246, 364] on span "›" at bounding box center [248, 365] width 27 height 36
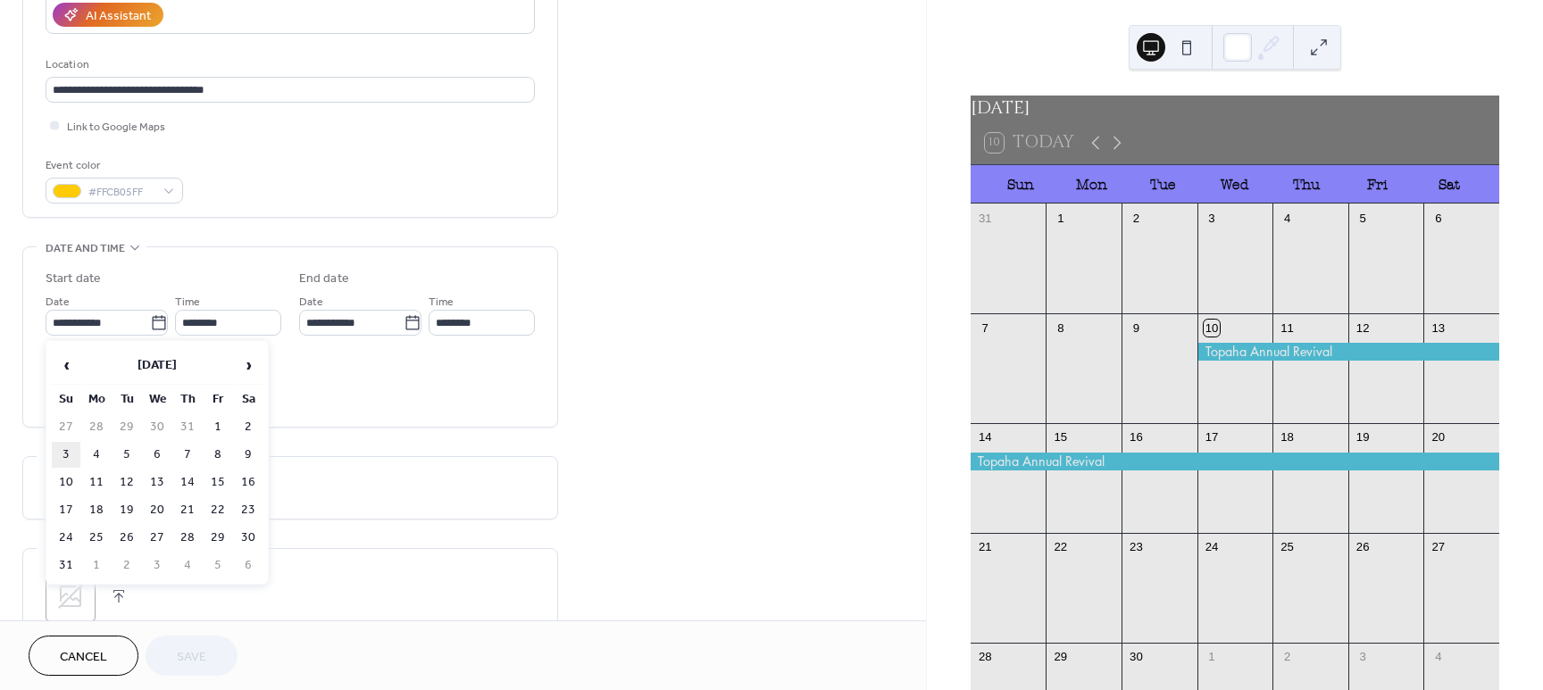
click at [70, 458] on td "3" at bounding box center [66, 455] width 29 height 26
type input "**********"
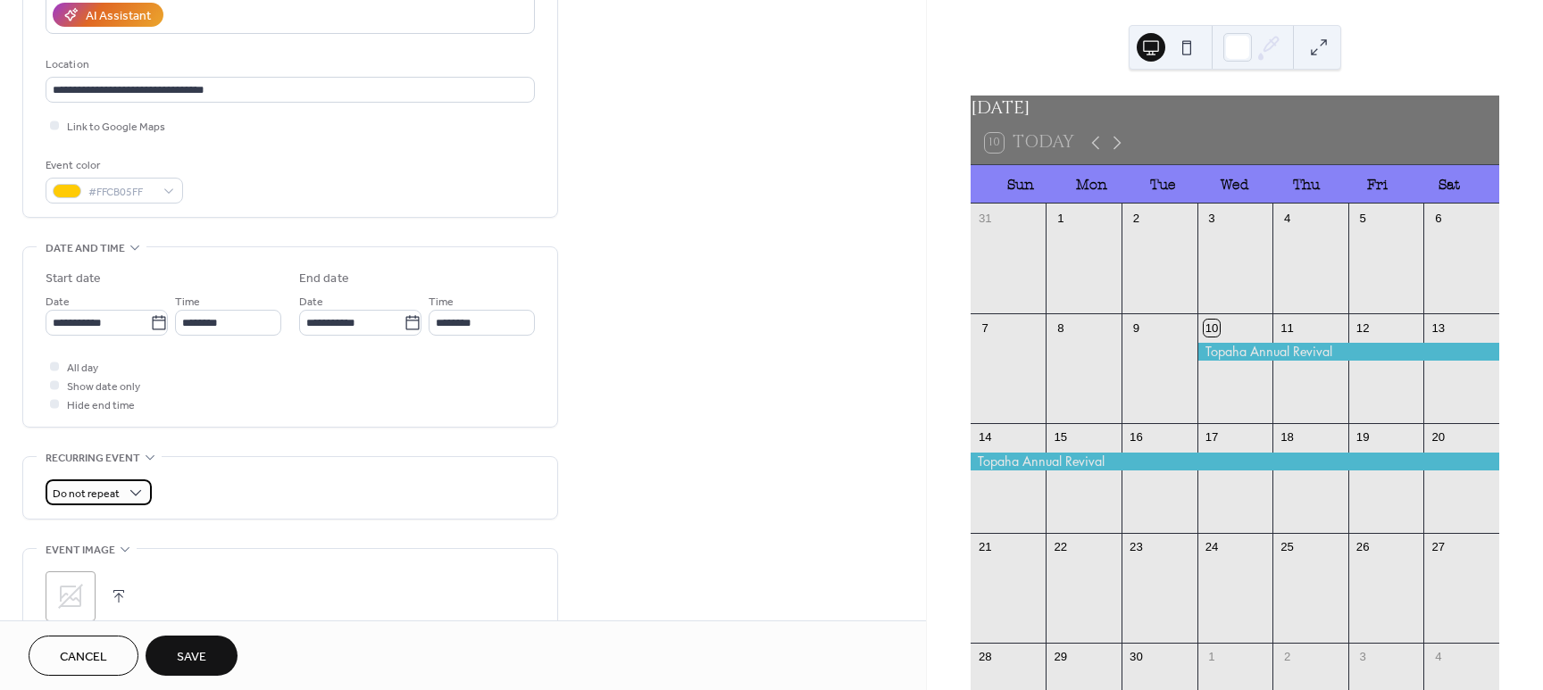
click at [72, 489] on span "Do not repeat" at bounding box center [86, 494] width 67 height 21
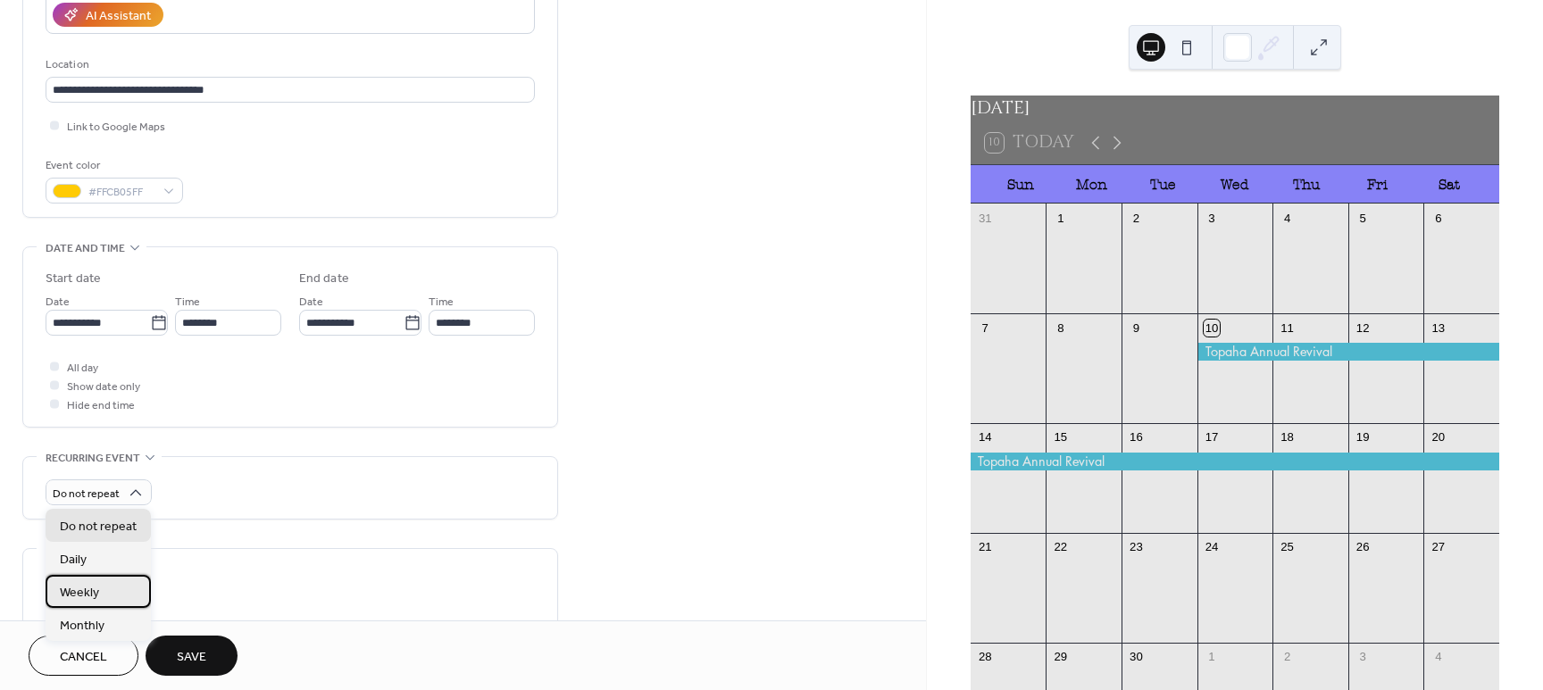
click at [84, 588] on span "Weekly" at bounding box center [79, 593] width 39 height 19
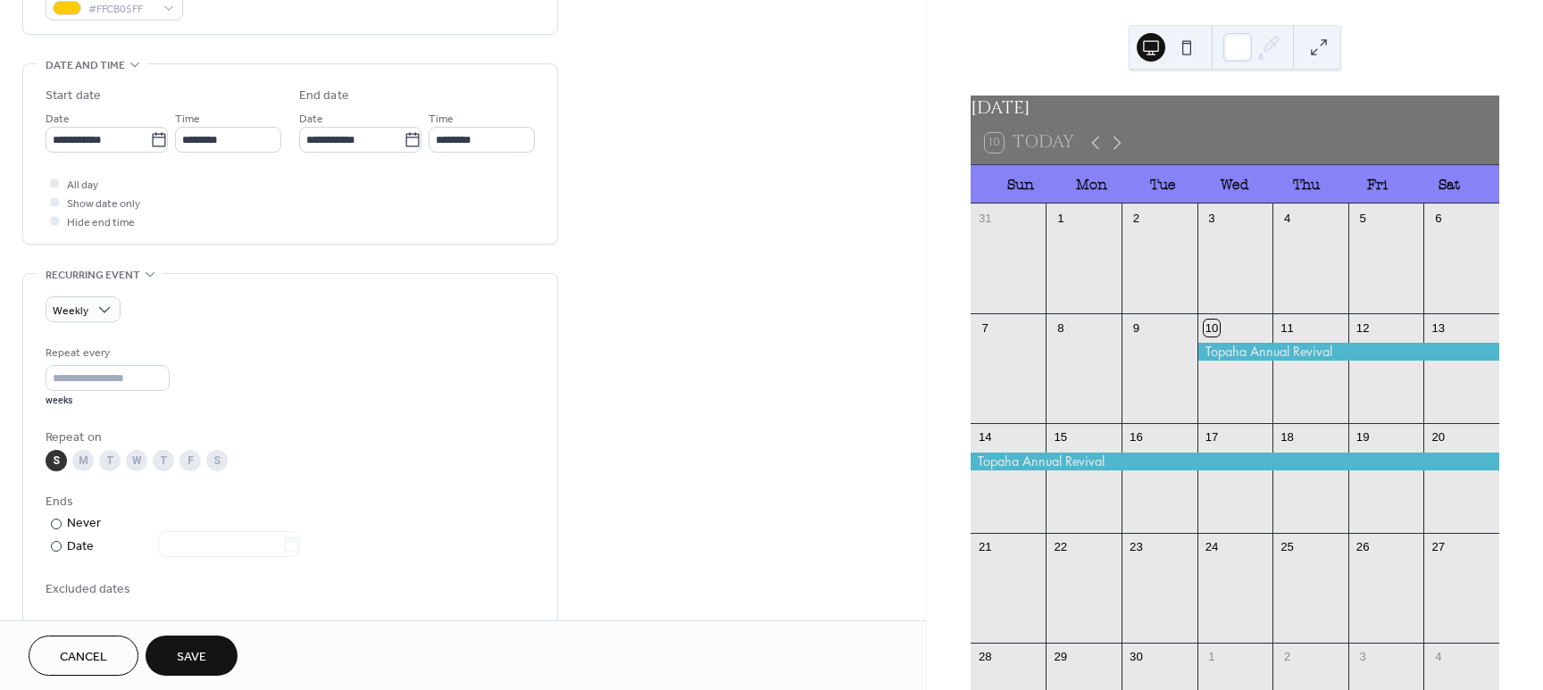
scroll to position [558, 0]
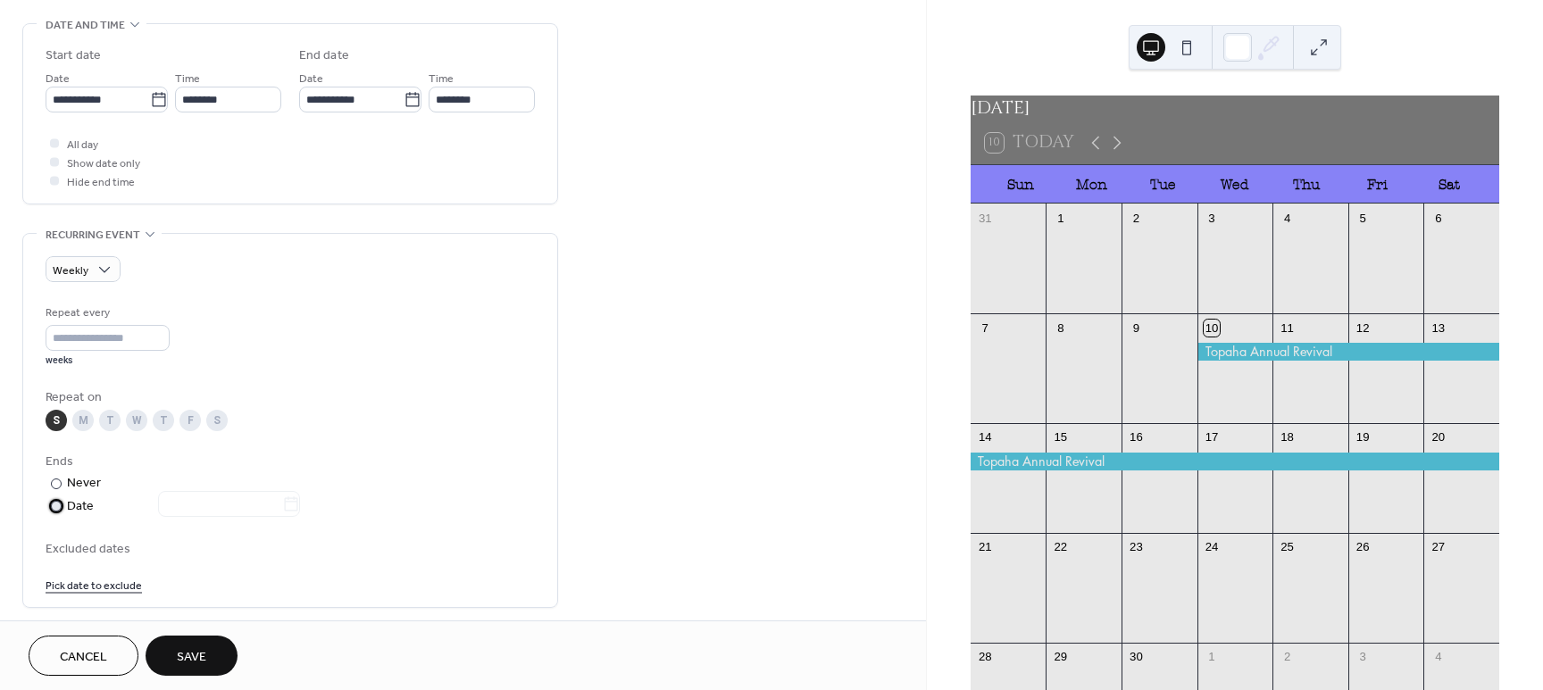
click at [56, 504] on div at bounding box center [56, 506] width 11 height 11
click at [296, 504] on icon at bounding box center [291, 505] width 18 height 18
click at [282, 504] on input "text" at bounding box center [220, 504] width 124 height 26
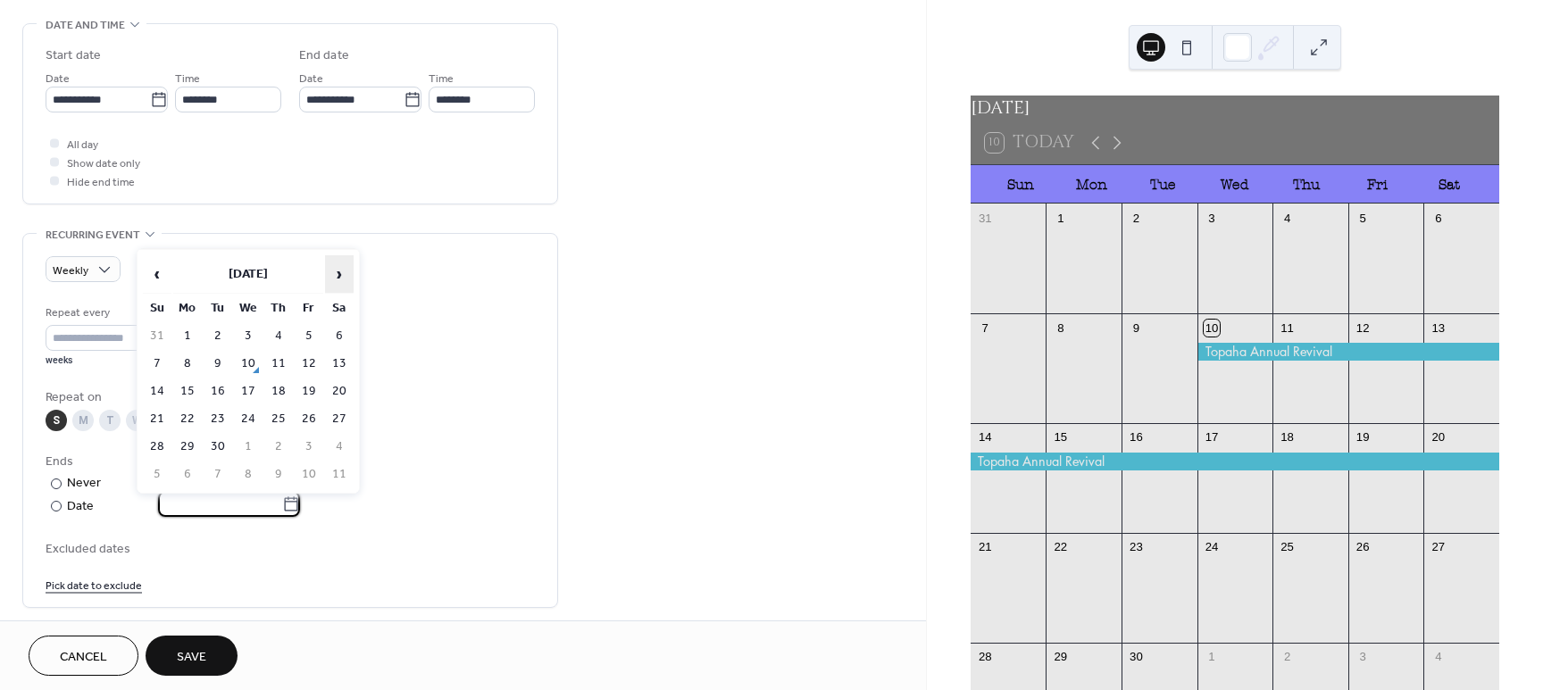
click at [343, 284] on span "›" at bounding box center [339, 274] width 27 height 36
click at [152, 449] on td "26" at bounding box center [157, 447] width 29 height 26
type input "**********"
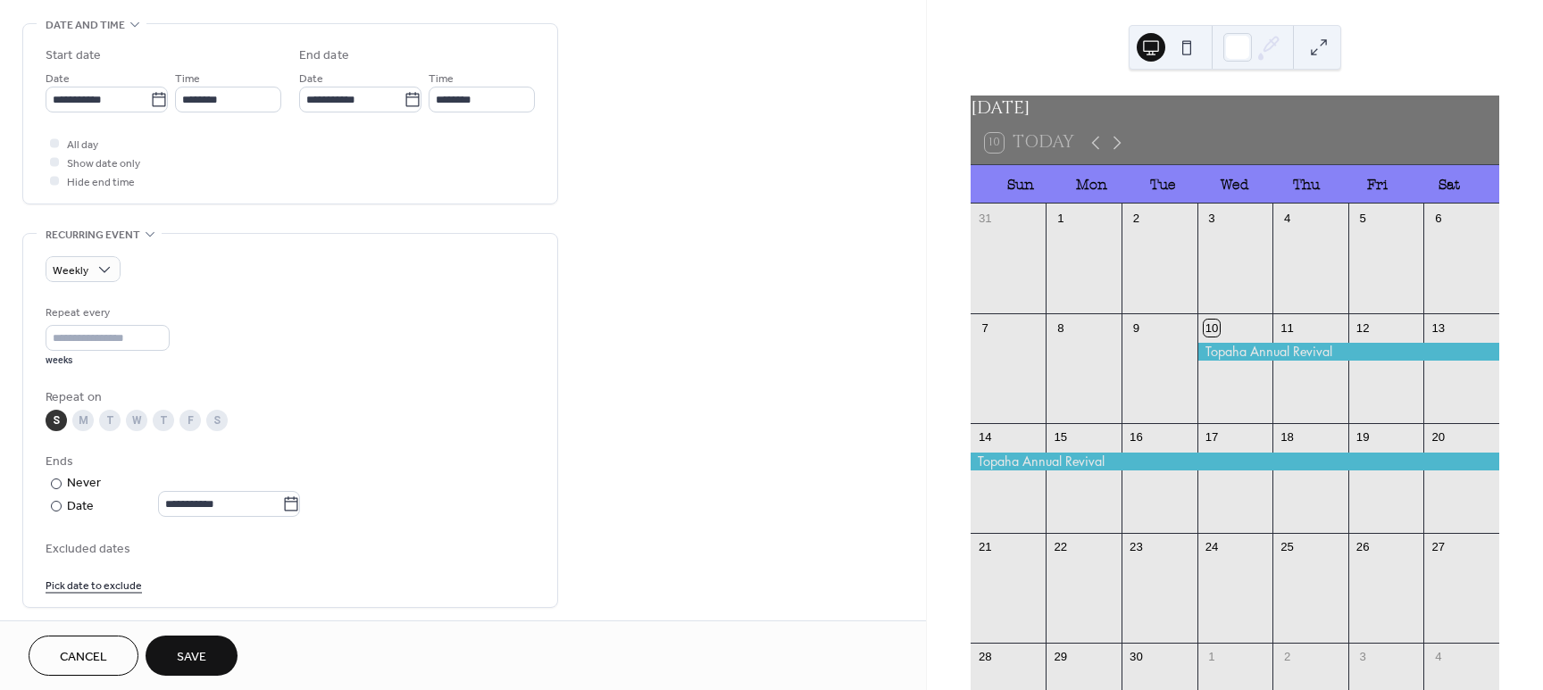
click at [219, 646] on button "Save" at bounding box center [192, 656] width 92 height 40
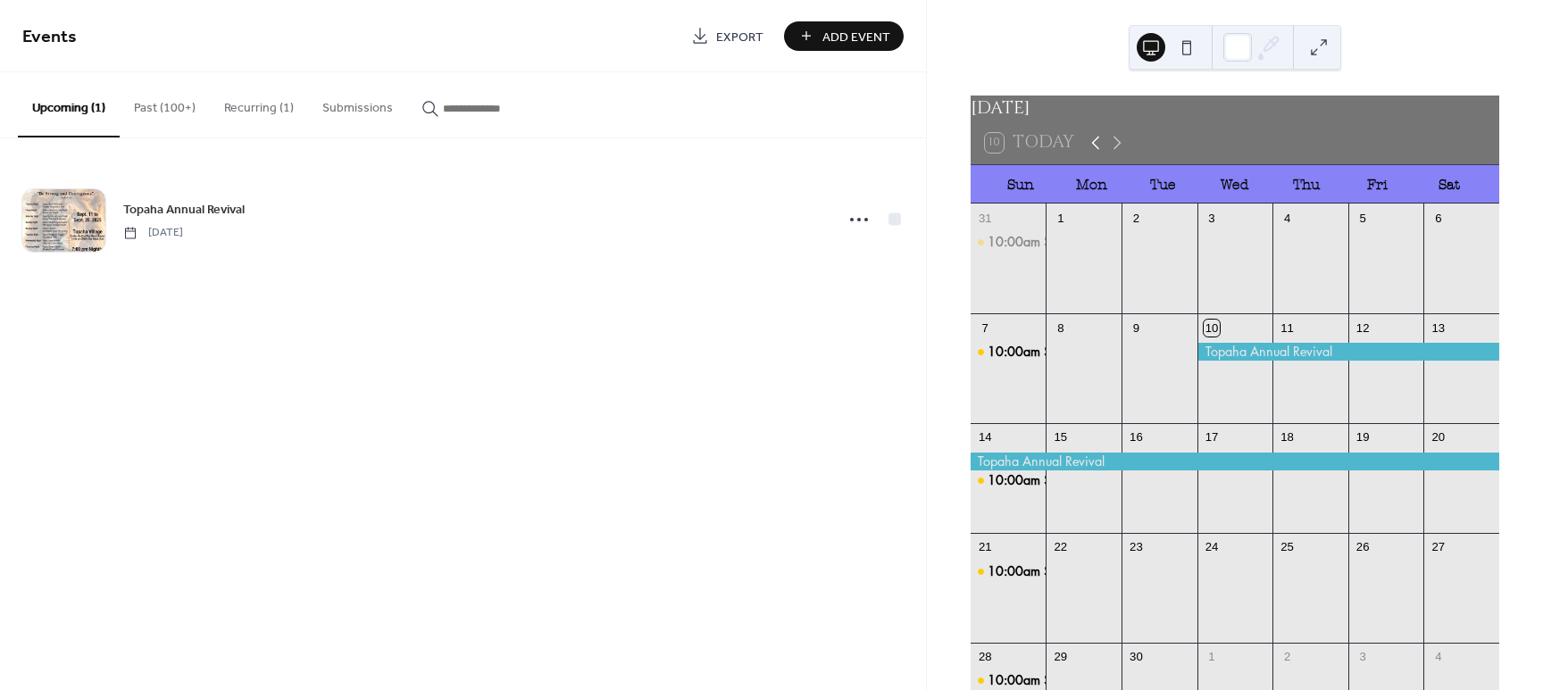
click at [1086, 154] on icon at bounding box center [1095, 142] width 21 height 21
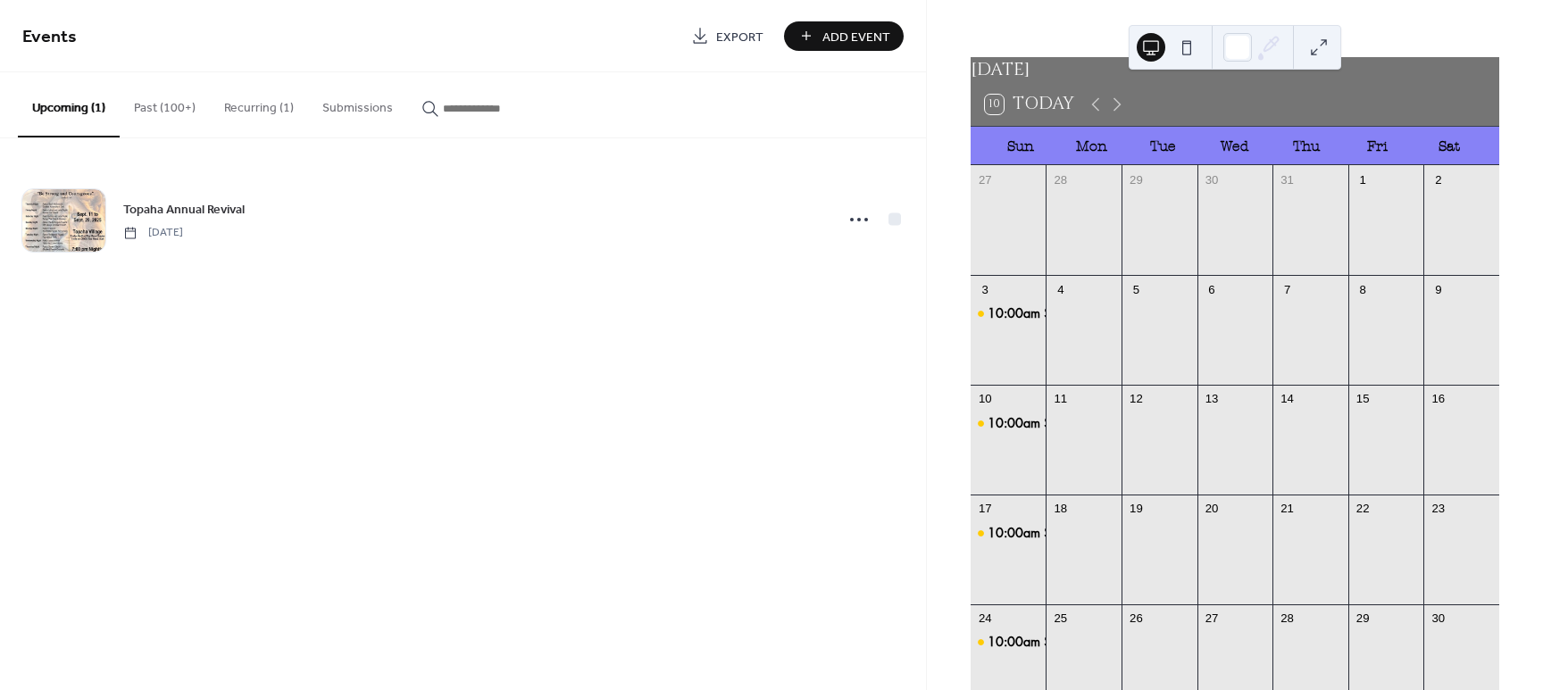
scroll to position [2, 0]
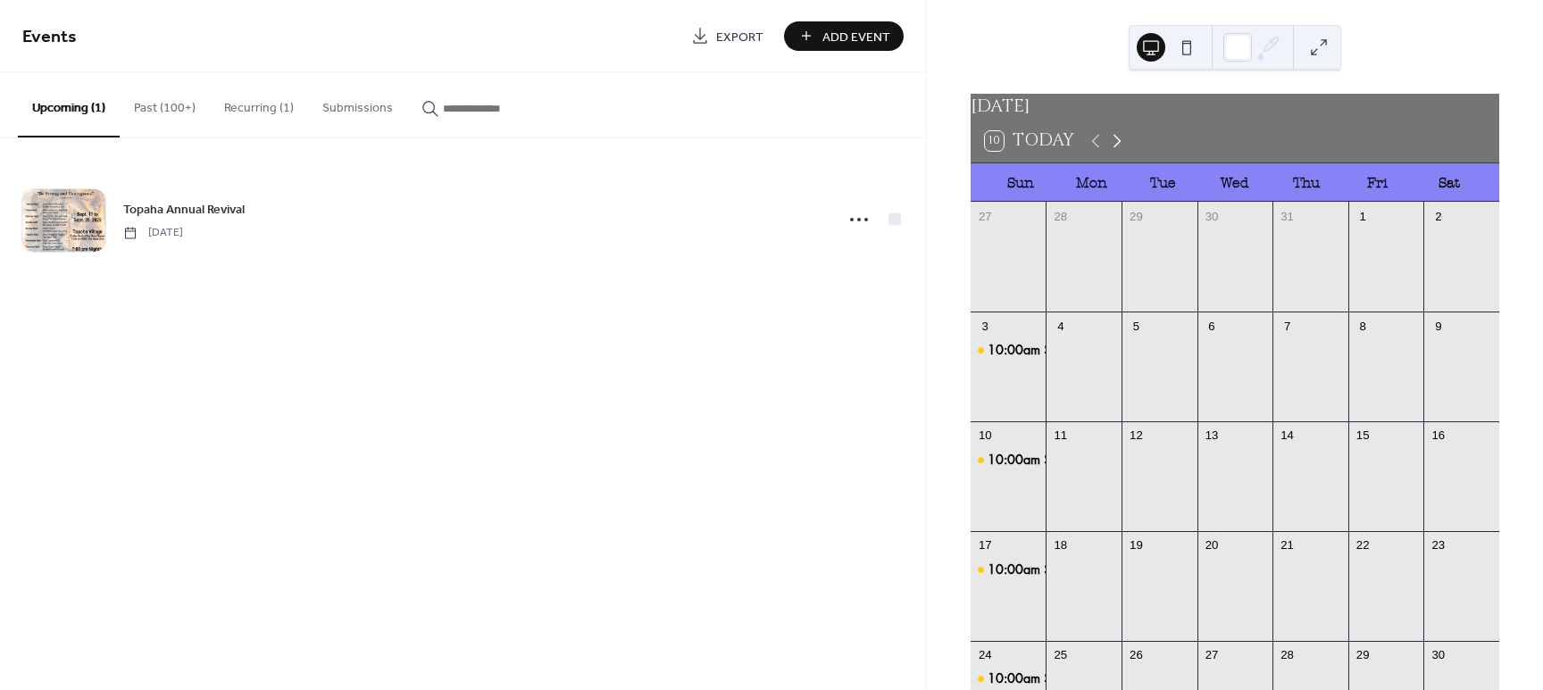
click at [1118, 152] on icon at bounding box center [1116, 140] width 21 height 21
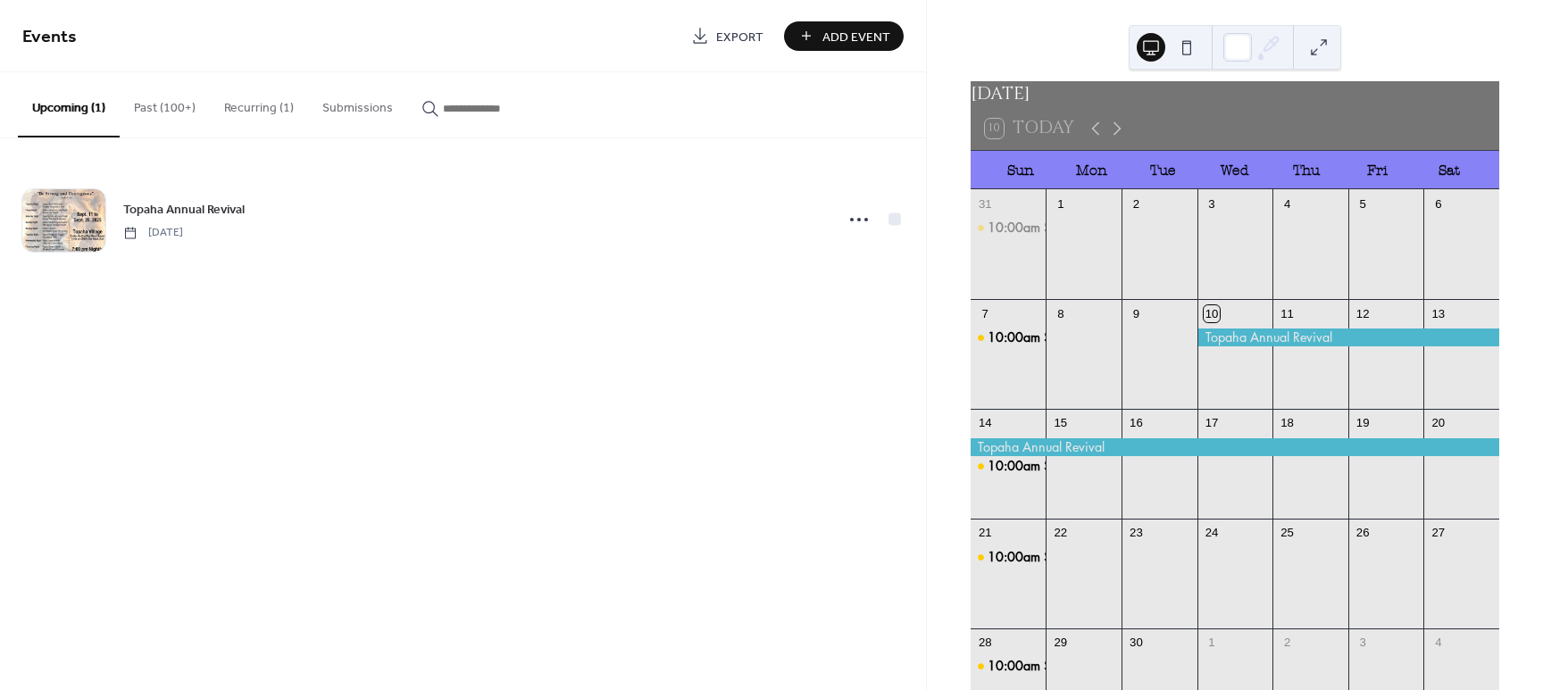
scroll to position [0, 0]
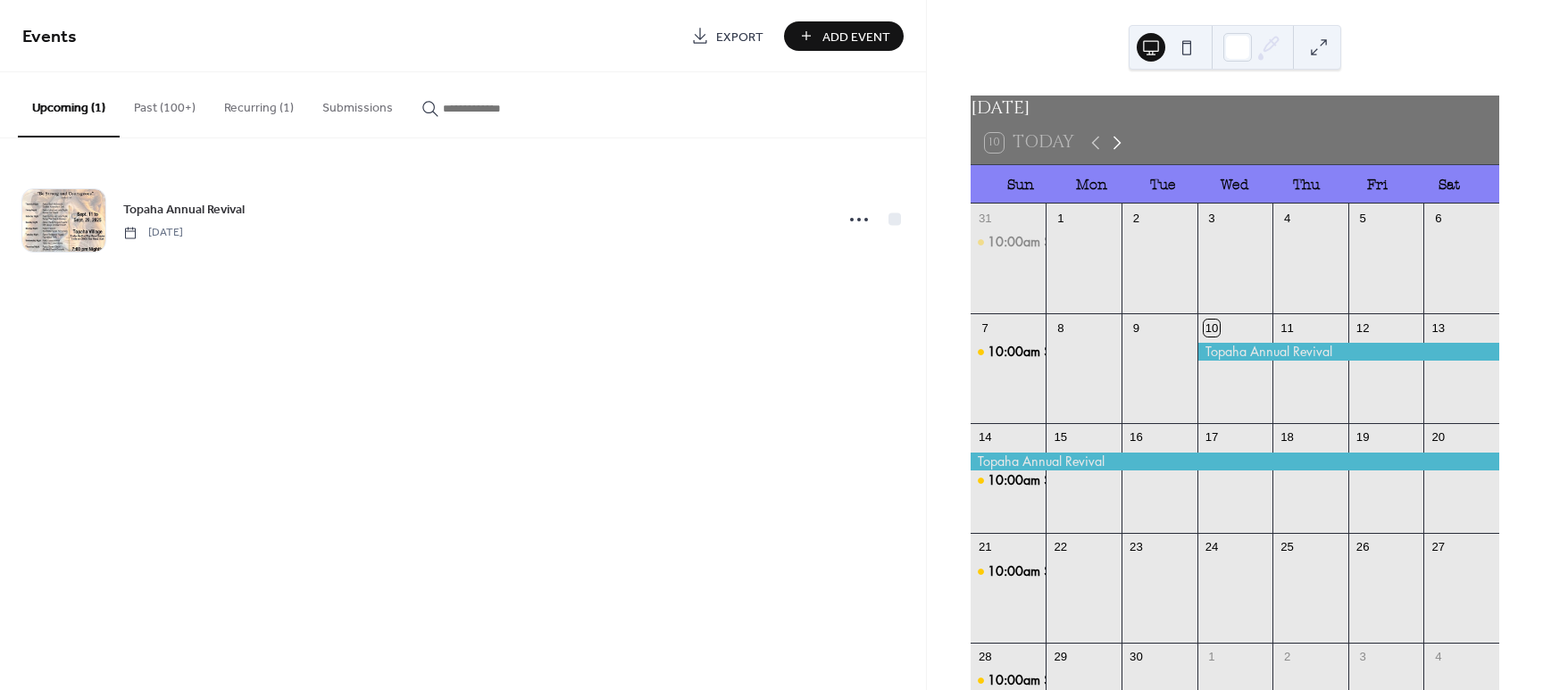
click at [1118, 154] on icon at bounding box center [1116, 142] width 21 height 21
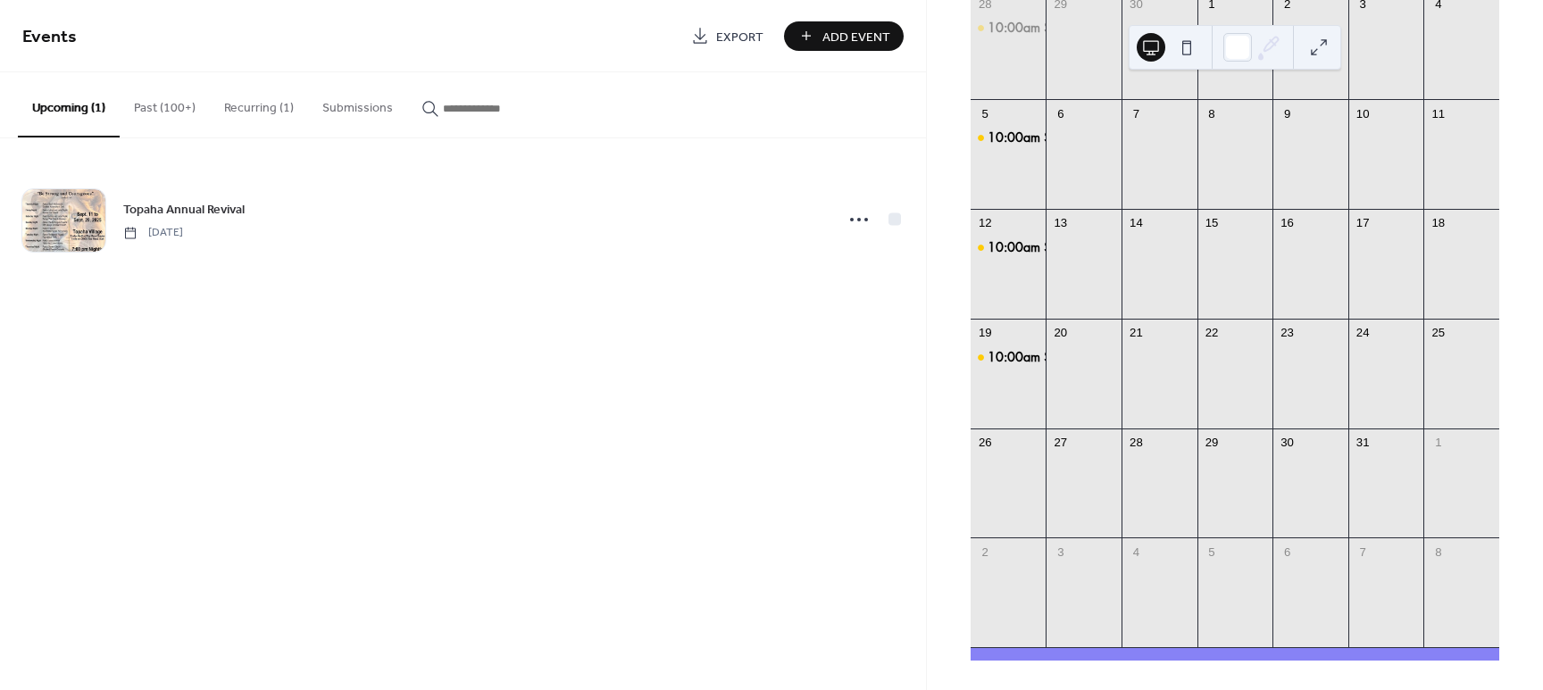
scroll to position [223, 0]
click at [295, 113] on button "Recurring (1)" at bounding box center [259, 103] width 98 height 63
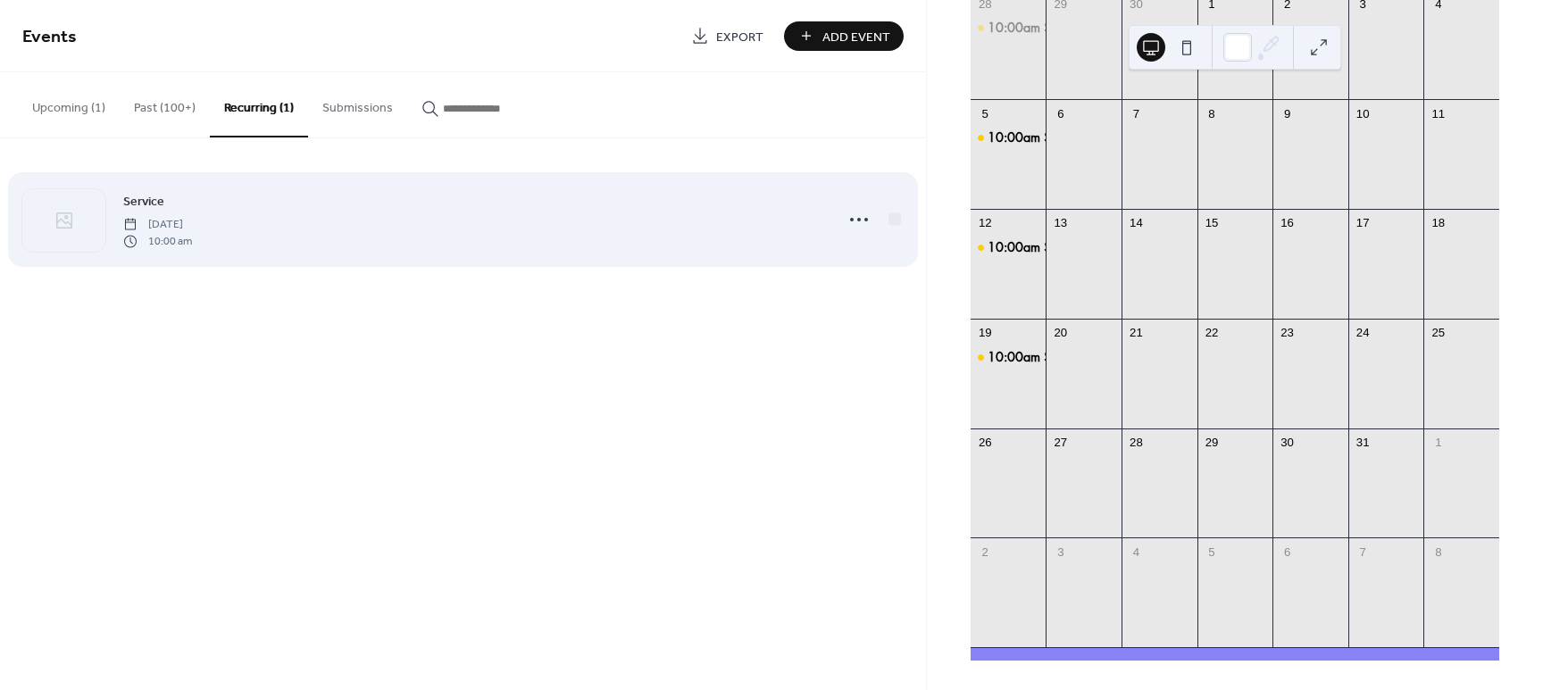
click at [155, 200] on span "Service" at bounding box center [143, 202] width 41 height 19
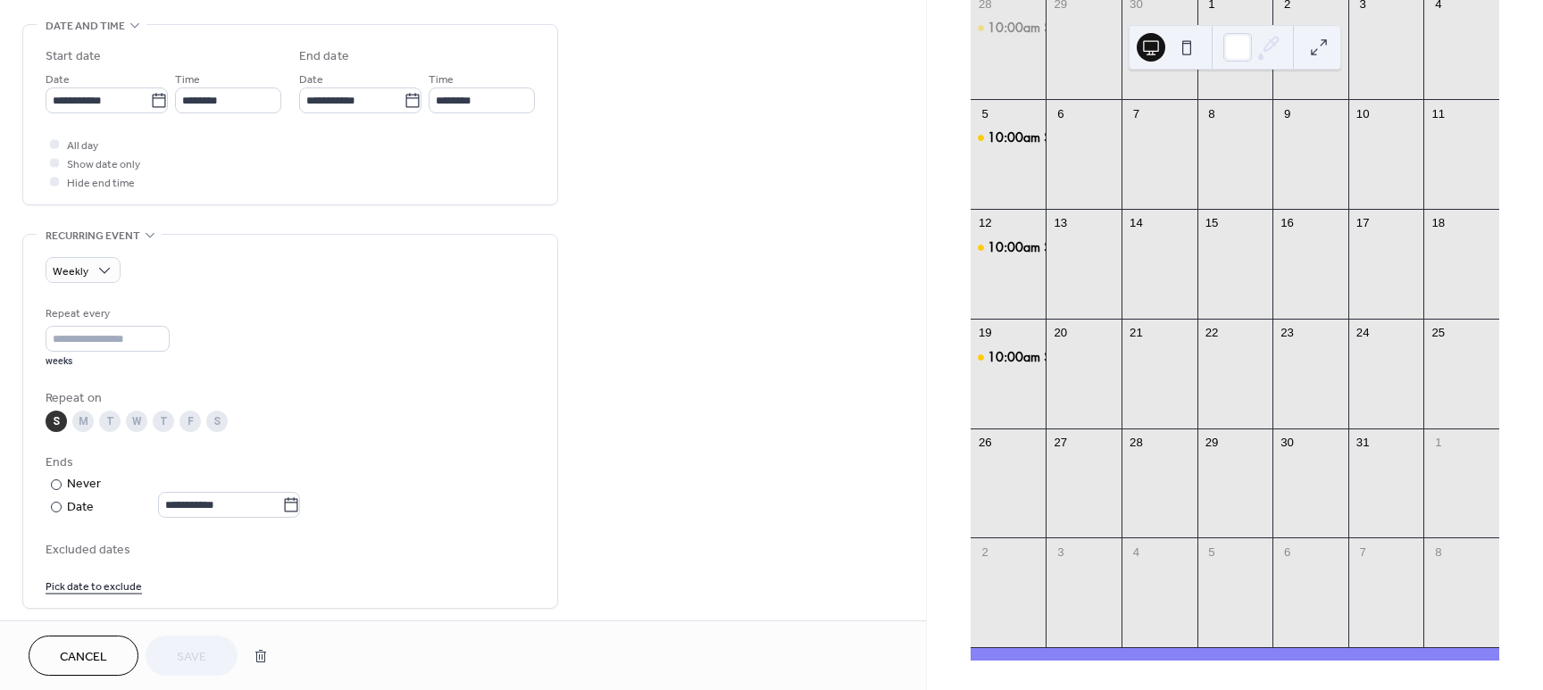
scroll to position [558, 0]
click at [214, 504] on input "**********" at bounding box center [220, 504] width 124 height 26
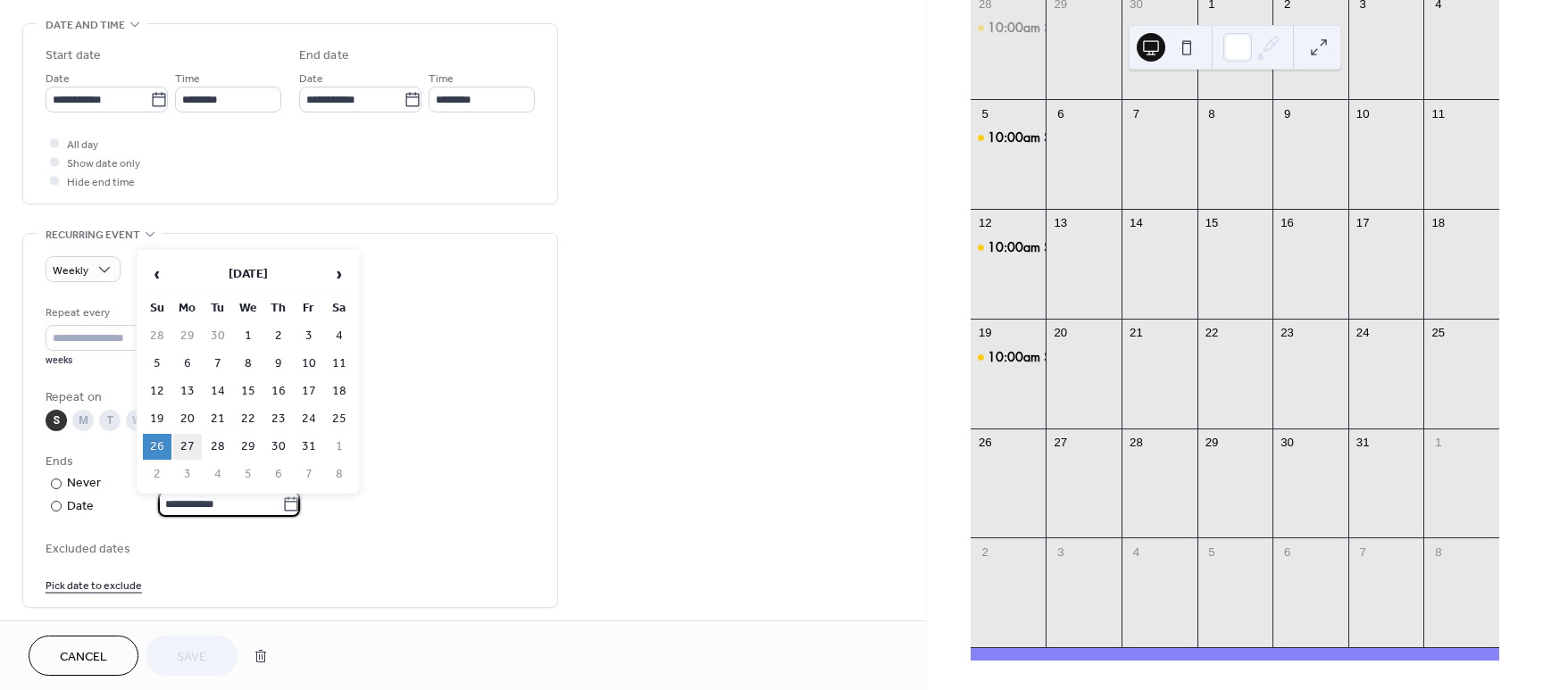
click at [193, 452] on td "27" at bounding box center [187, 447] width 29 height 26
type input "**********"
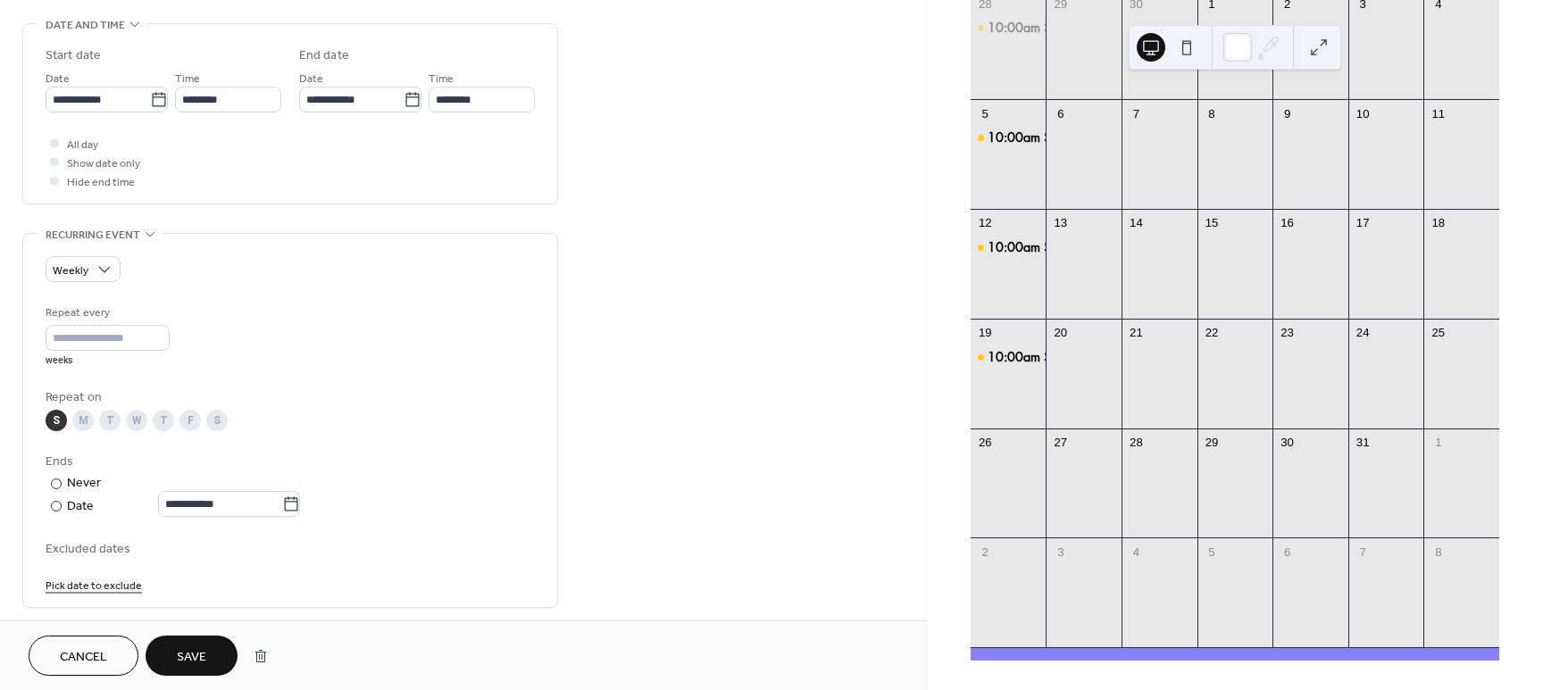
click at [189, 648] on span "Save" at bounding box center [191, 657] width 29 height 19
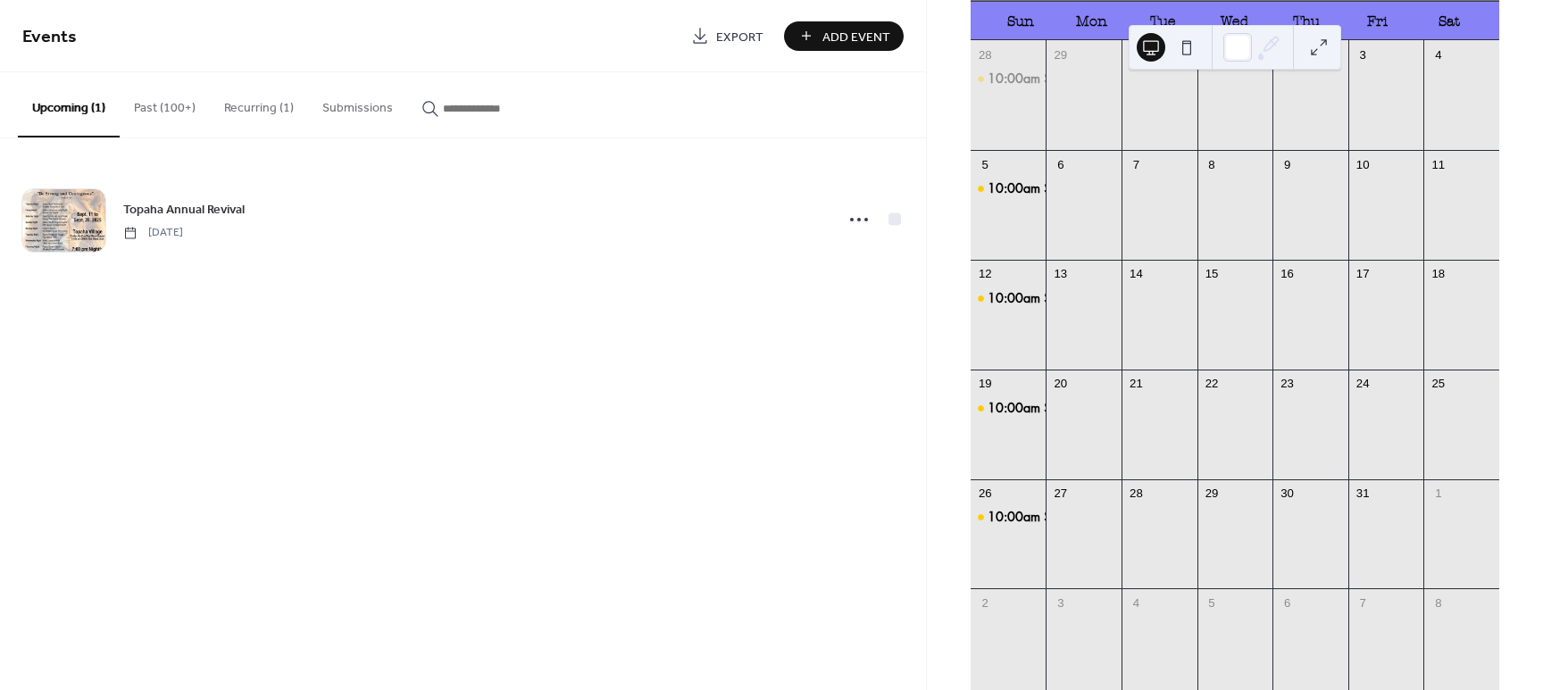
scroll to position [112, 0]
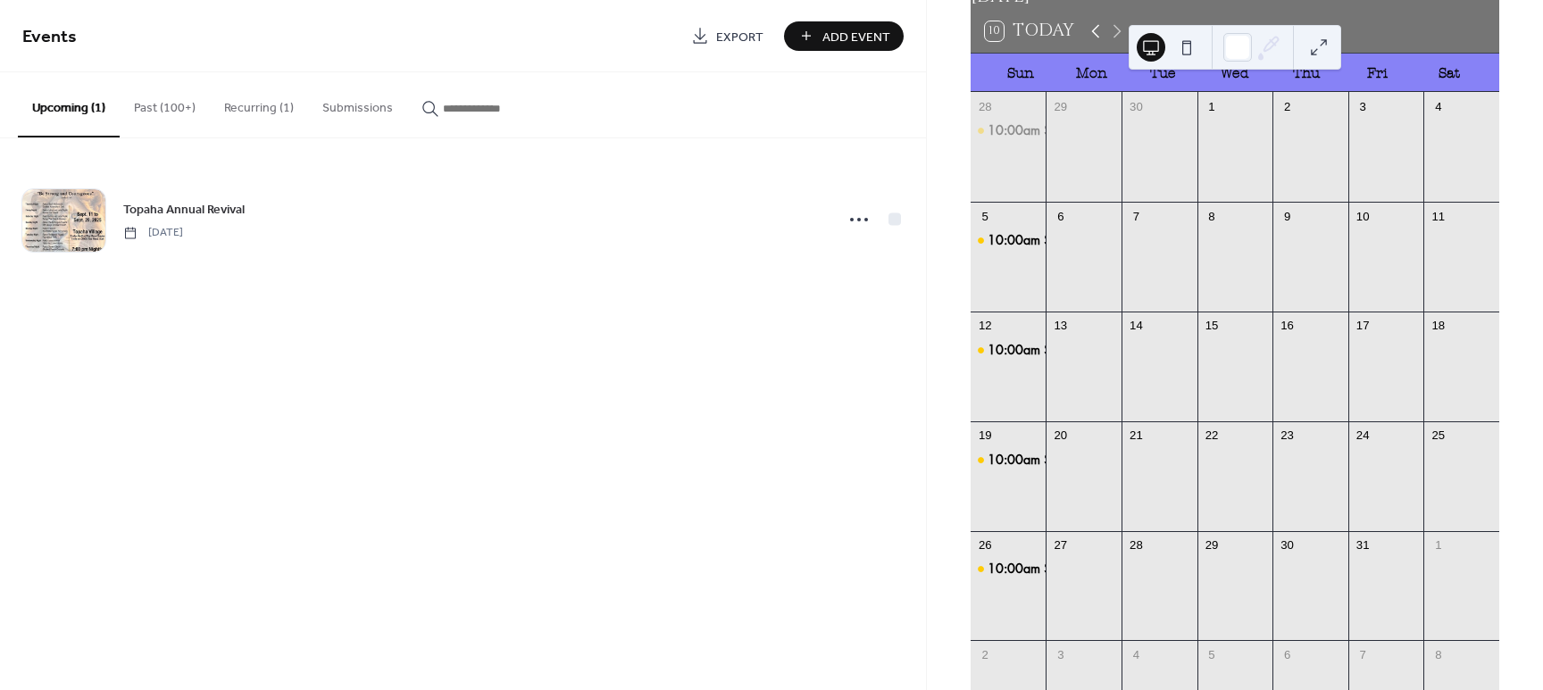
click at [1093, 42] on icon at bounding box center [1095, 31] width 21 height 21
